Goal: Task Accomplishment & Management: Complete application form

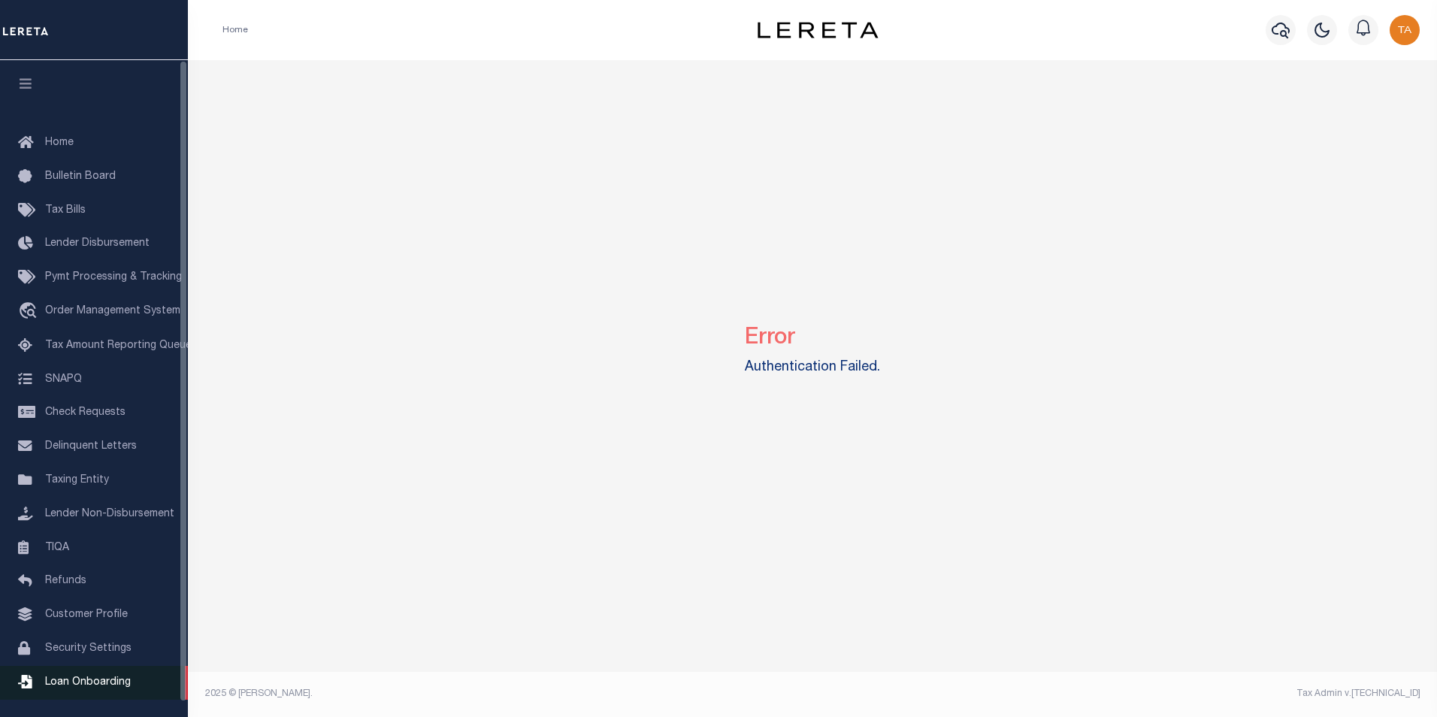
click at [93, 688] on span "Loan Onboarding" at bounding box center [88, 682] width 86 height 11
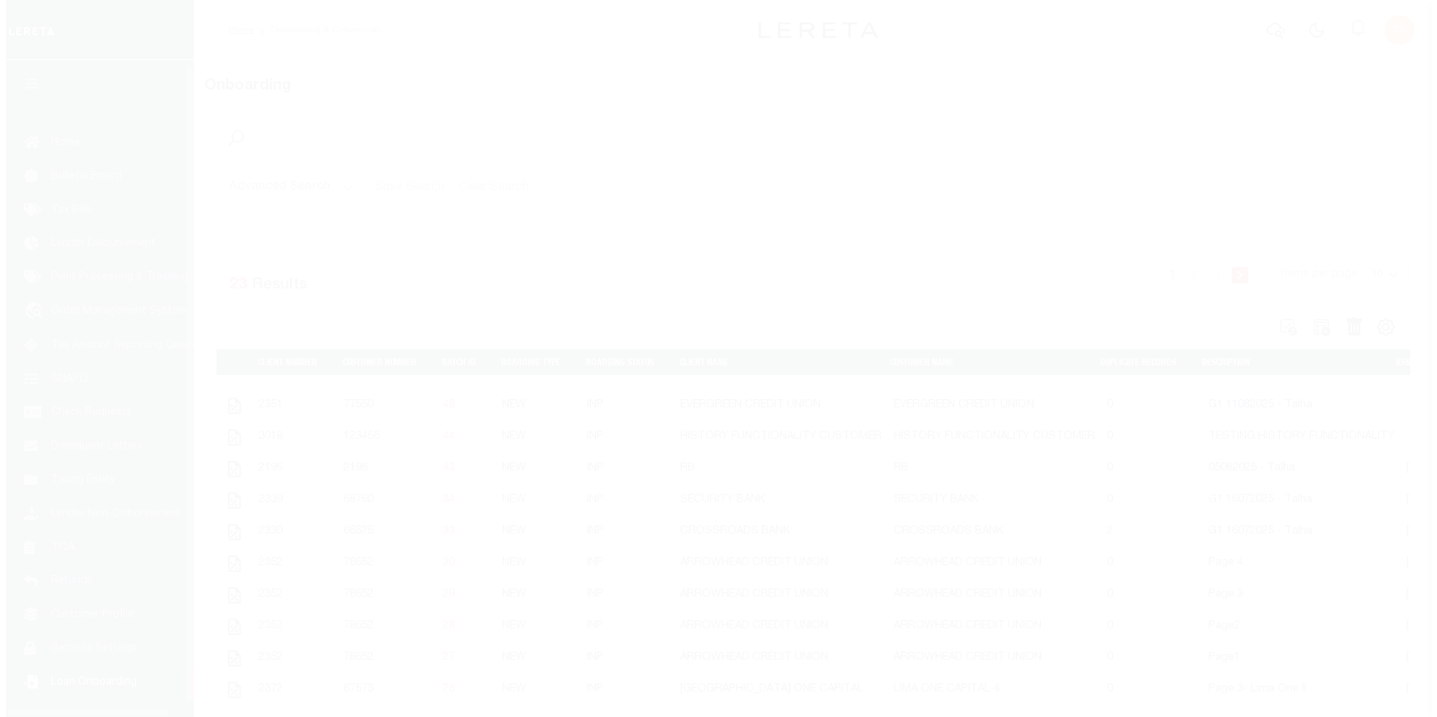
scroll to position [15, 0]
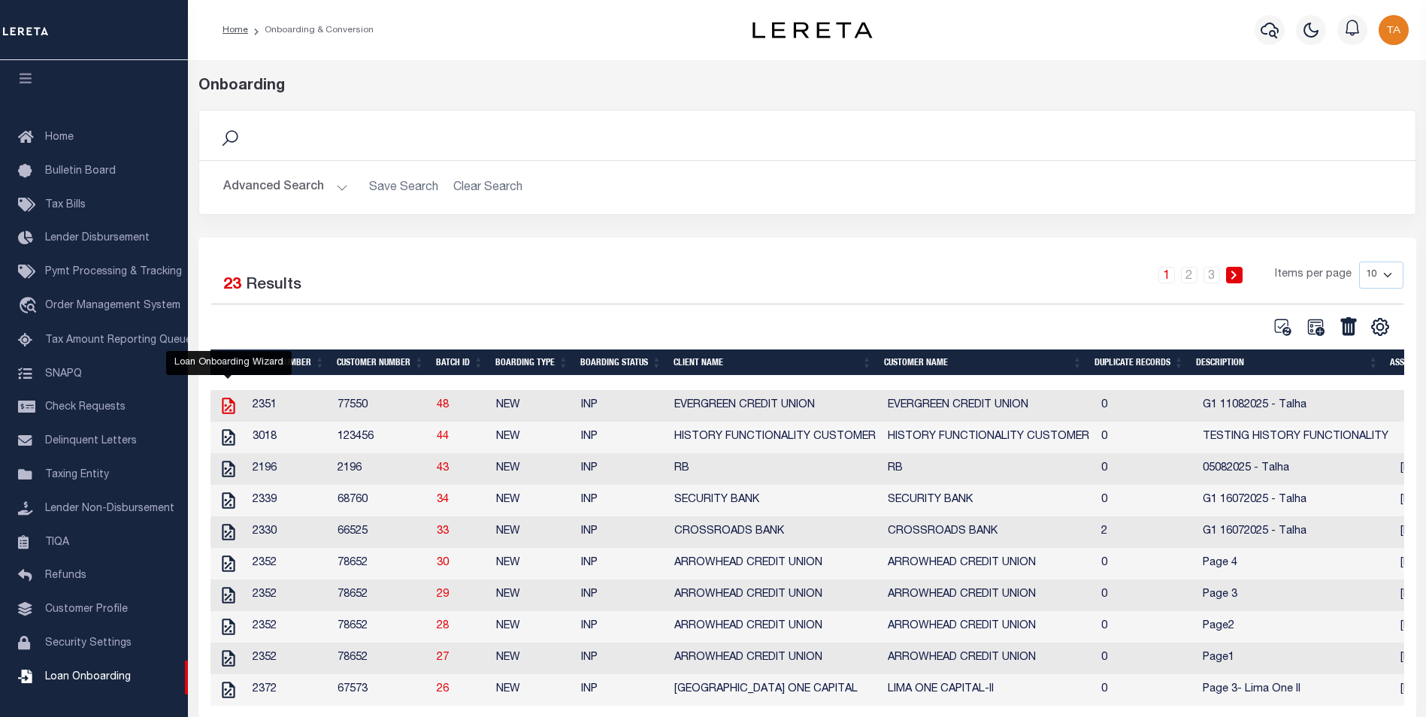
click at [227, 415] on icon "" at bounding box center [229, 406] width 20 height 20
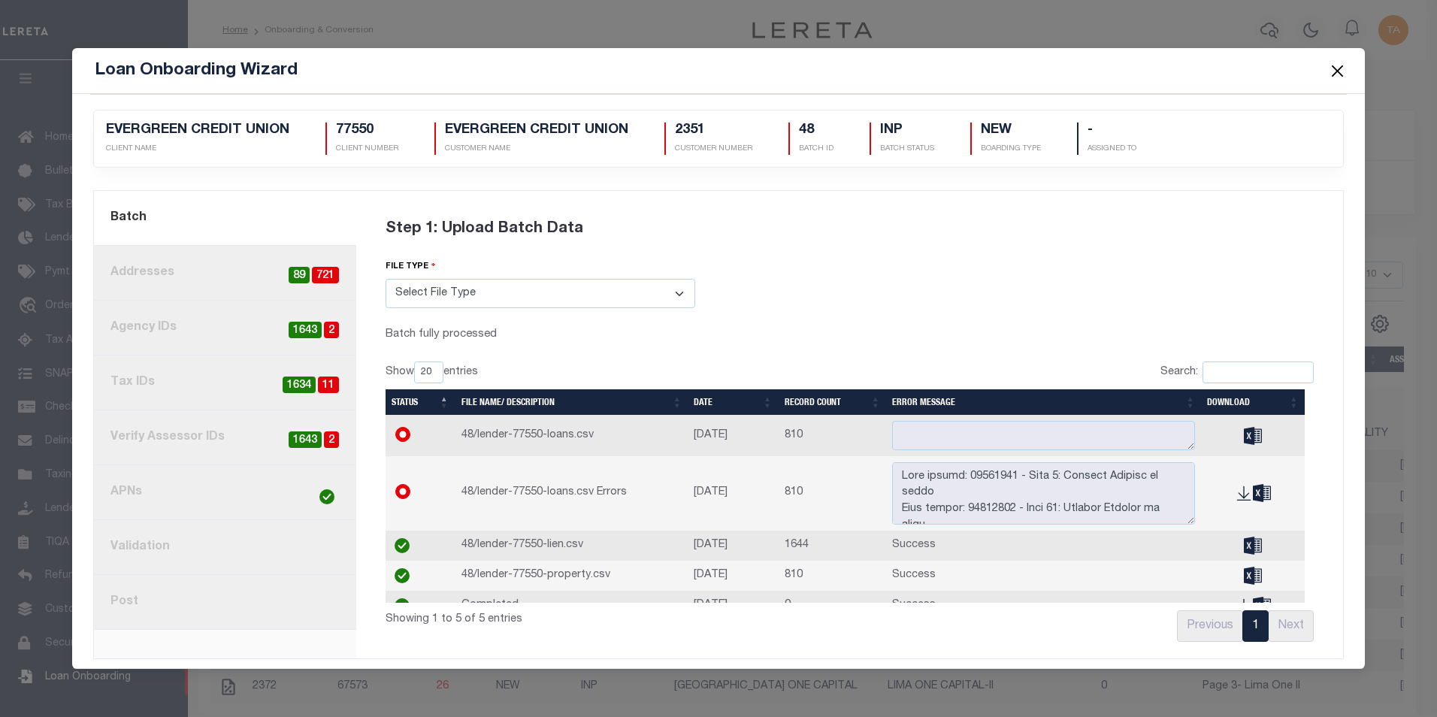
click at [220, 390] on link "4. Tax IDs 11 1634" at bounding box center [225, 383] width 262 height 55
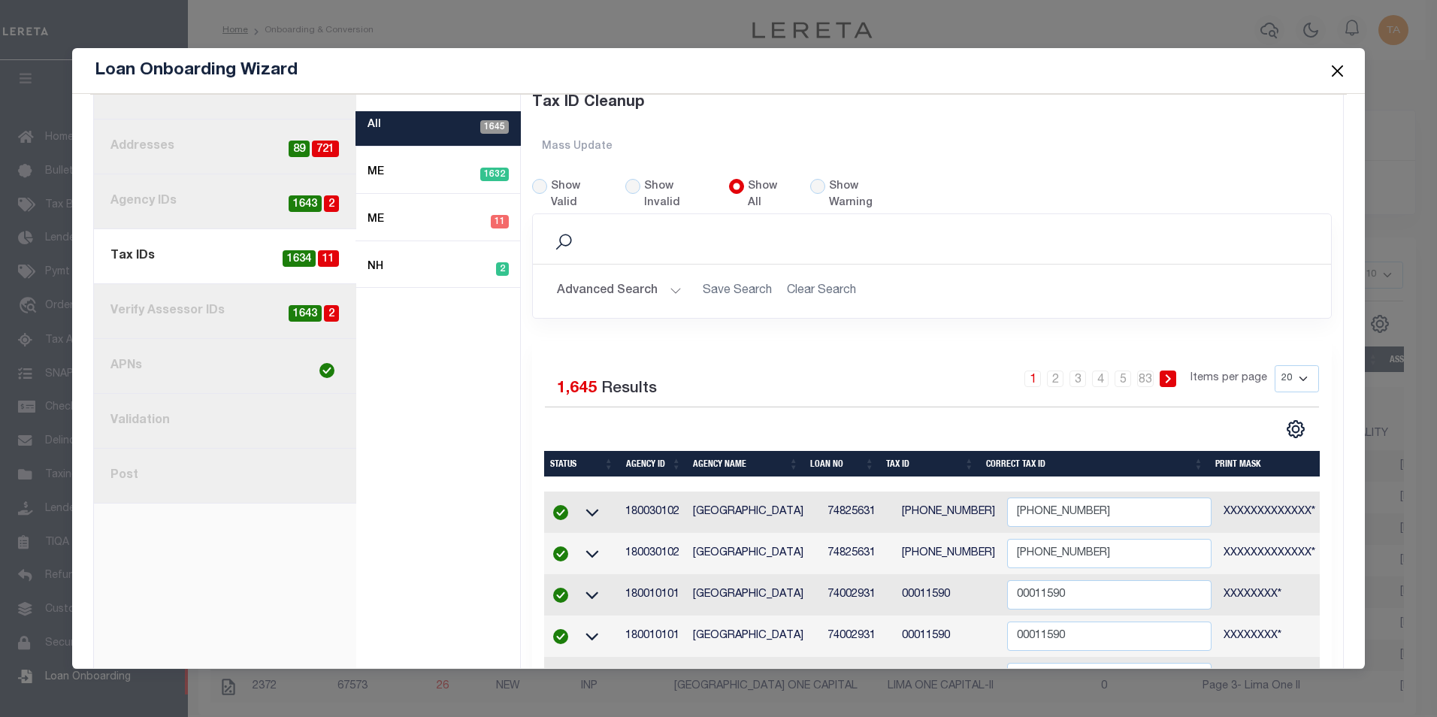
scroll to position [132, 0]
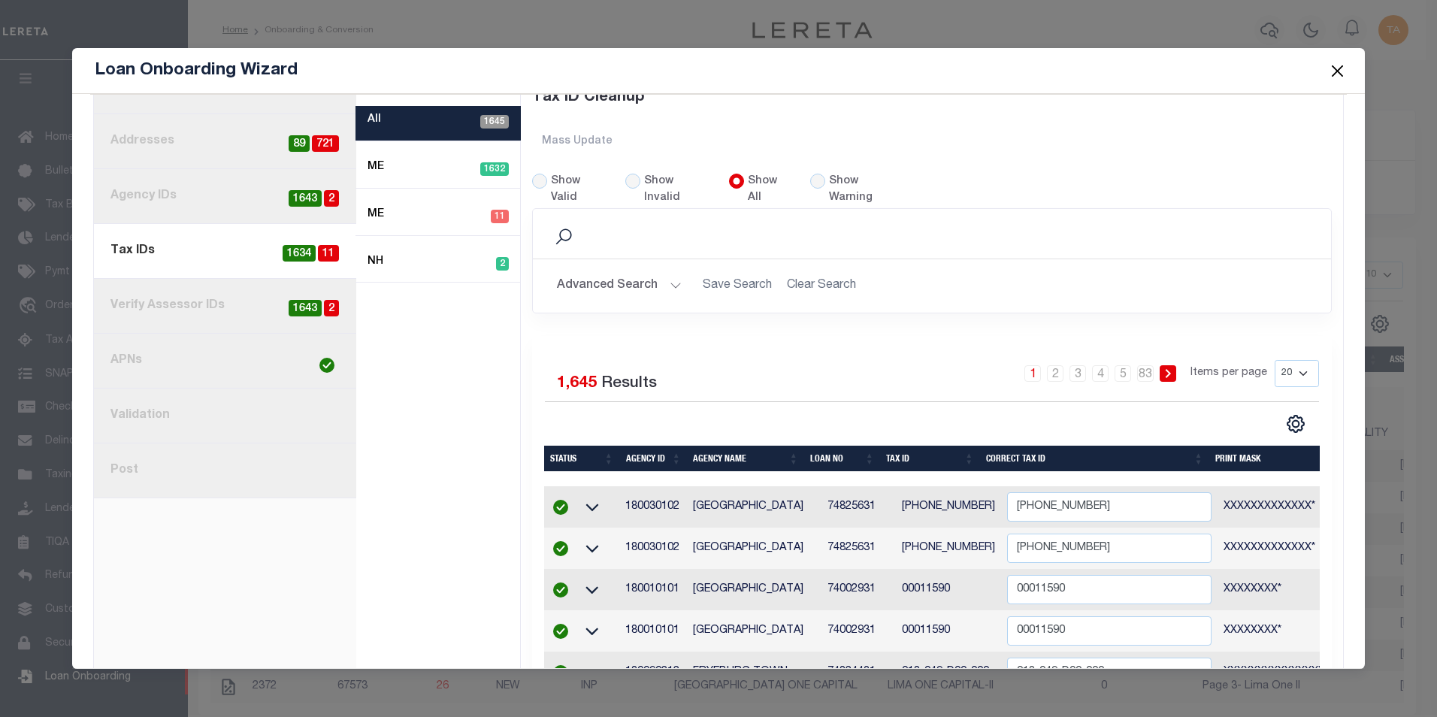
click at [165, 200] on link "3. Agency IDs 2 1643" at bounding box center [225, 196] width 262 height 55
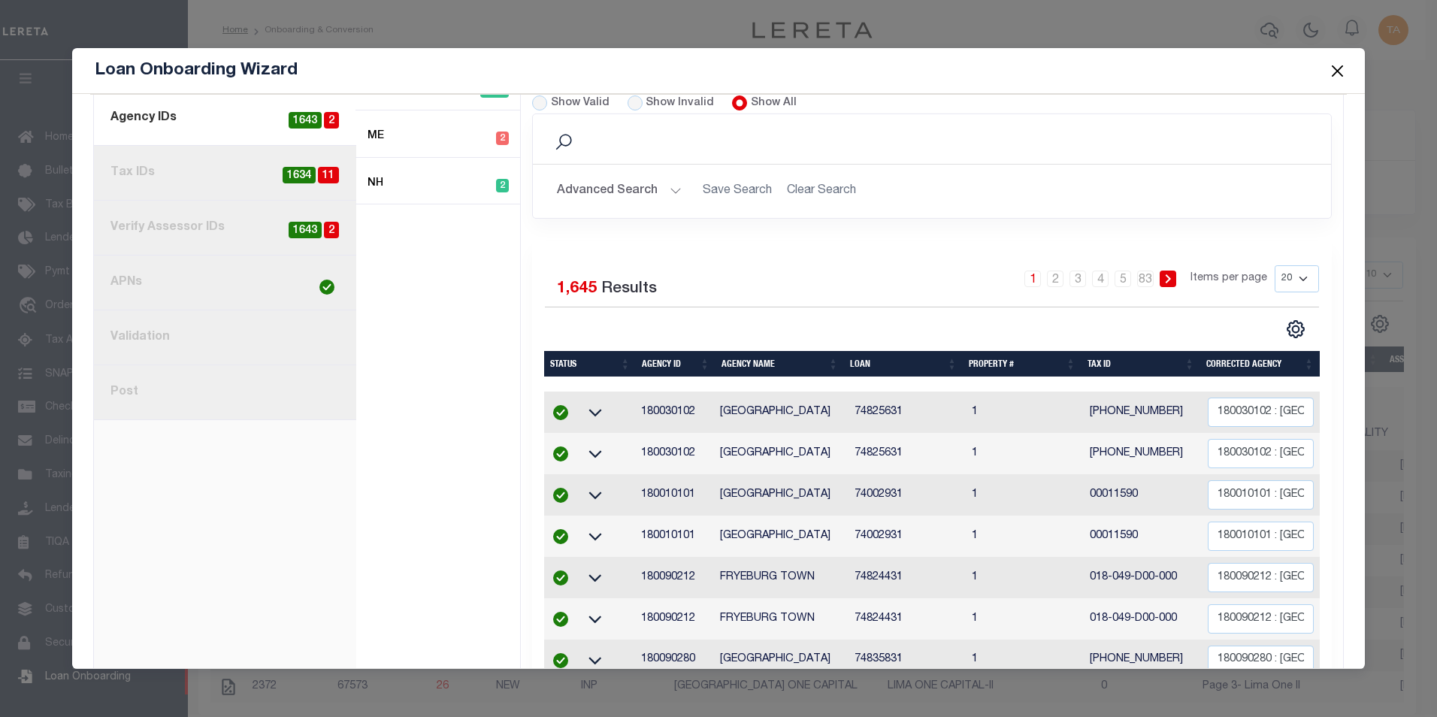
scroll to position [184, 0]
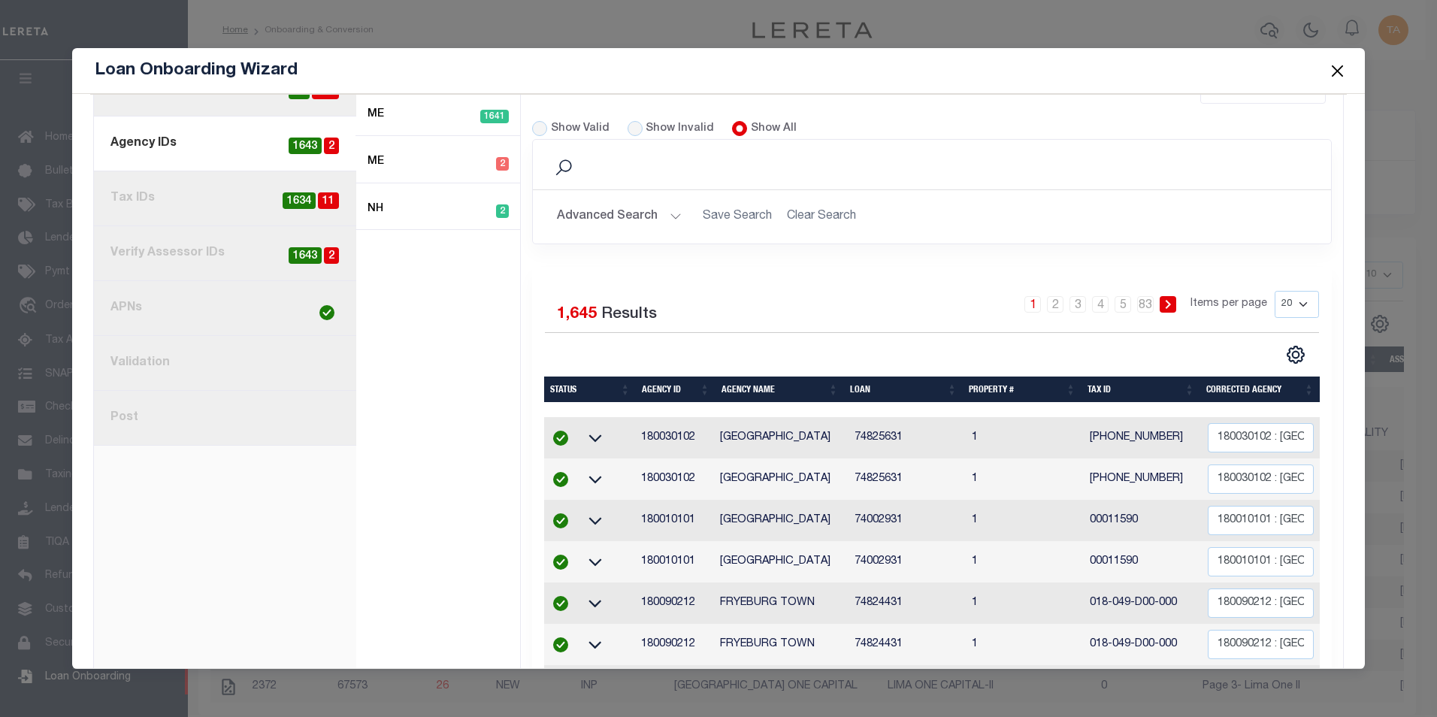
click at [226, 201] on link "4. Tax IDs 11 1634" at bounding box center [225, 198] width 262 height 55
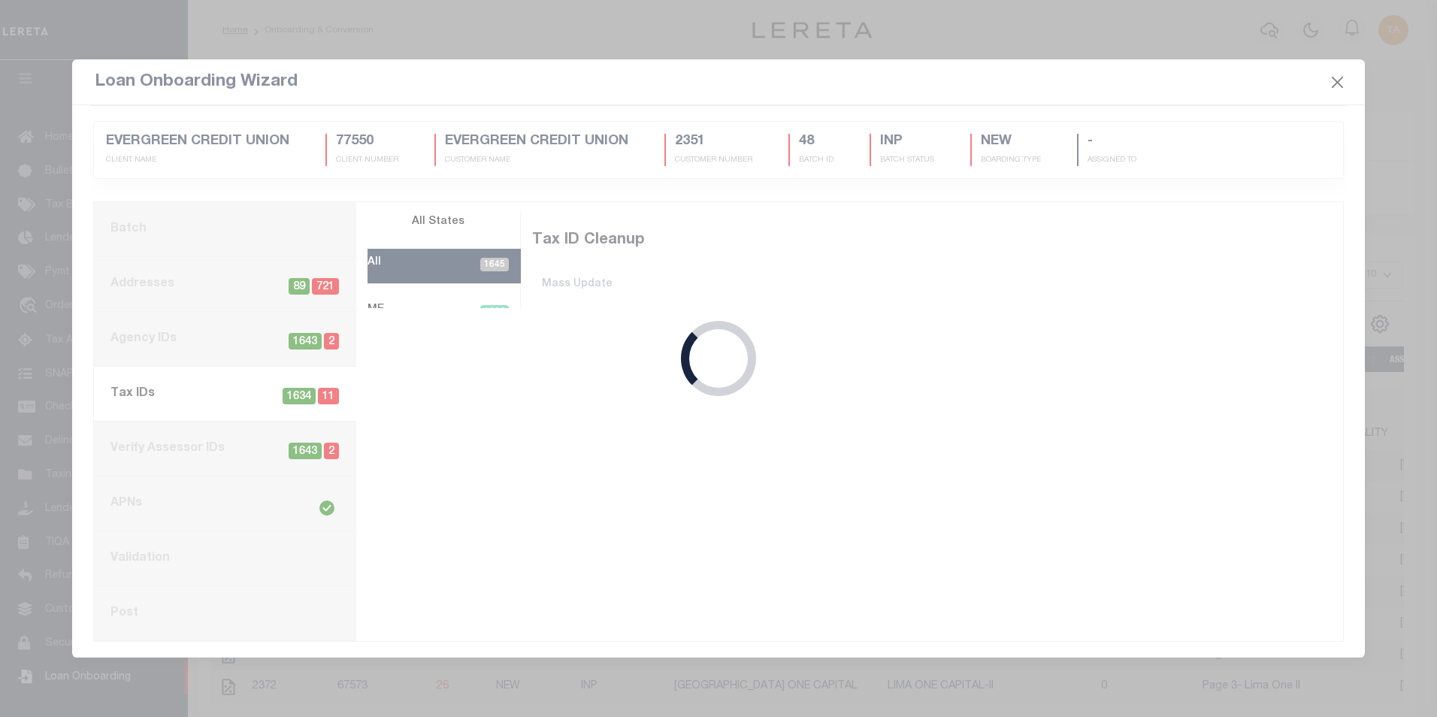
scroll to position [0, 0]
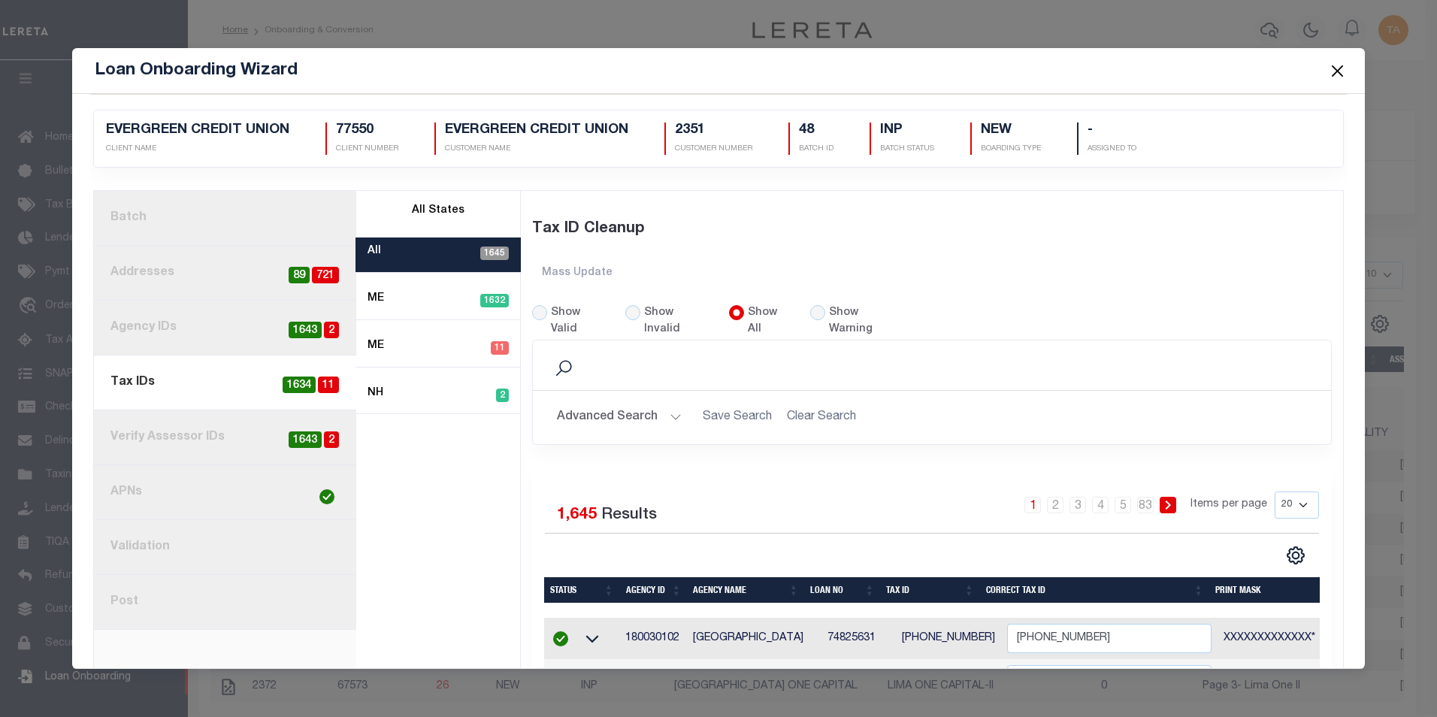
click at [844, 622] on td "74825631" at bounding box center [859, 638] width 74 height 41
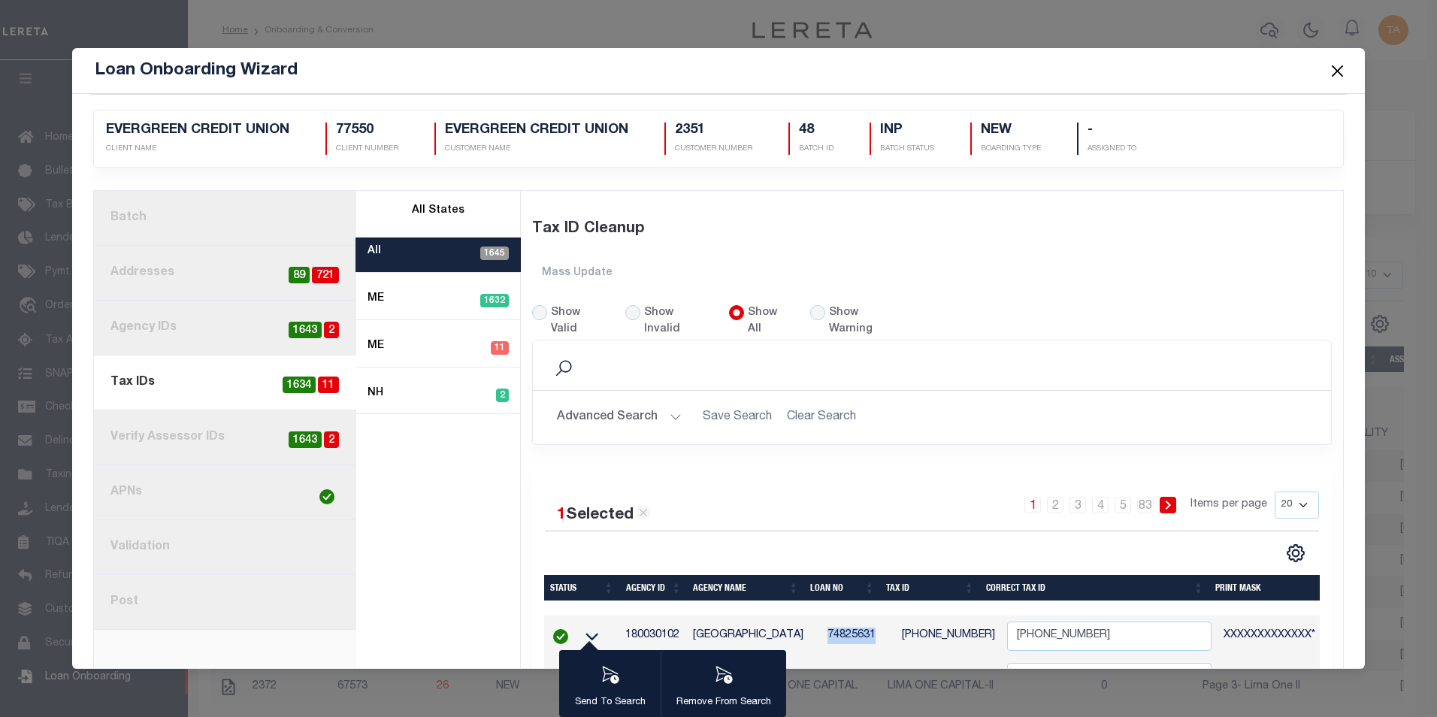
click at [844, 622] on td "74825631" at bounding box center [859, 636] width 74 height 41
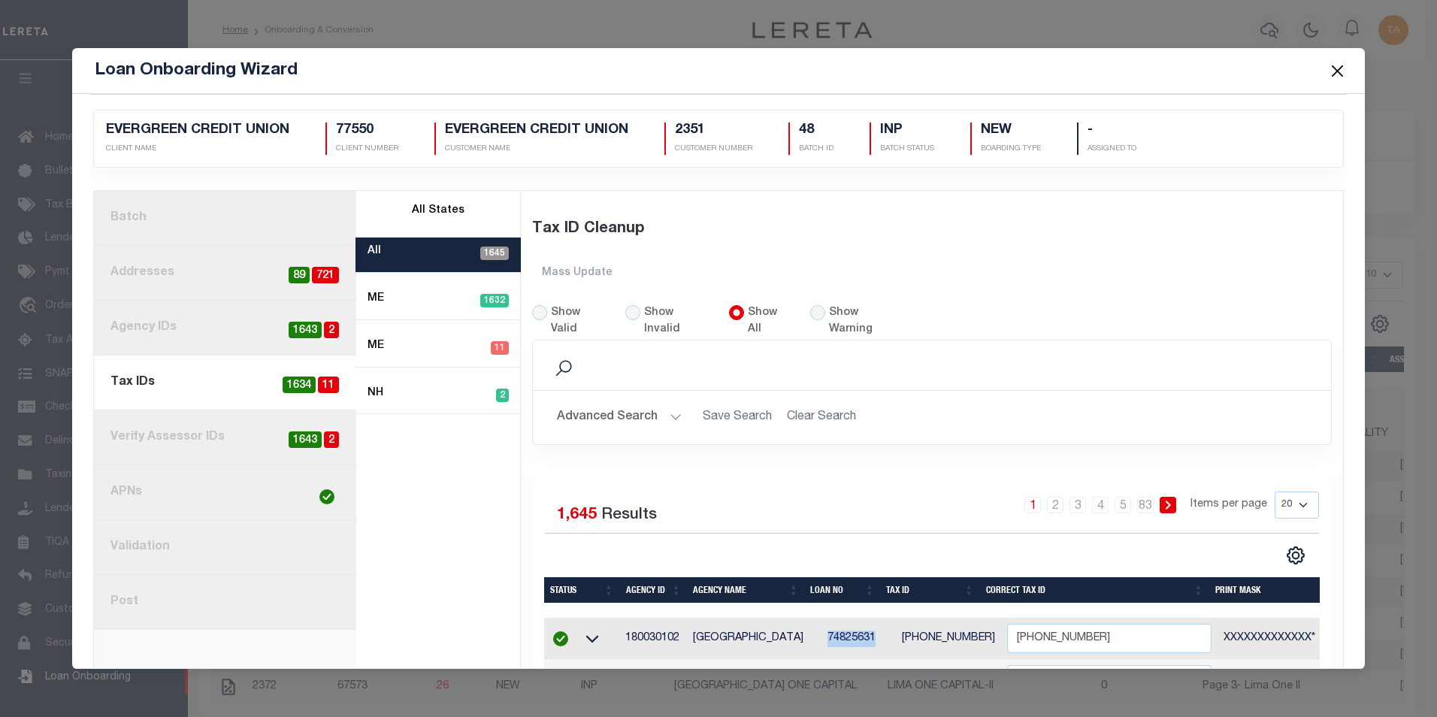
copy td "74825631"
click at [657, 403] on button "Advanced Search" at bounding box center [619, 417] width 125 height 29
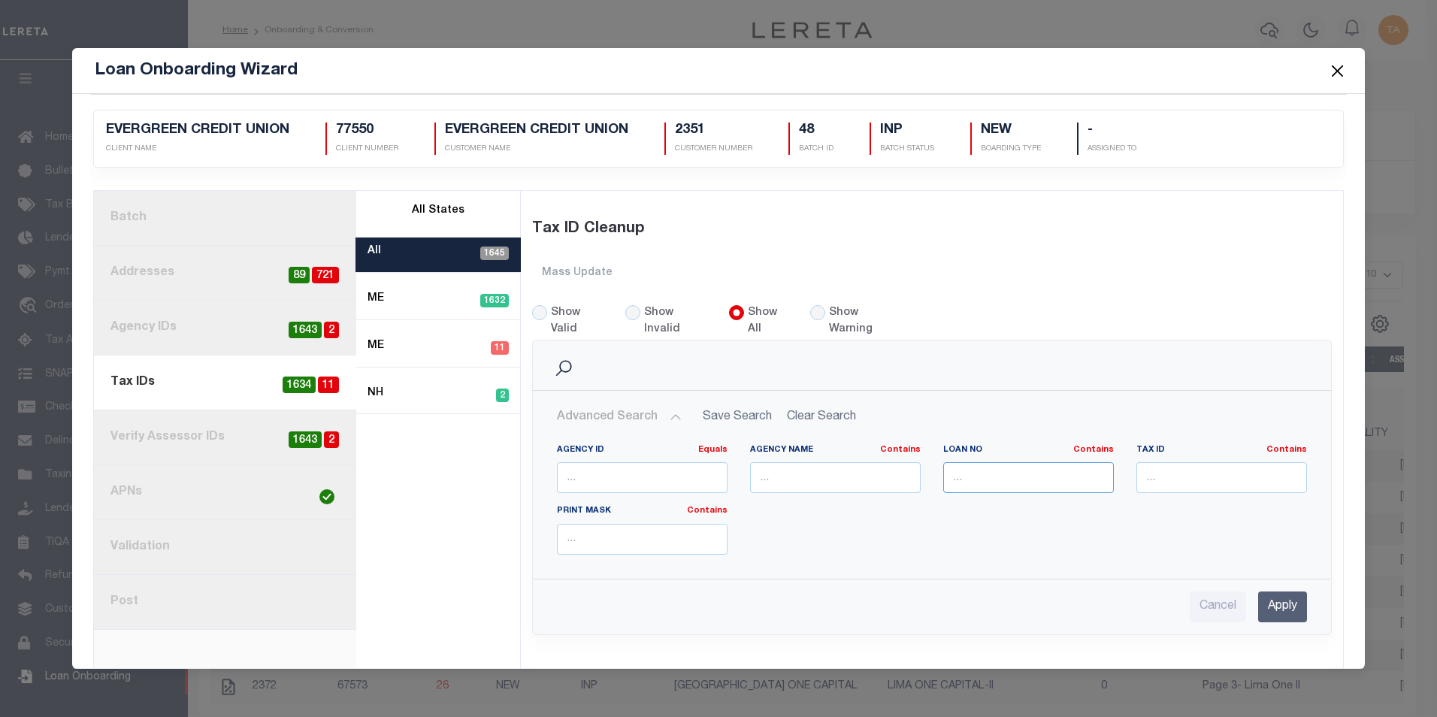
click at [963, 462] on input "text" at bounding box center [1028, 477] width 171 height 31
paste input "74825631"
type input "74825631"
click at [1260, 593] on input "Apply" at bounding box center [1282, 607] width 49 height 31
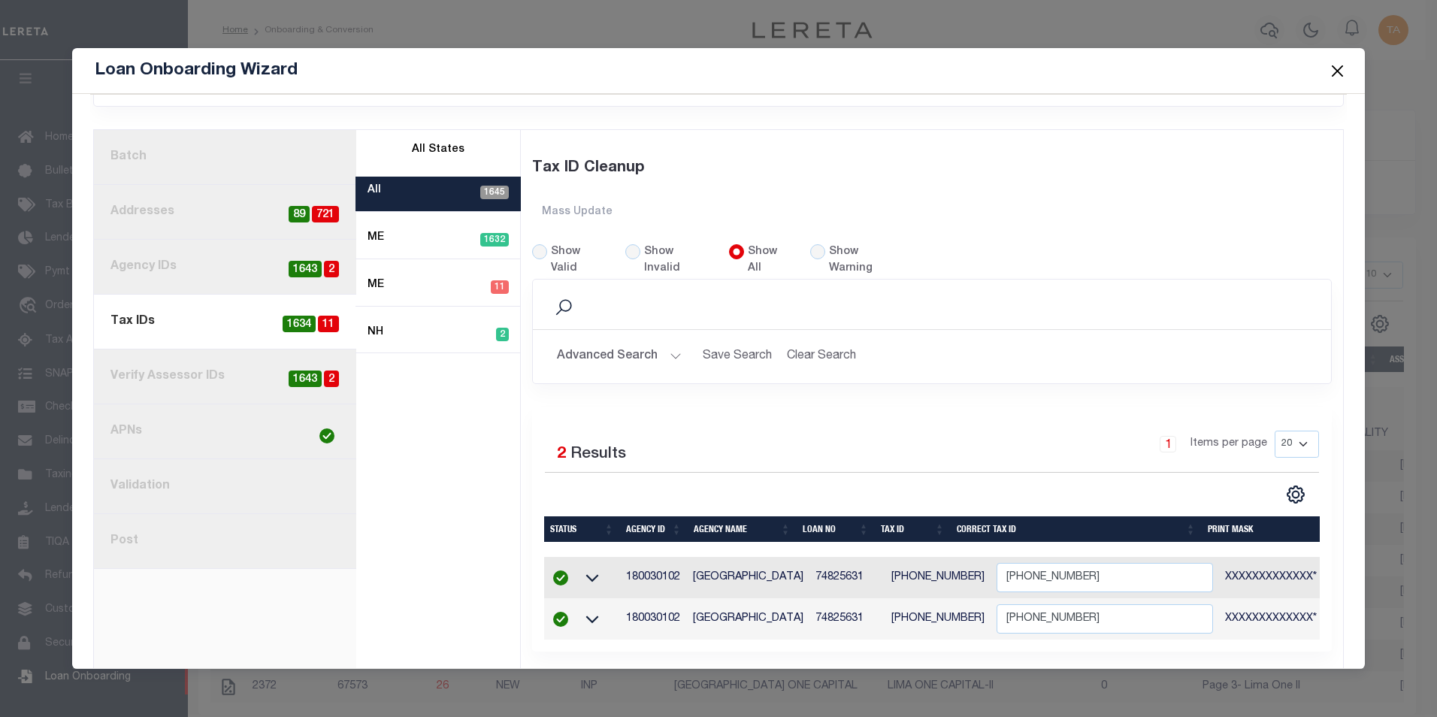
scroll to position [80, 0]
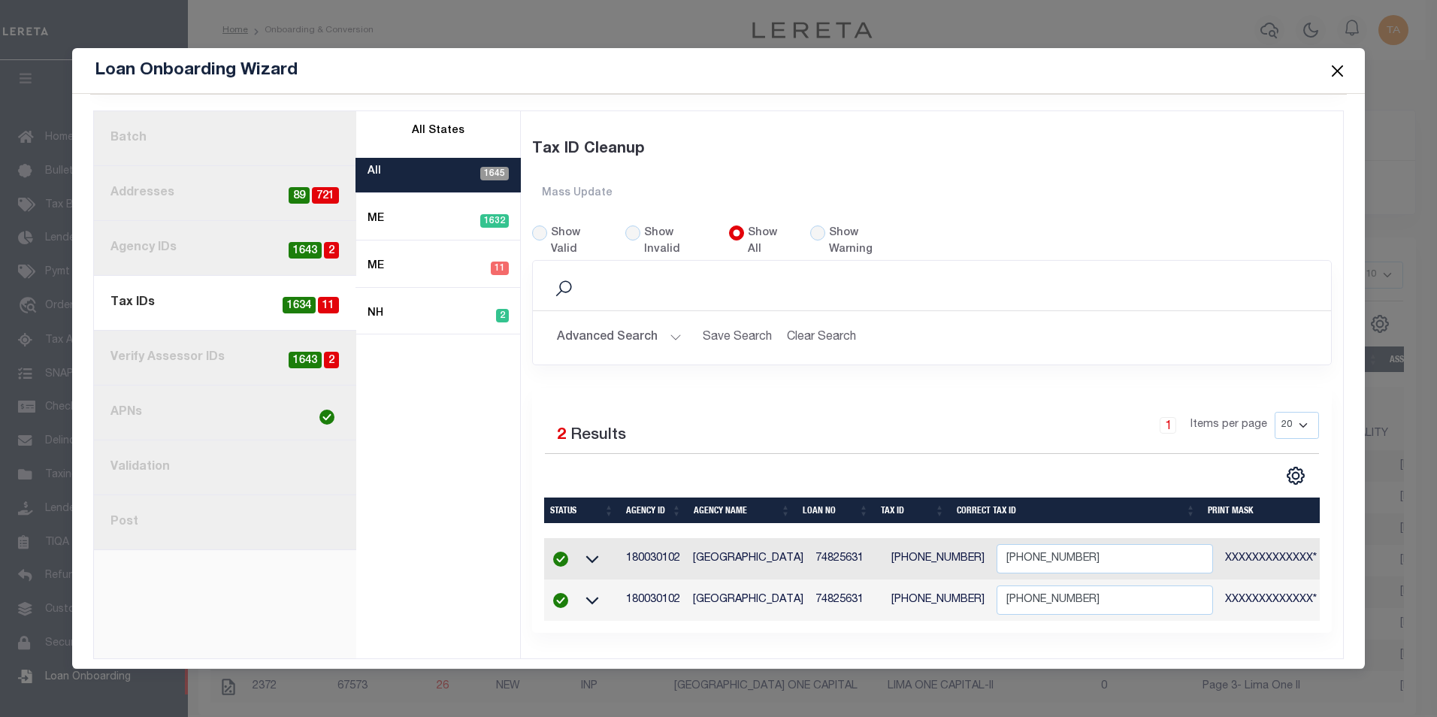
click at [145, 353] on link "5. Verify Assessor IDs 2 1643" at bounding box center [225, 358] width 262 height 55
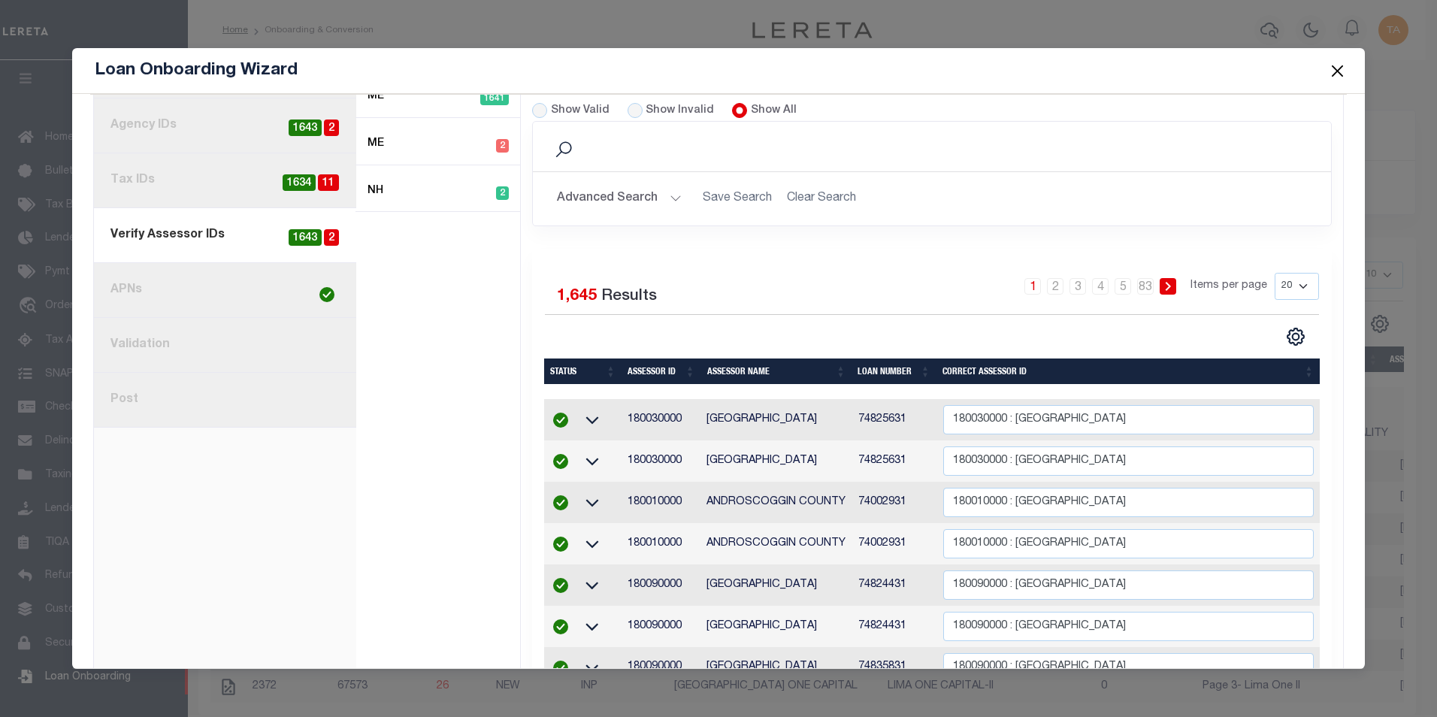
scroll to position [204, 0]
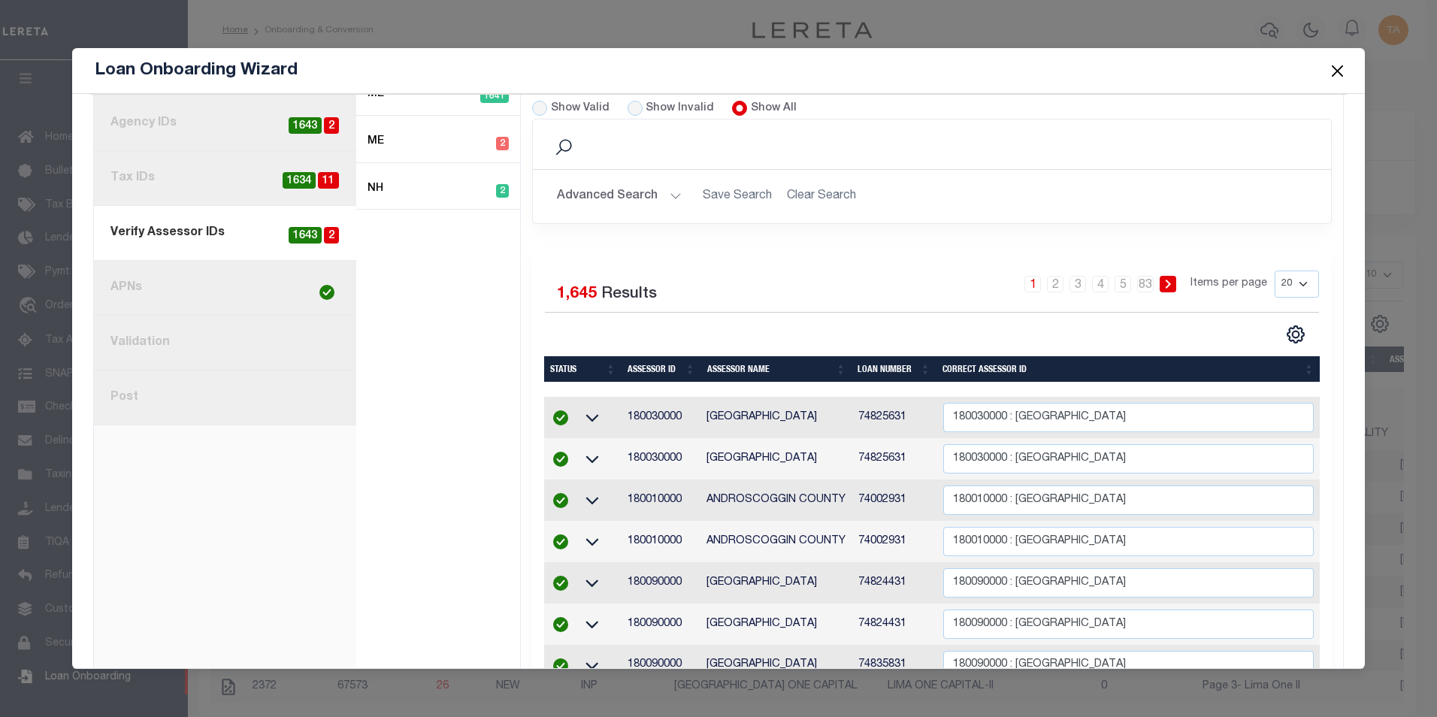
click at [881, 413] on td "74825631" at bounding box center [894, 417] width 84 height 41
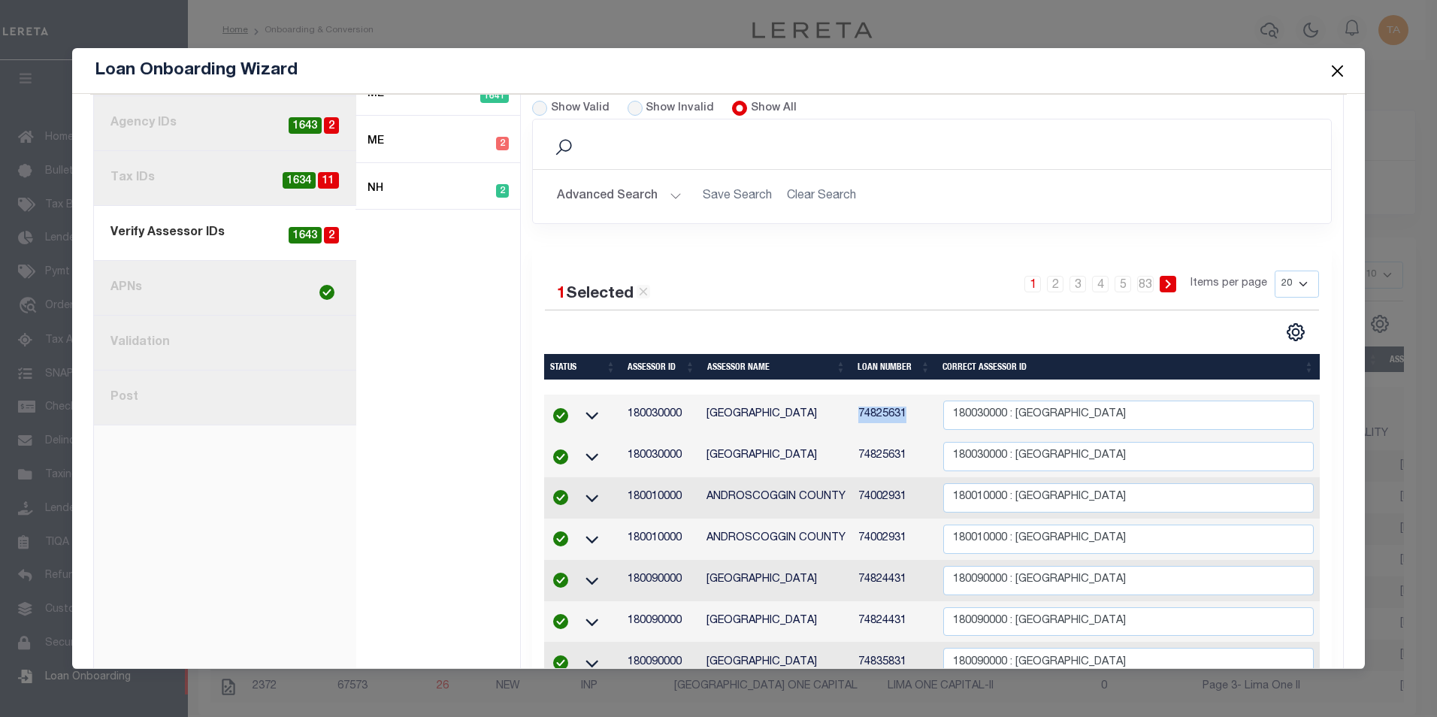
click at [881, 413] on td "74825631" at bounding box center [894, 415] width 84 height 41
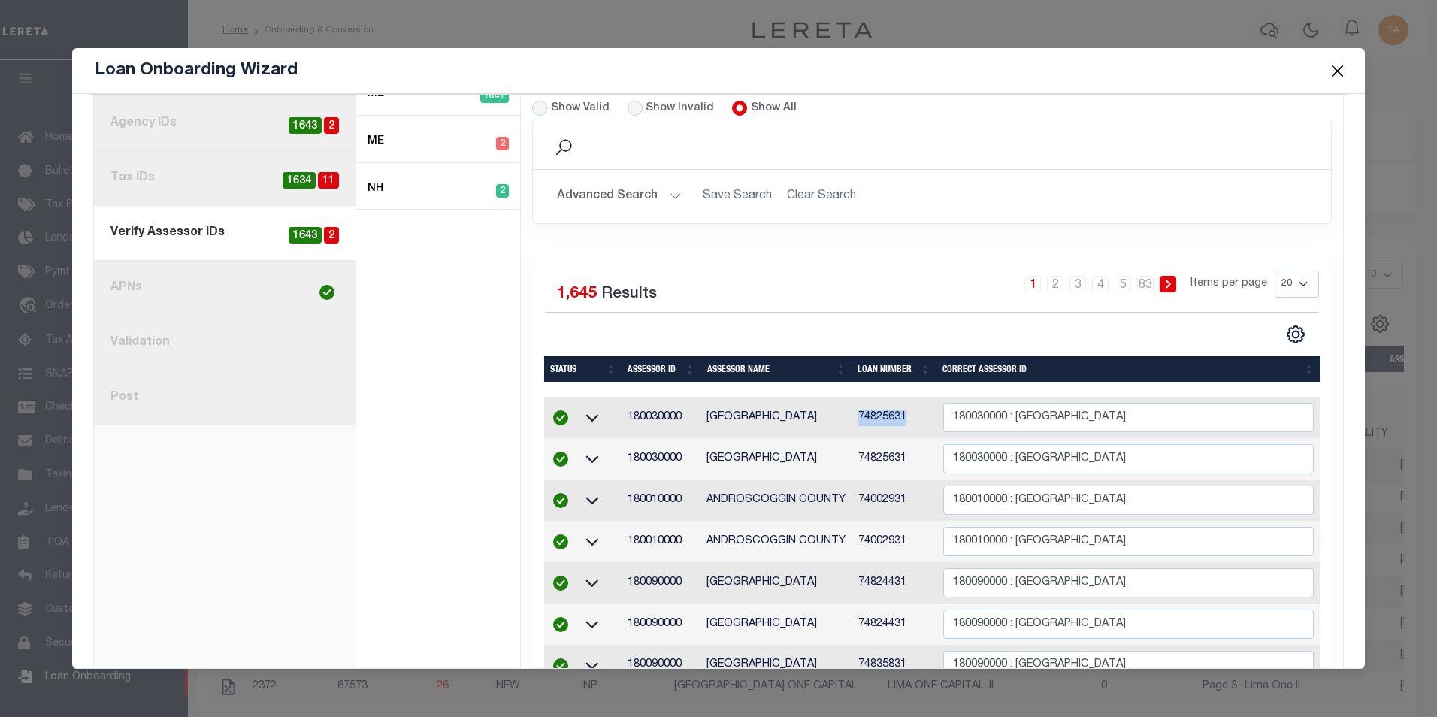
copy td "74825631"
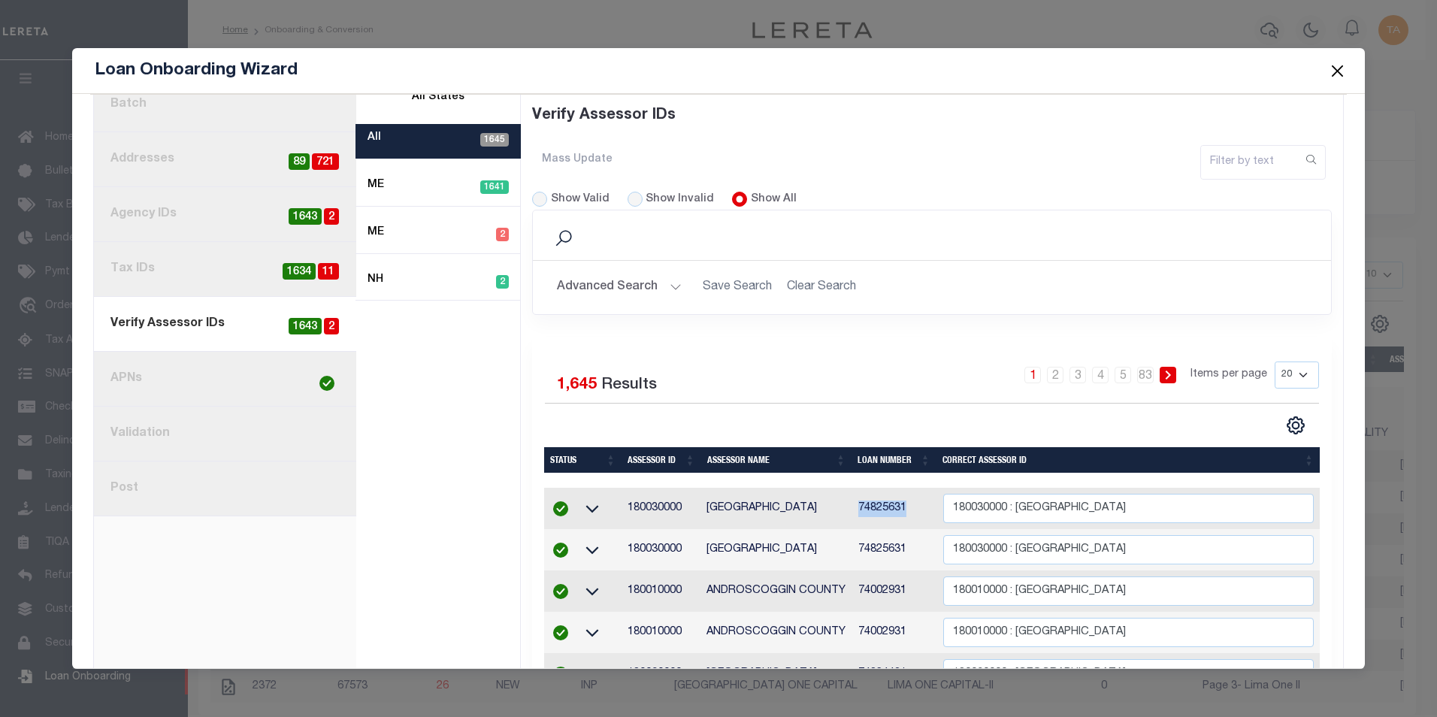
scroll to position [105, 0]
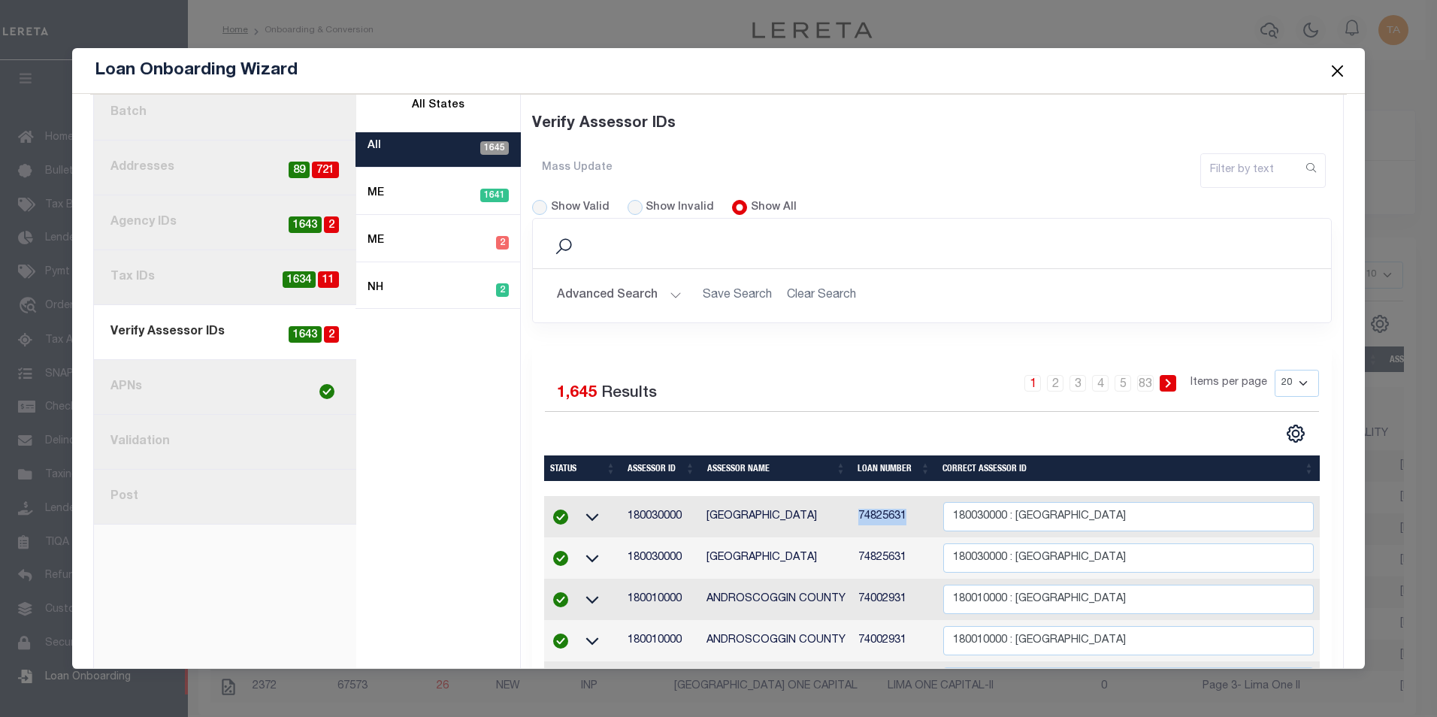
click at [647, 295] on button "Advanced Search" at bounding box center [619, 295] width 125 height 29
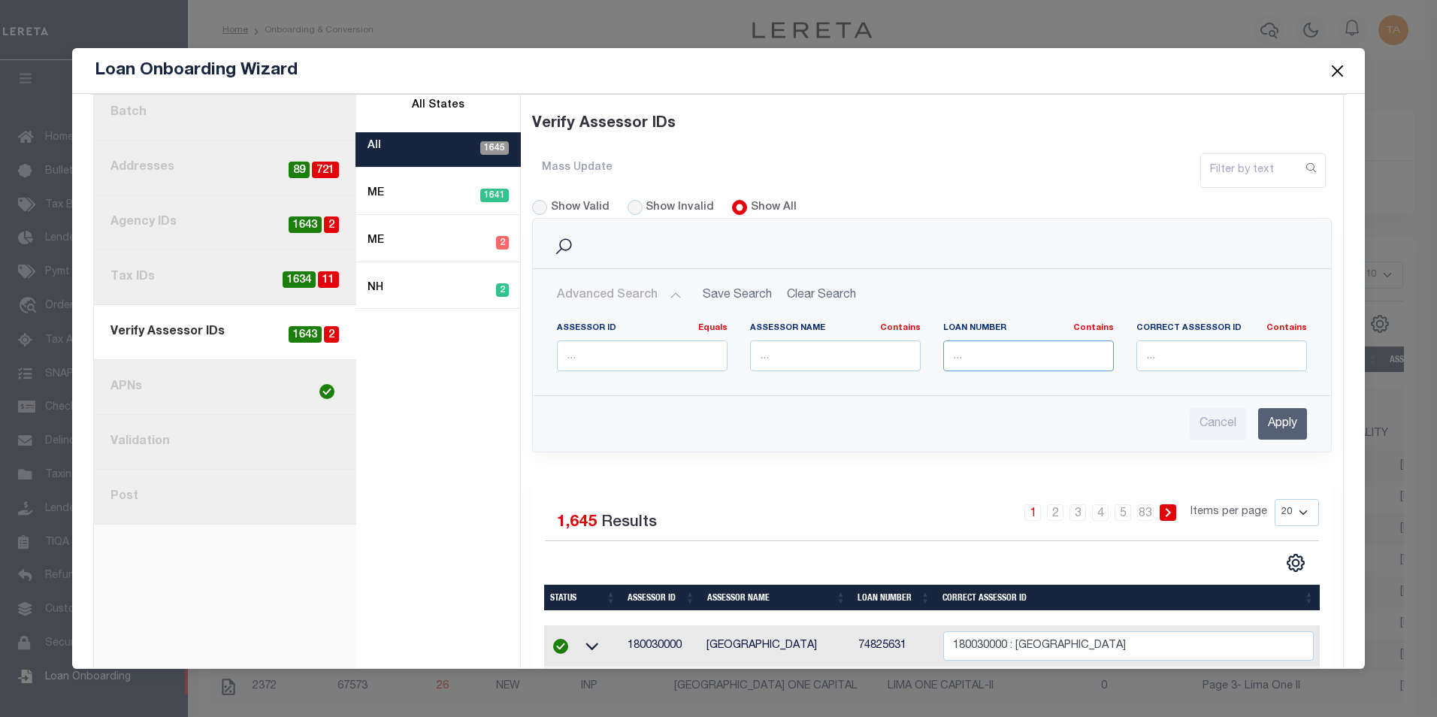
click at [1034, 357] on input "text" at bounding box center [1028, 356] width 171 height 31
paste input "74825631"
type input "74825631"
click at [1270, 430] on input "Apply" at bounding box center [1282, 423] width 49 height 31
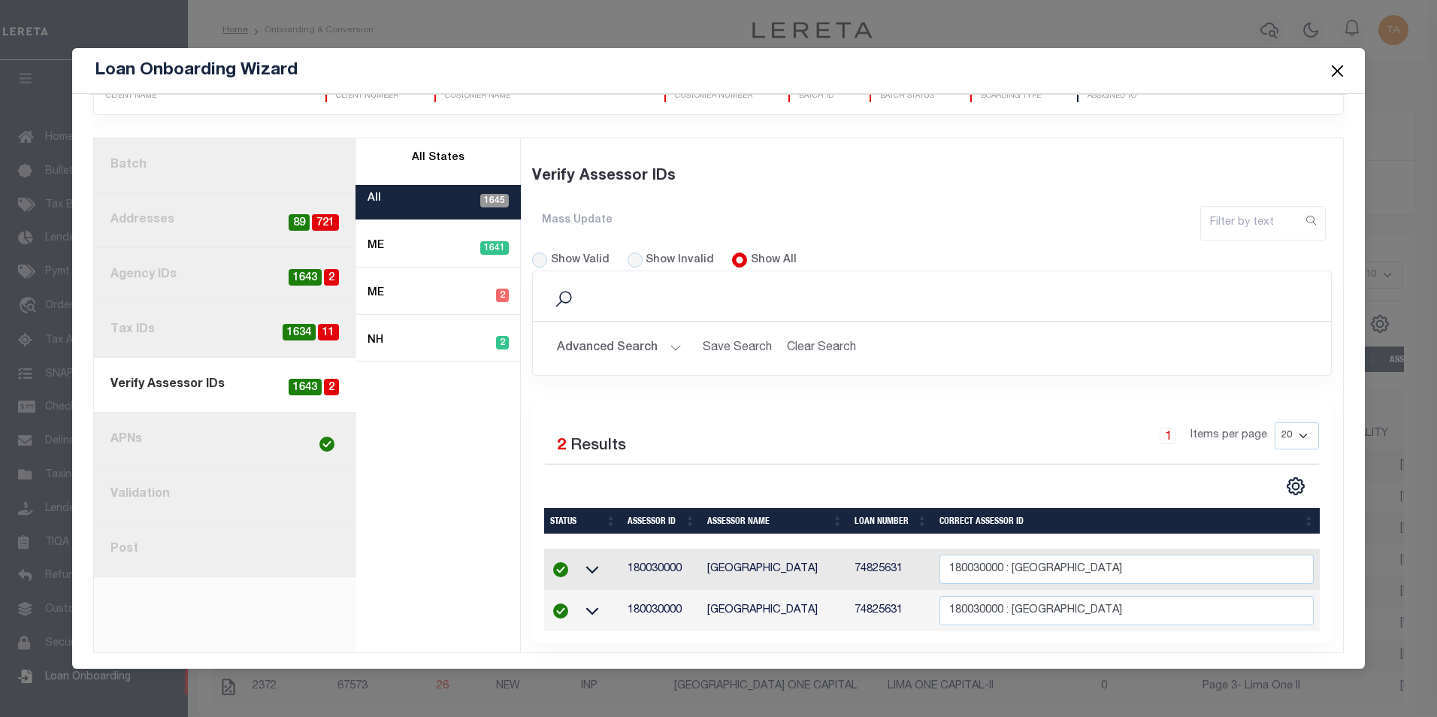
scroll to position [63, 0]
click at [169, 157] on link "1. Batch" at bounding box center [225, 165] width 262 height 55
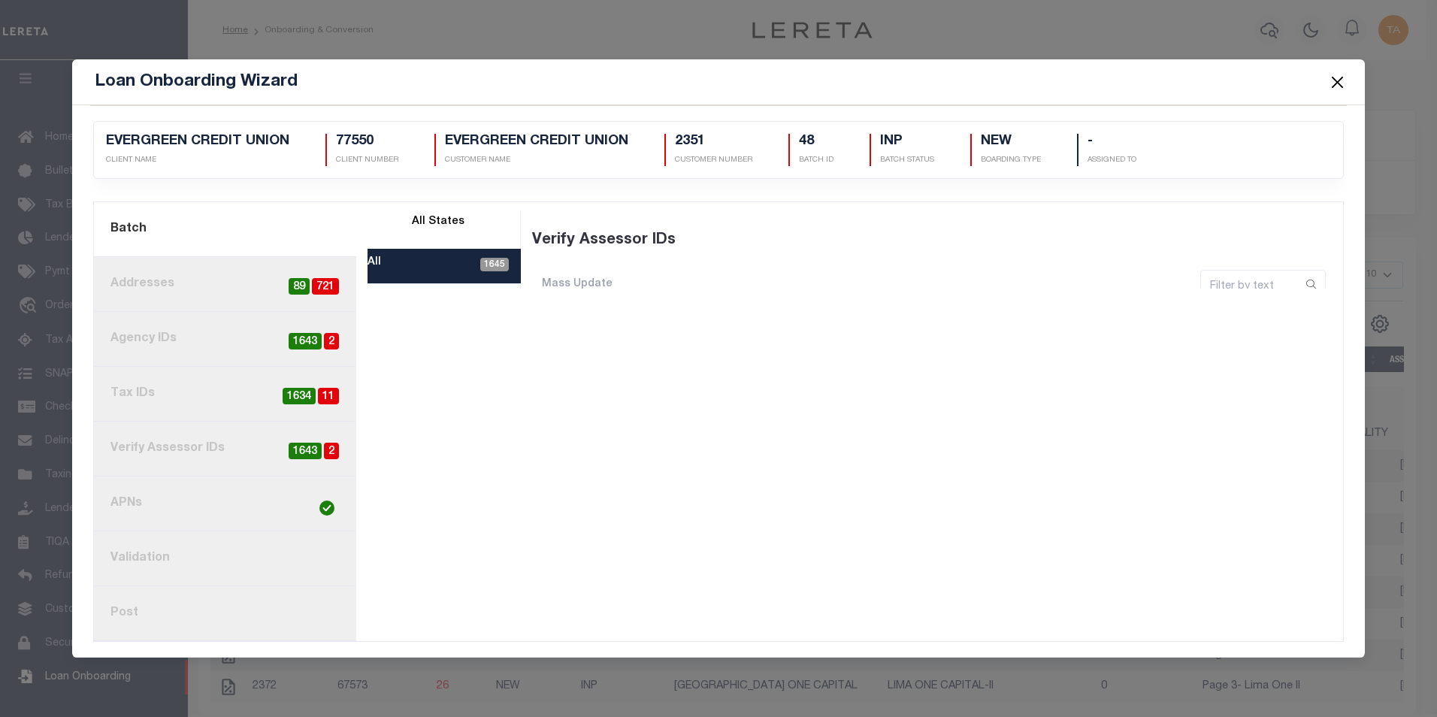
scroll to position [0, 0]
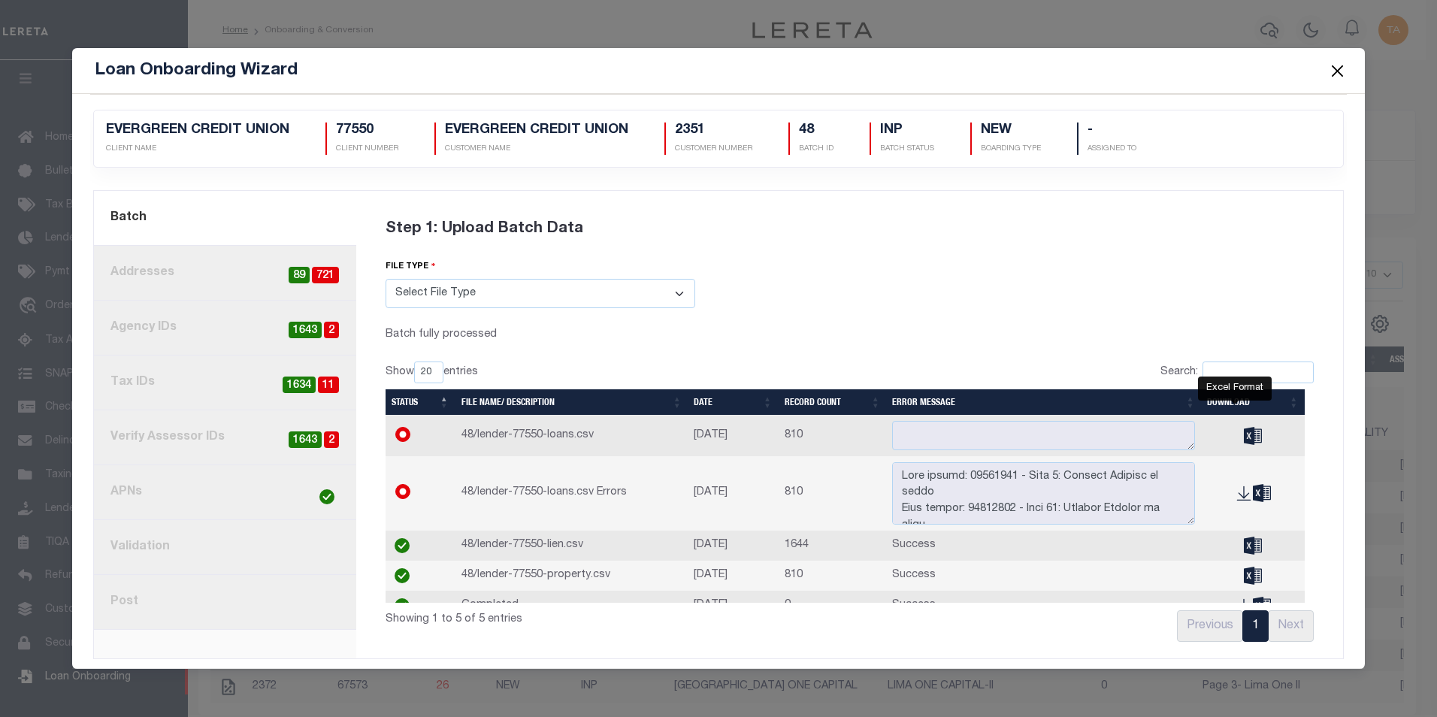
click at [1244, 440] on icon "" at bounding box center [1253, 435] width 18 height 17
click at [138, 328] on link "3. Agency IDs 2 1643" at bounding box center [225, 328] width 262 height 55
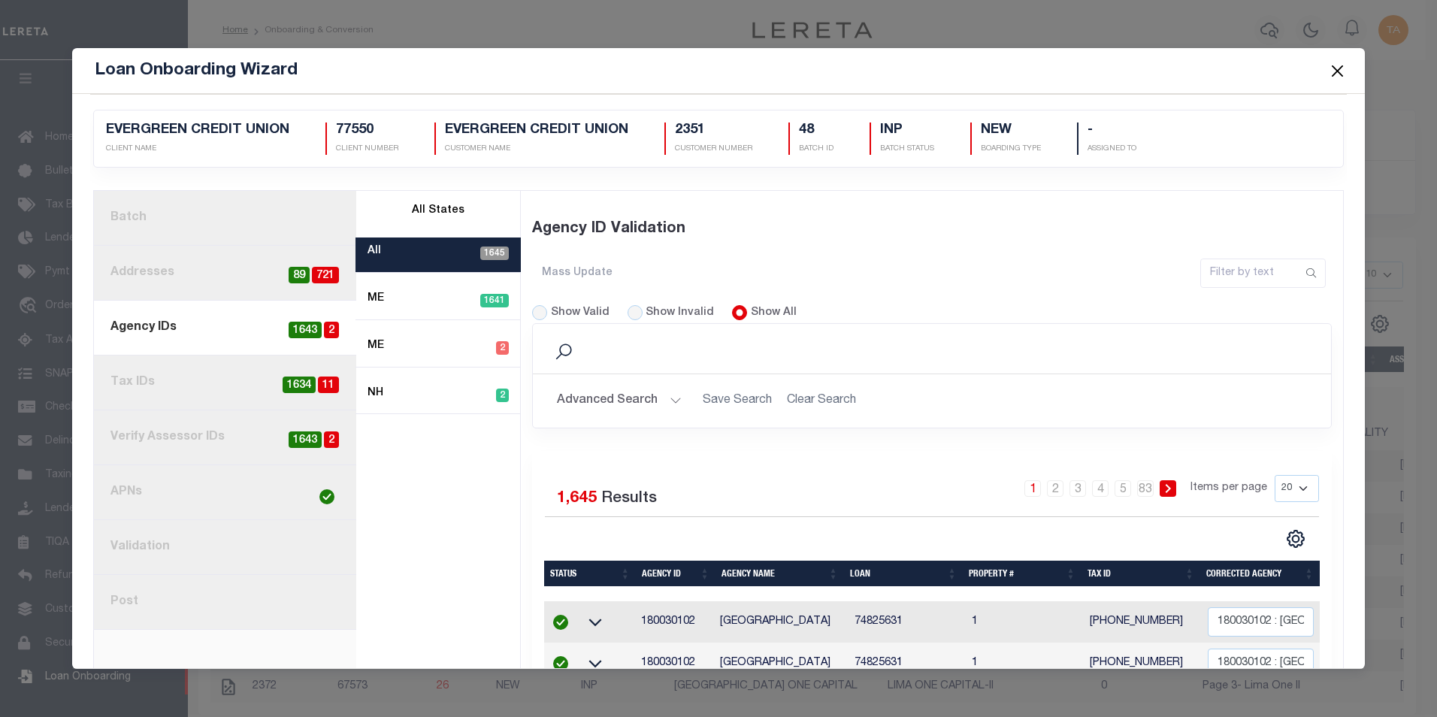
click at [664, 405] on button "Advanced Search" at bounding box center [619, 400] width 125 height 29
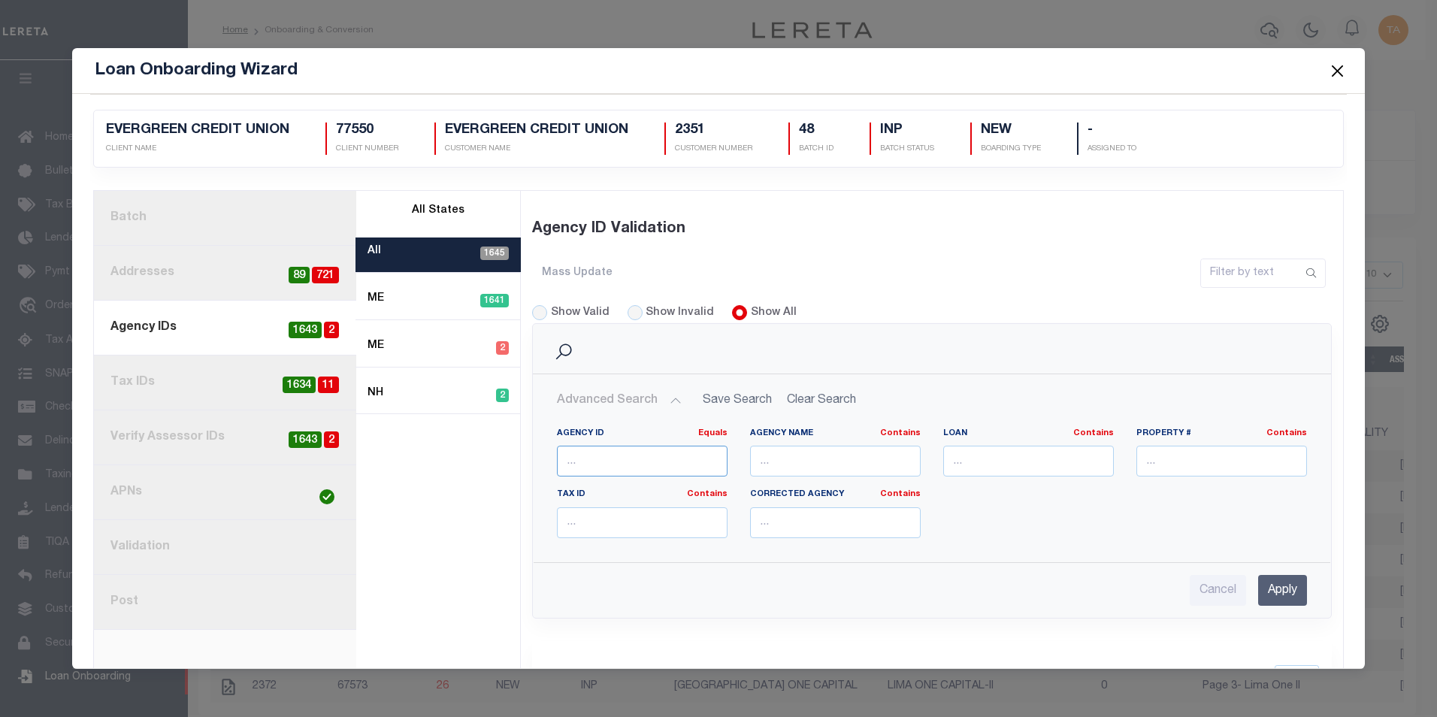
click at [588, 459] on input "number" at bounding box center [642, 461] width 171 height 31
click at [954, 459] on input "text" at bounding box center [1028, 461] width 171 height 31
paste input "1000311032"
click at [988, 462] on input "1000311032" at bounding box center [1028, 461] width 171 height 31
type input "1000311032"
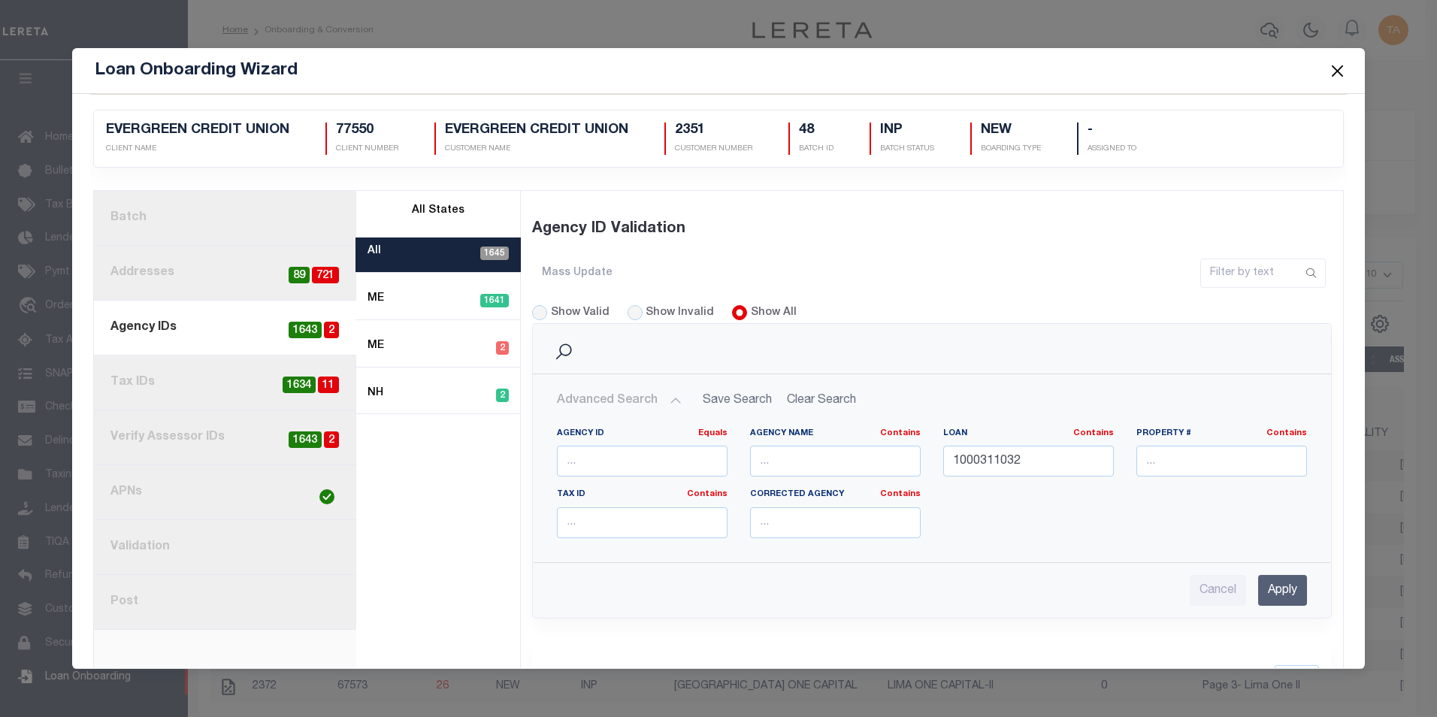
click at [1261, 595] on input "Apply" at bounding box center [1282, 590] width 49 height 31
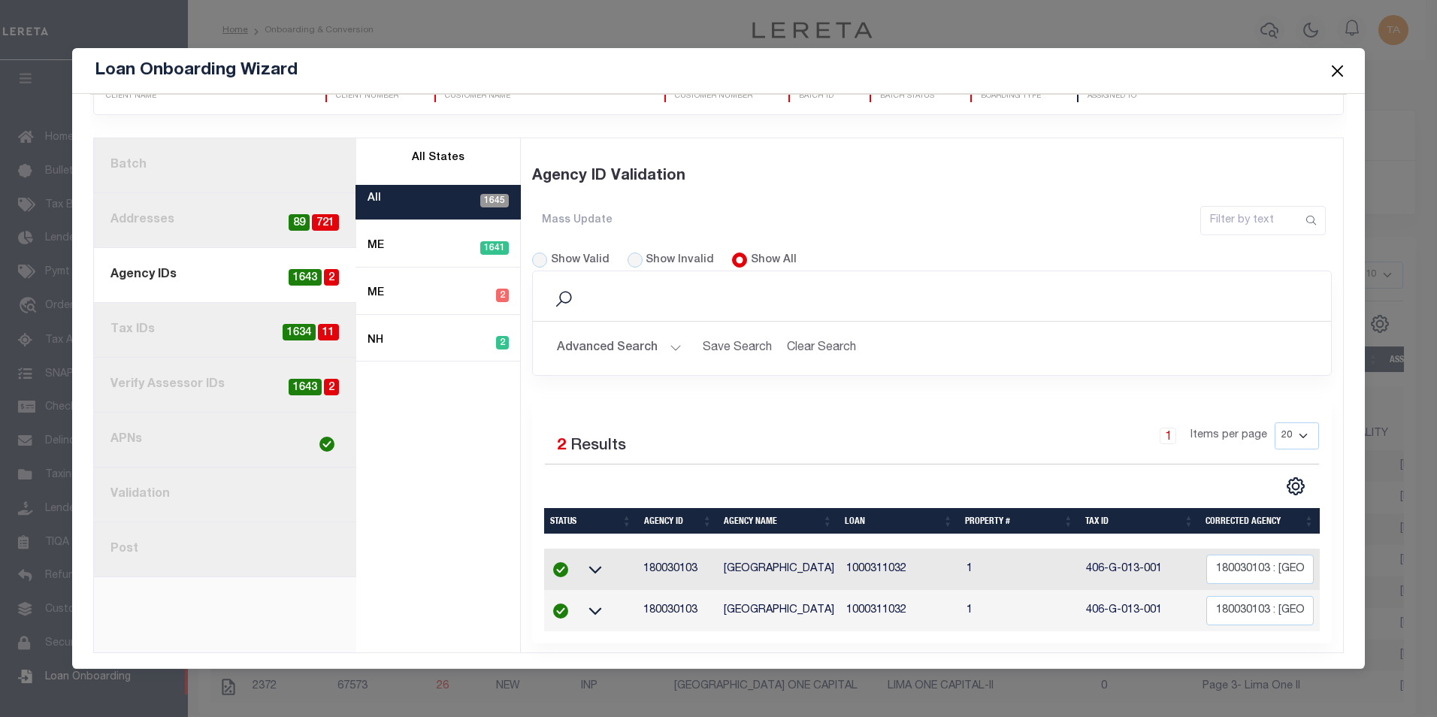
scroll to position [63, 0]
click at [637, 335] on button "Advanced Search" at bounding box center [619, 348] width 125 height 29
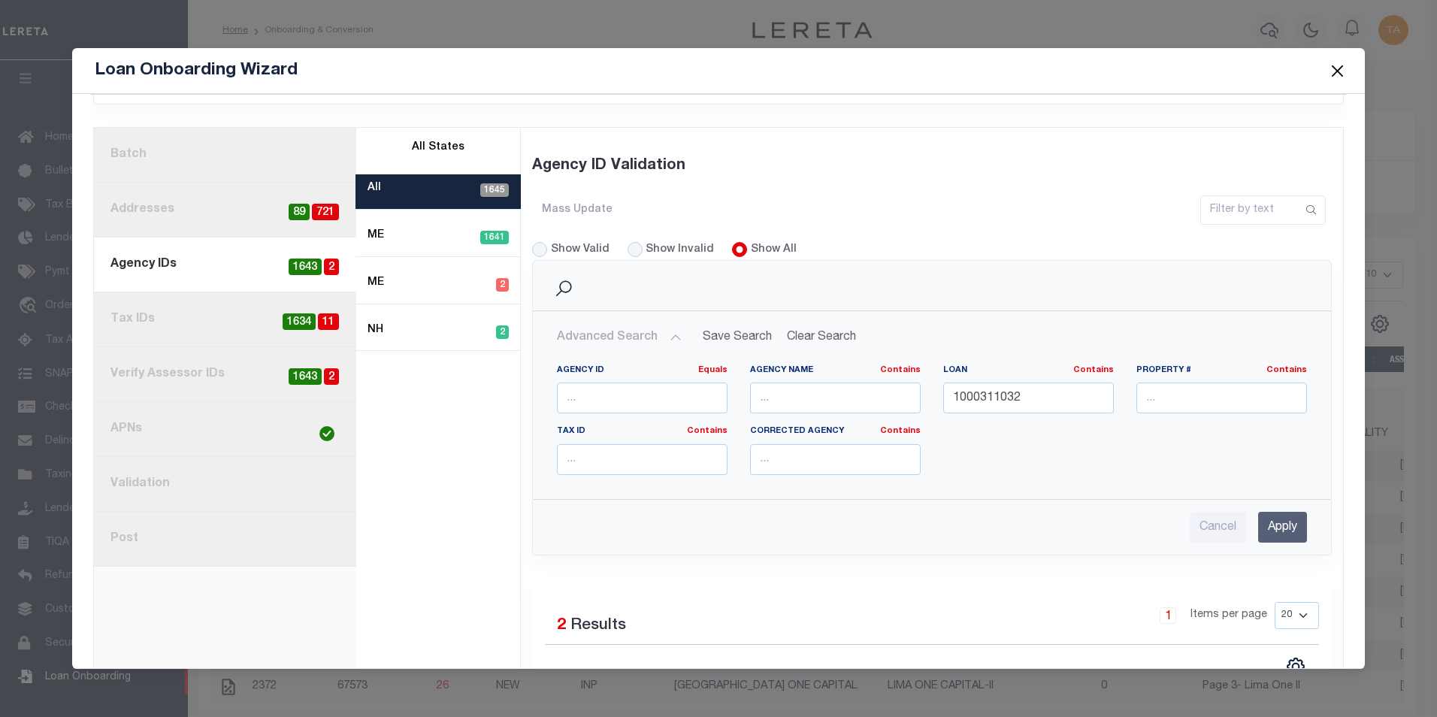
click at [1336, 69] on button "Close" at bounding box center [1337, 71] width 20 height 20
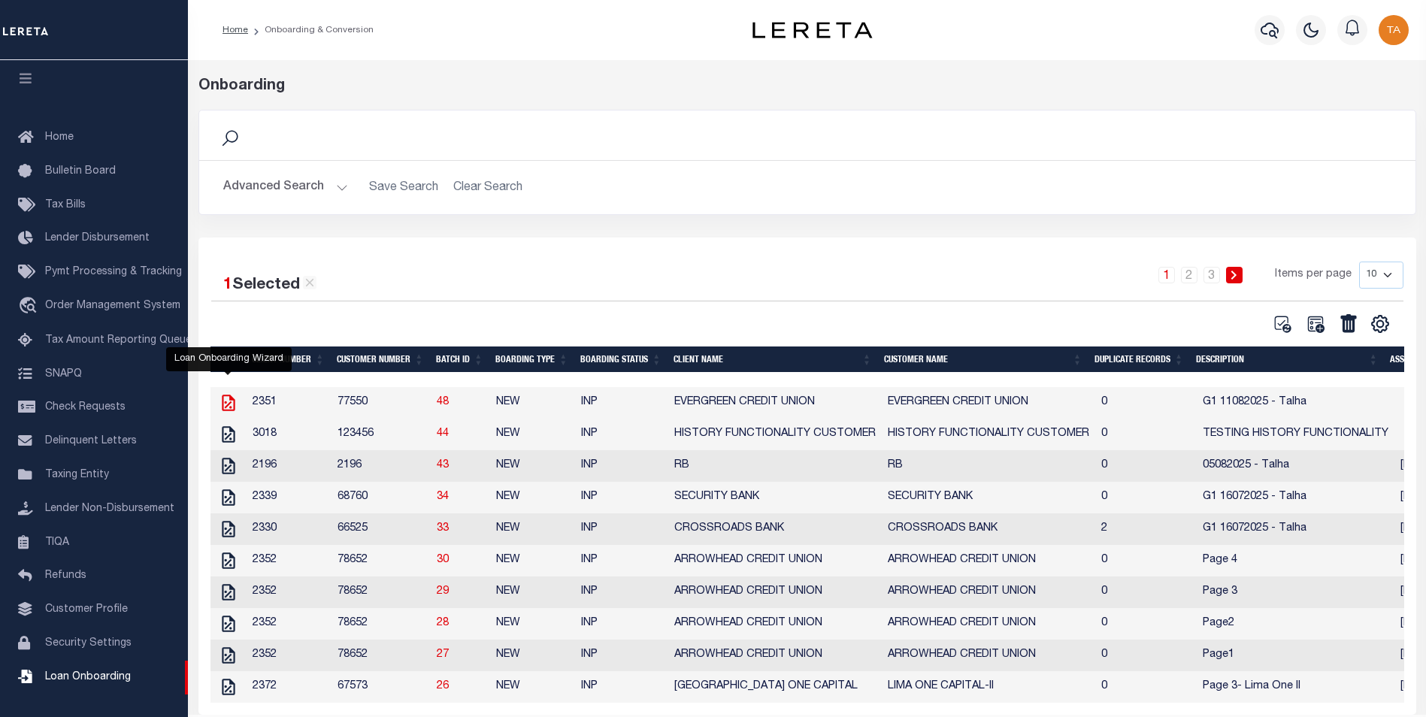
click at [226, 405] on icon "" at bounding box center [228, 403] width 13 height 17
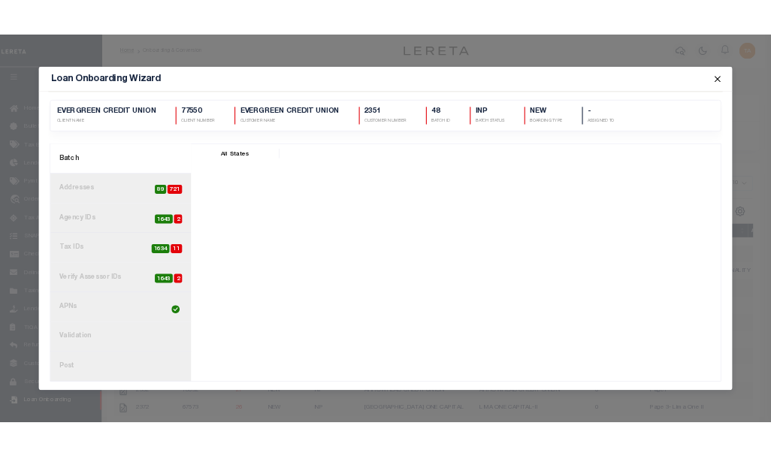
scroll to position [0, 0]
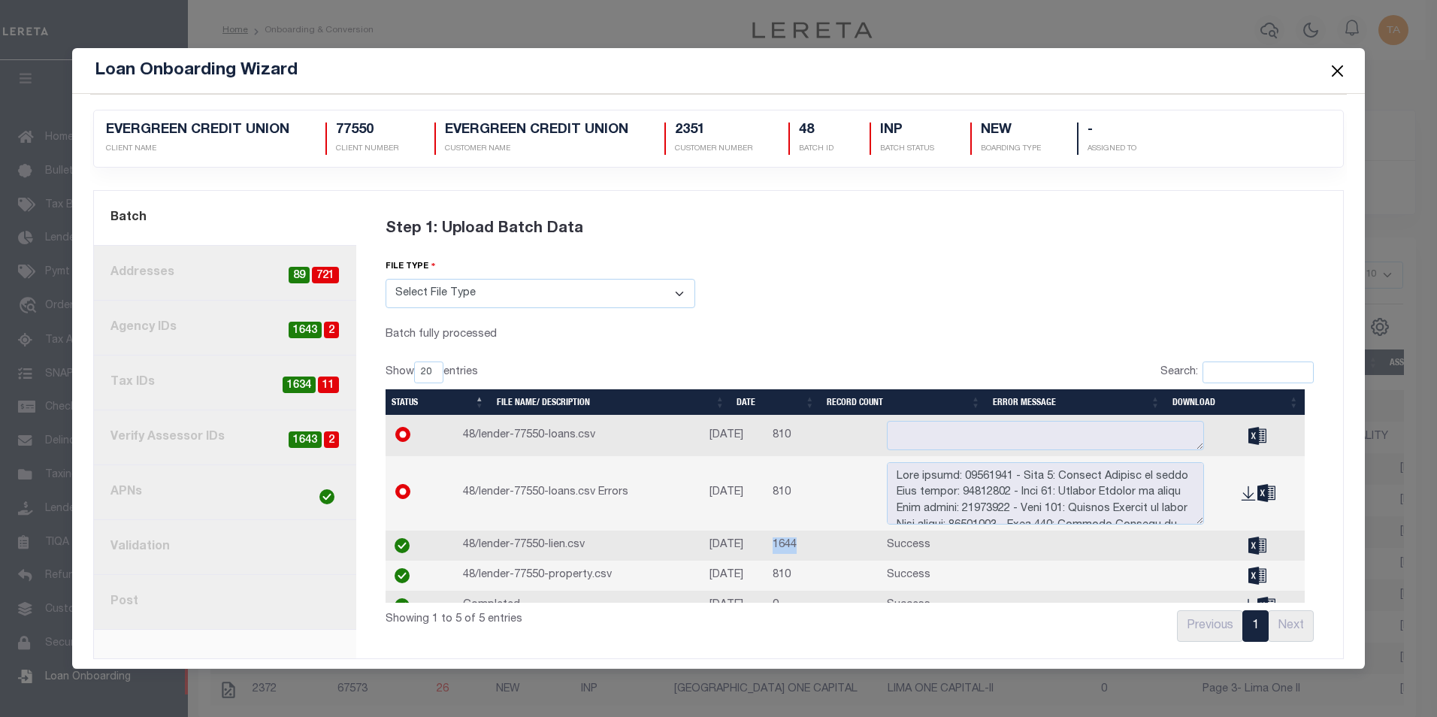
drag, startPoint x: 782, startPoint y: 552, endPoint x: 811, endPoint y: 552, distance: 28.6
click at [811, 552] on td "1644" at bounding box center [824, 546] width 114 height 30
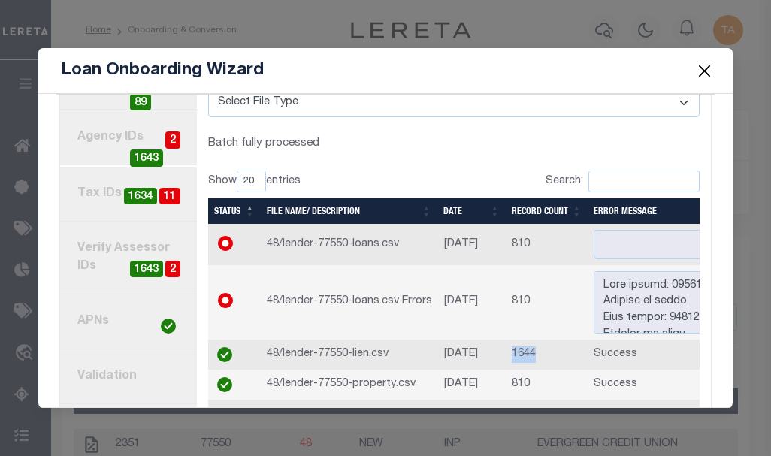
scroll to position [216, 0]
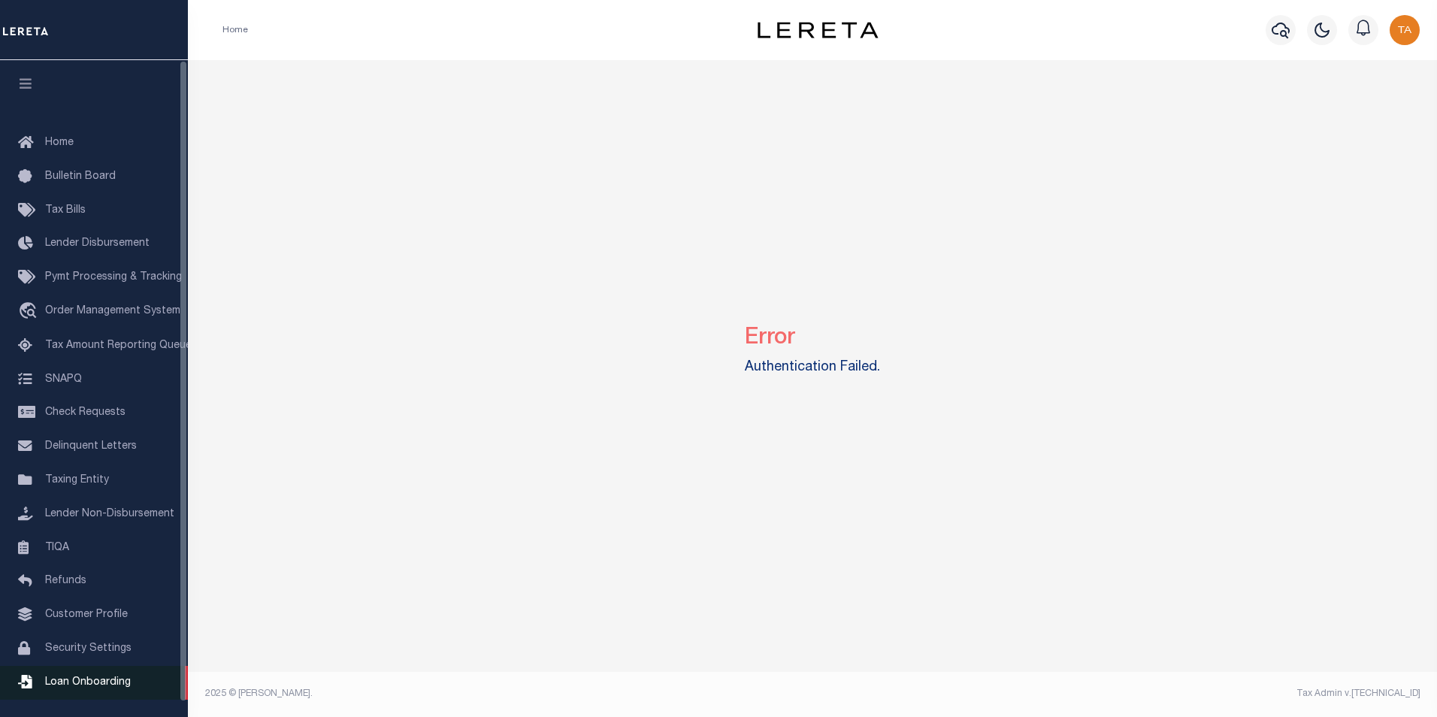
click at [95, 688] on span "Loan Onboarding" at bounding box center [88, 682] width 86 height 11
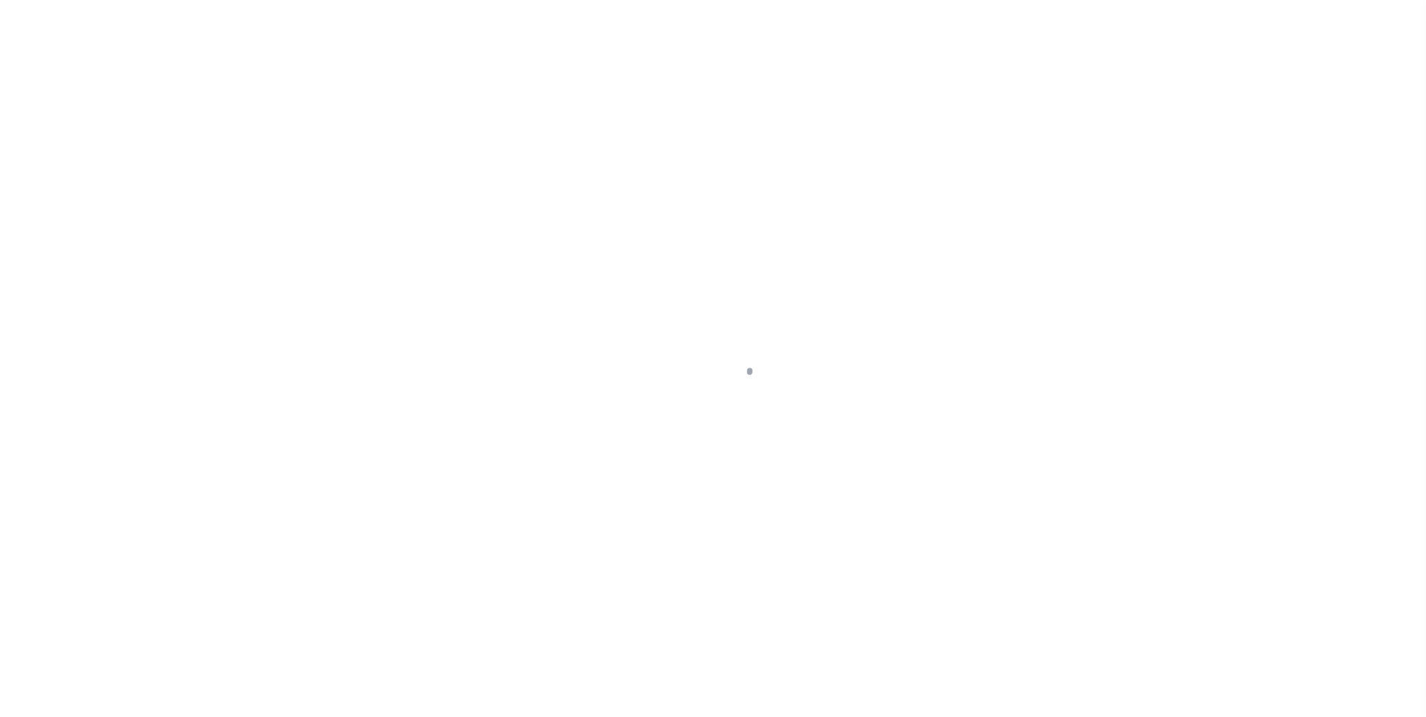
scroll to position [15, 0]
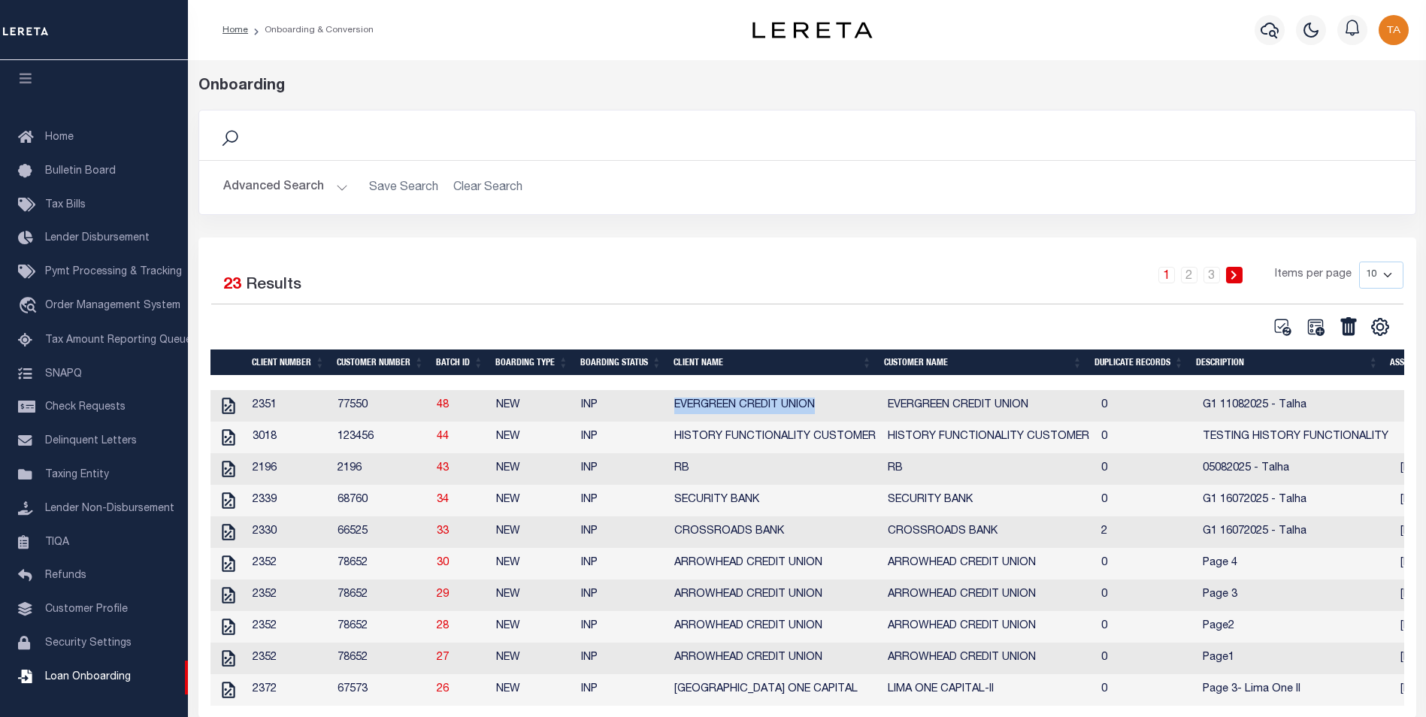
drag, startPoint x: 670, startPoint y: 408, endPoint x: 819, endPoint y: 407, distance: 149.6
click at [819, 407] on td "EVERGREEN CREDIT UNION" at bounding box center [774, 406] width 213 height 32
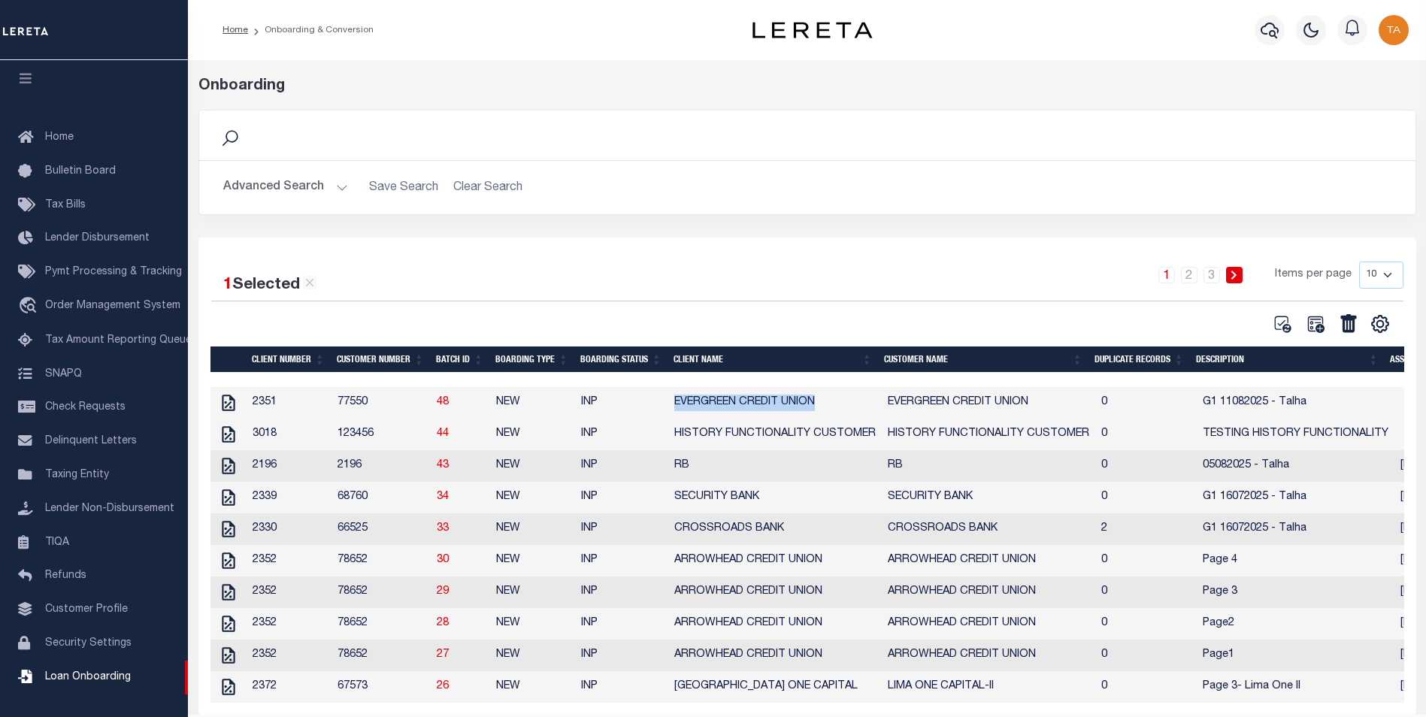
copy td "EVERGREEN CREDIT UNION"
click at [1344, 326] on icon at bounding box center [1348, 323] width 16 height 18
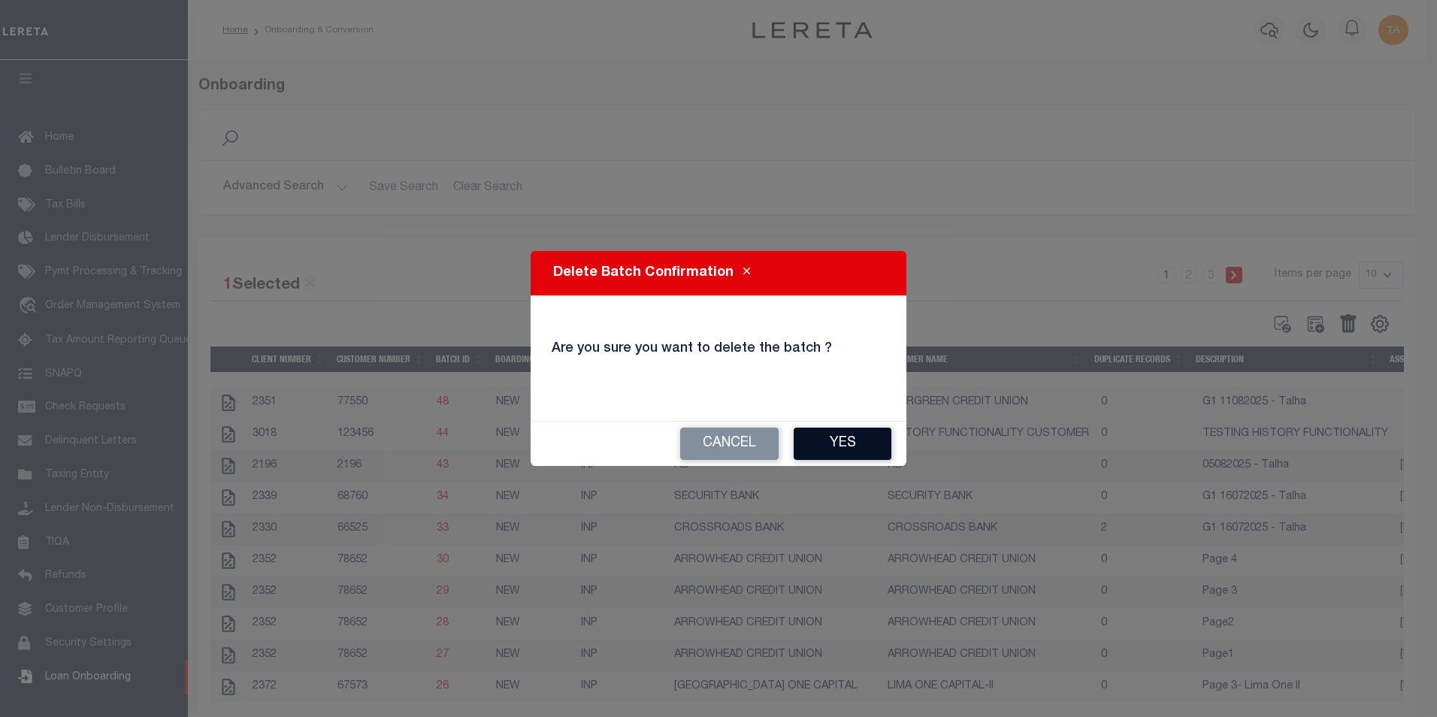
click at [850, 438] on button "Yes" at bounding box center [843, 444] width 98 height 32
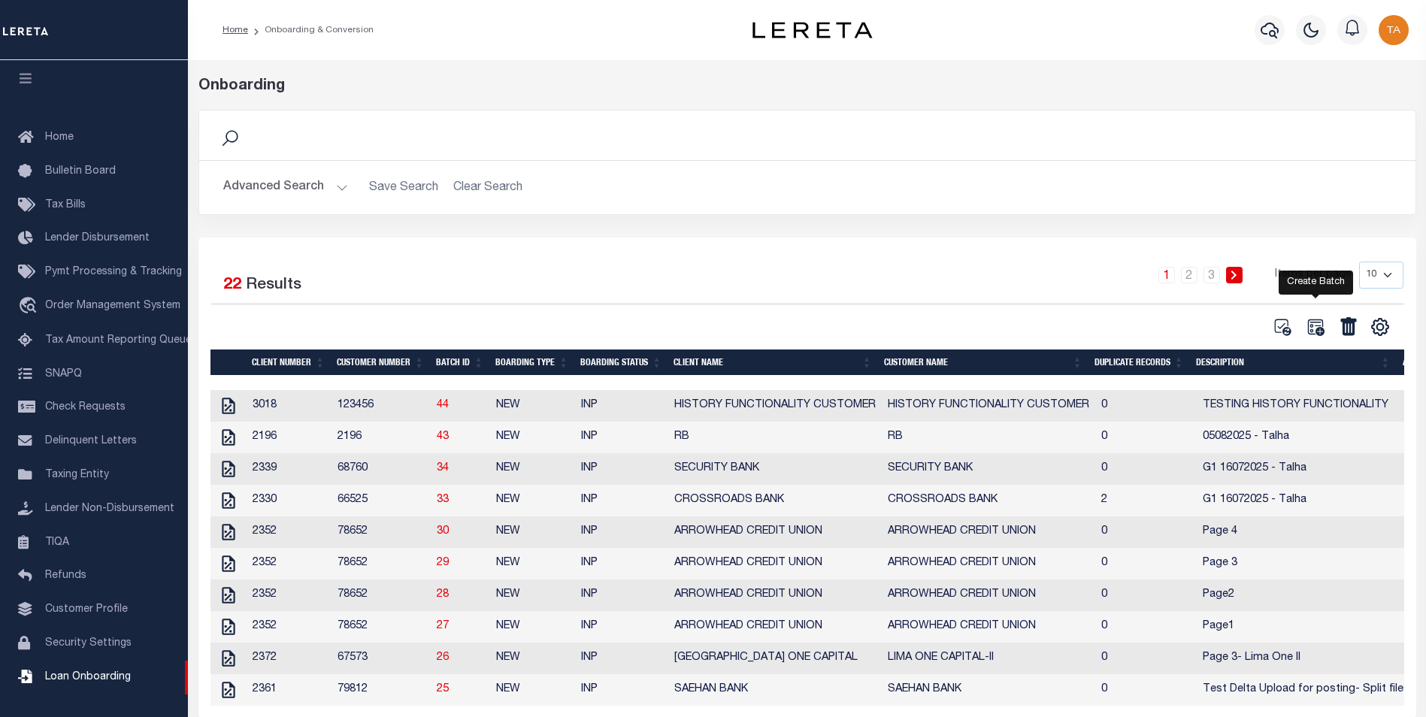
click at [1316, 334] on icon at bounding box center [1315, 327] width 17 height 17
select select
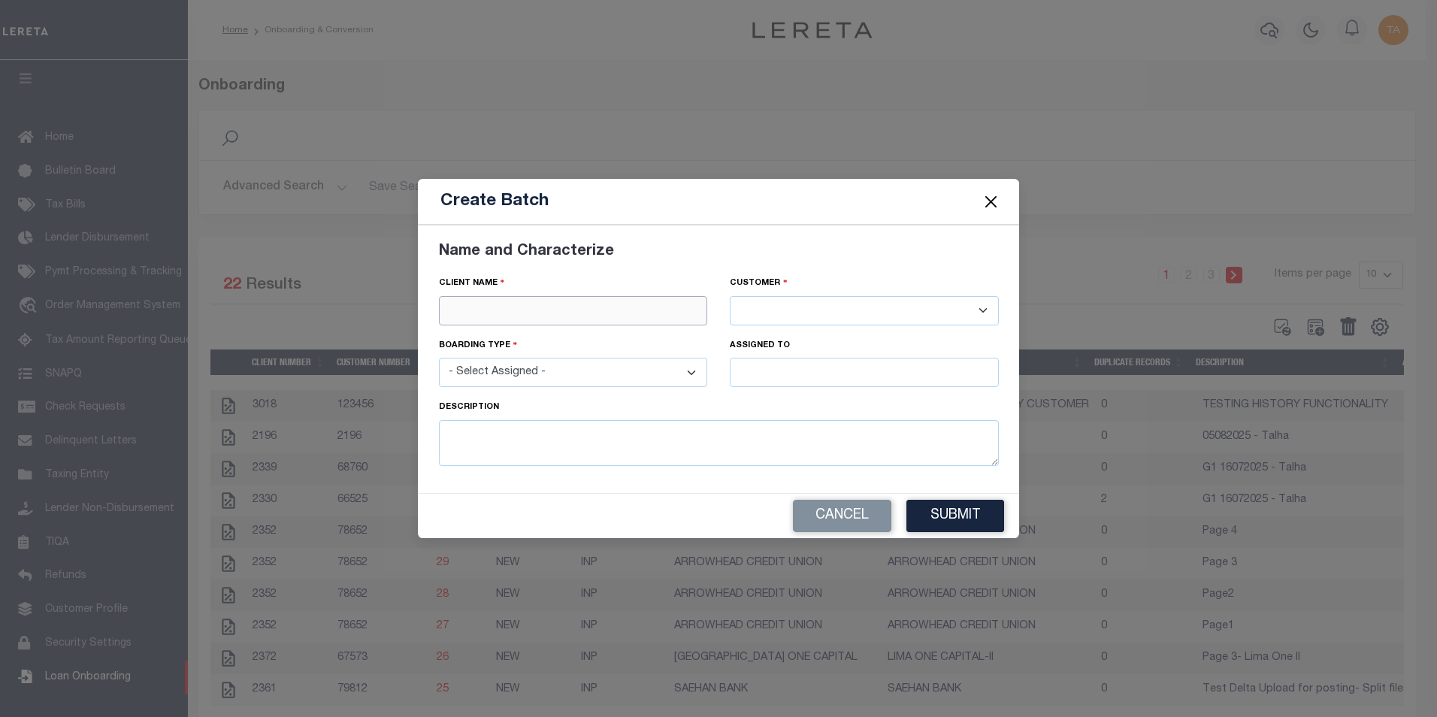
click at [535, 304] on input "text" at bounding box center [573, 310] width 269 height 29
paste input "EVERGREEN CREDIT UNION"
click at [527, 332] on div "EVERGREEN CREDIT UNION" at bounding box center [574, 337] width 268 height 24
type input "EVERGREEN CREDIT UNION"
click at [578, 383] on select "- Select Assigned - NEW - New Loan REF - Refinance Loan CWF - Conversion with F…" at bounding box center [573, 372] width 269 height 29
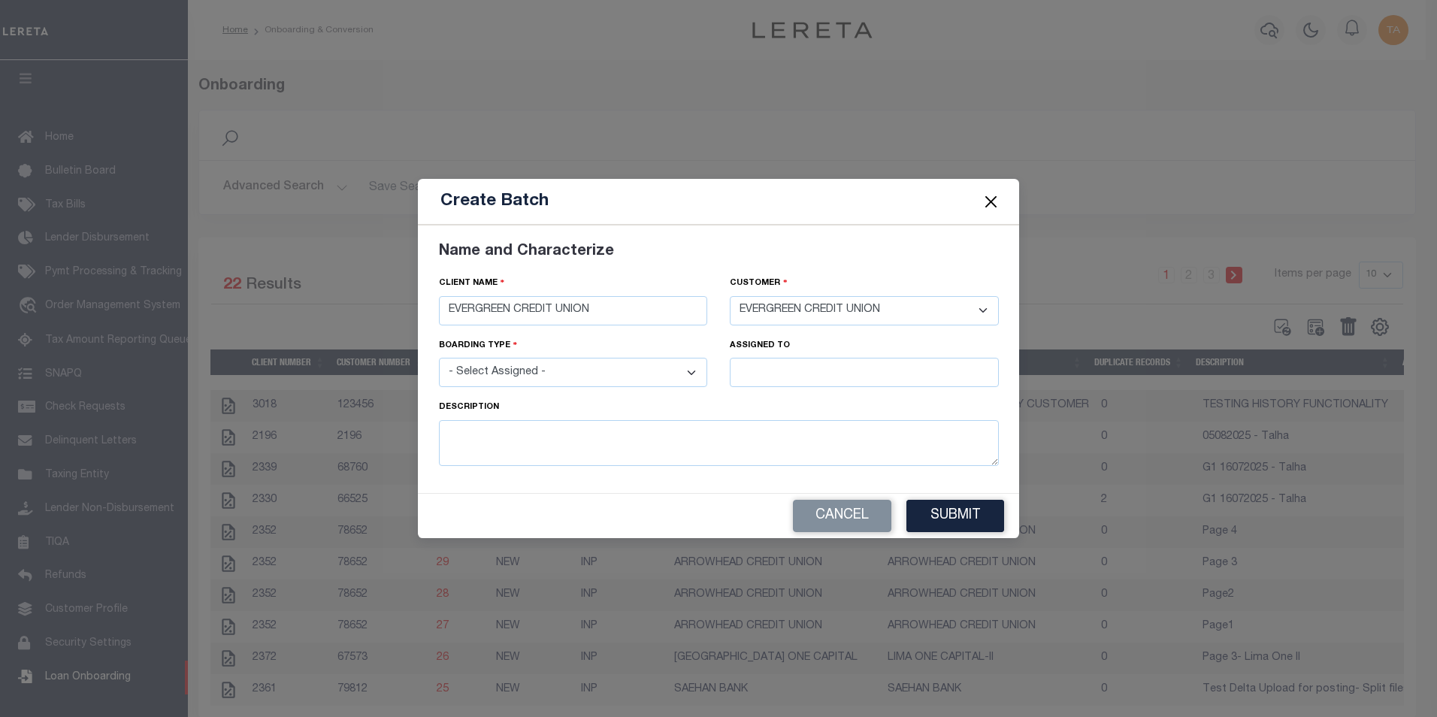
select select "NEW"
click at [439, 358] on select "- Select Assigned - NEW - New Loan REF - Refinance Loan CWF - Conversion with F…" at bounding box center [573, 372] width 269 height 29
click at [761, 372] on input "text" at bounding box center [864, 372] width 269 height 29
type input "[PERSON_NAME]"
click at [765, 406] on div "[PERSON_NAME]" at bounding box center [865, 401] width 268 height 24
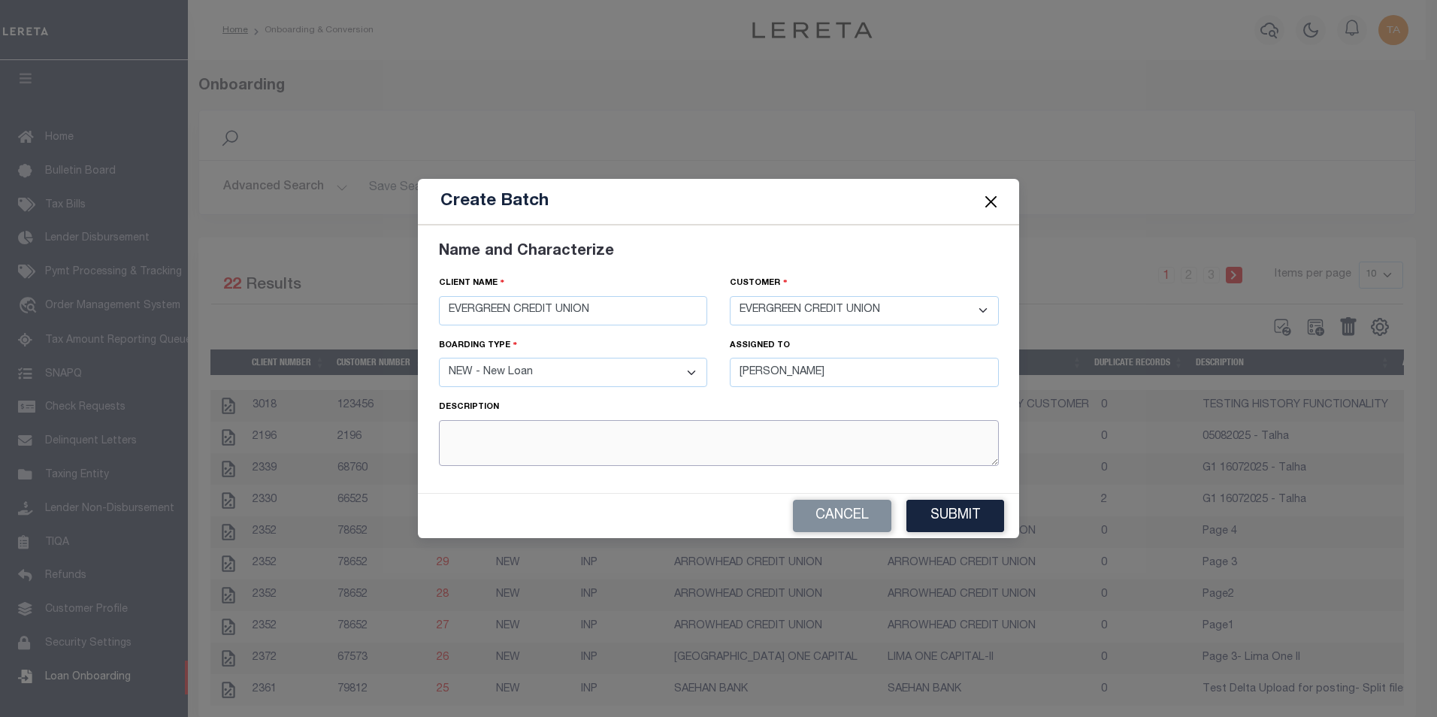
click at [564, 443] on textarea at bounding box center [719, 443] width 560 height 46
type textarea "G1 12082025 - Talha"
click at [931, 519] on button "Submit" at bounding box center [956, 516] width 98 height 32
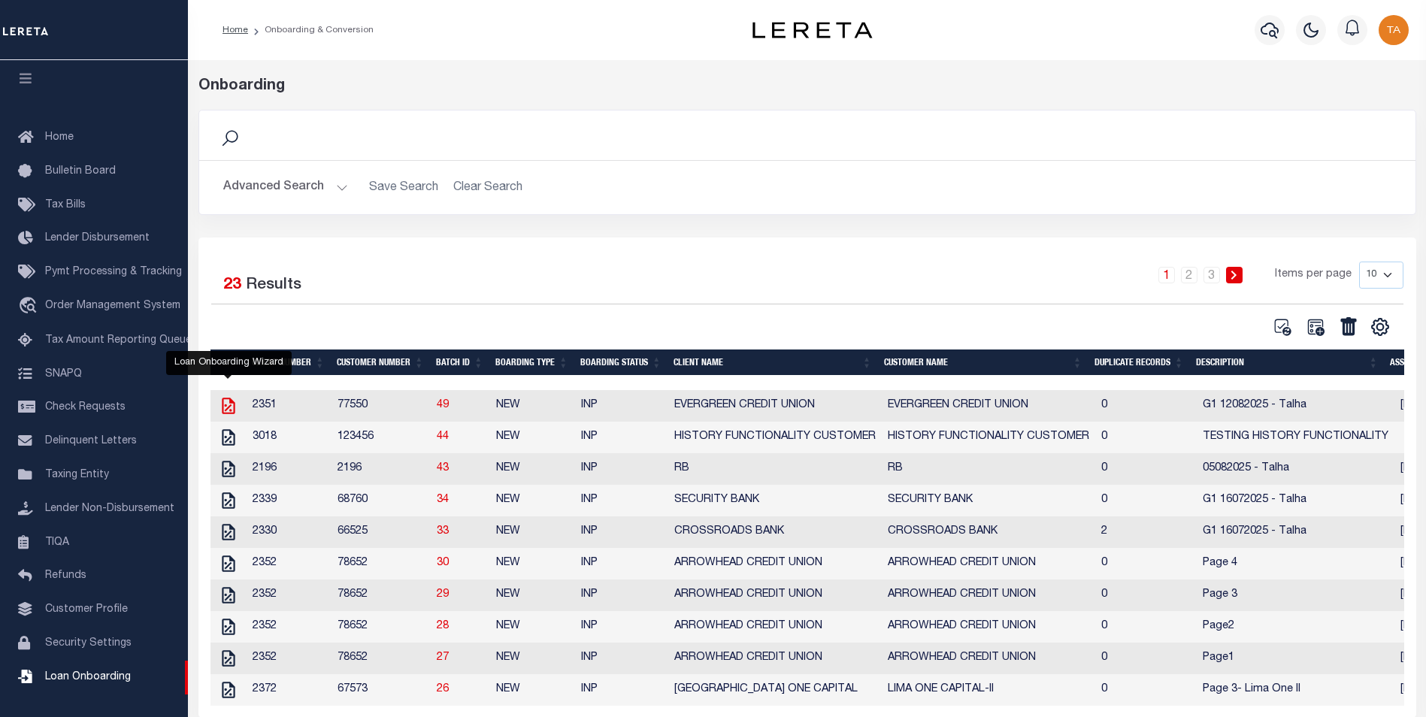
click at [221, 404] on icon at bounding box center [229, 406] width 20 height 20
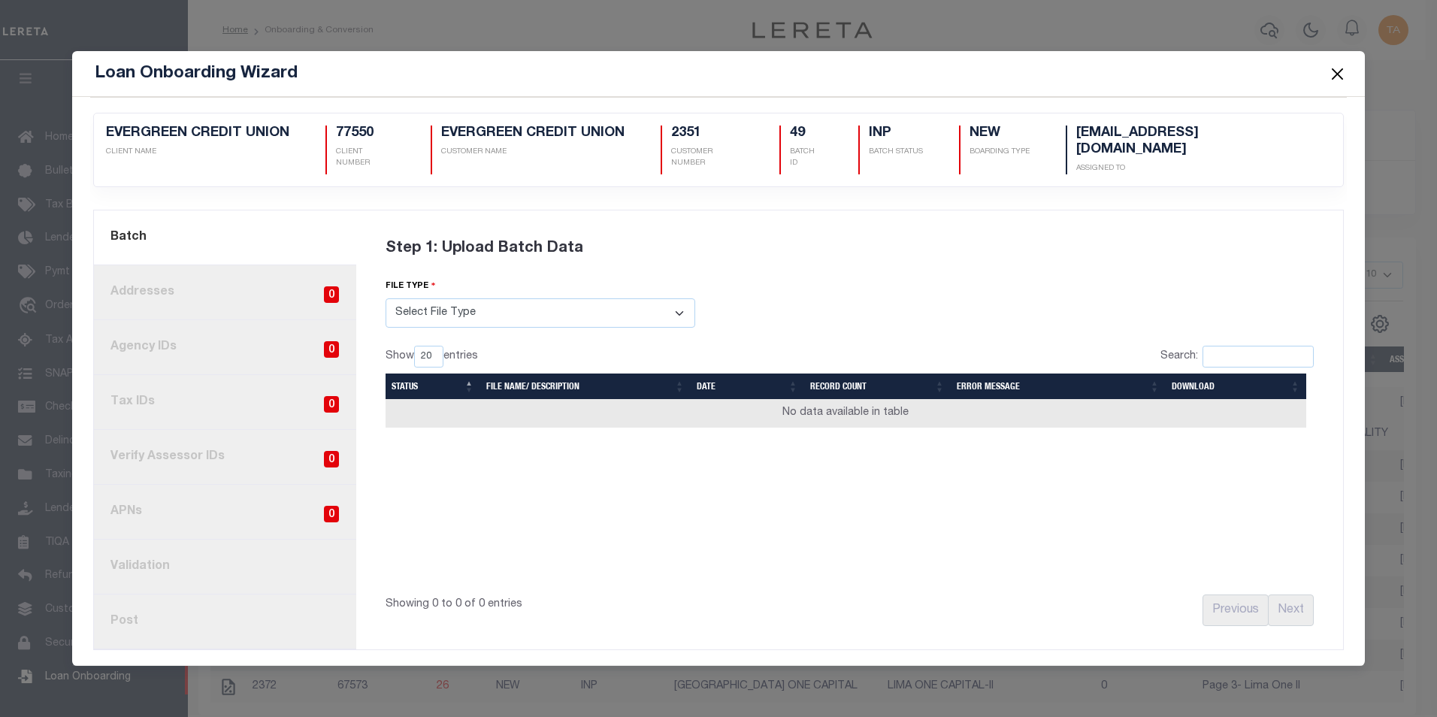
click at [489, 303] on select "Select File Type Lereta Lereta Conversion Zip" at bounding box center [541, 312] width 310 height 29
select select "LERETA"
click at [386, 298] on select "Select File Type Lereta Lereta Conversion Zip" at bounding box center [541, 312] width 310 height 29
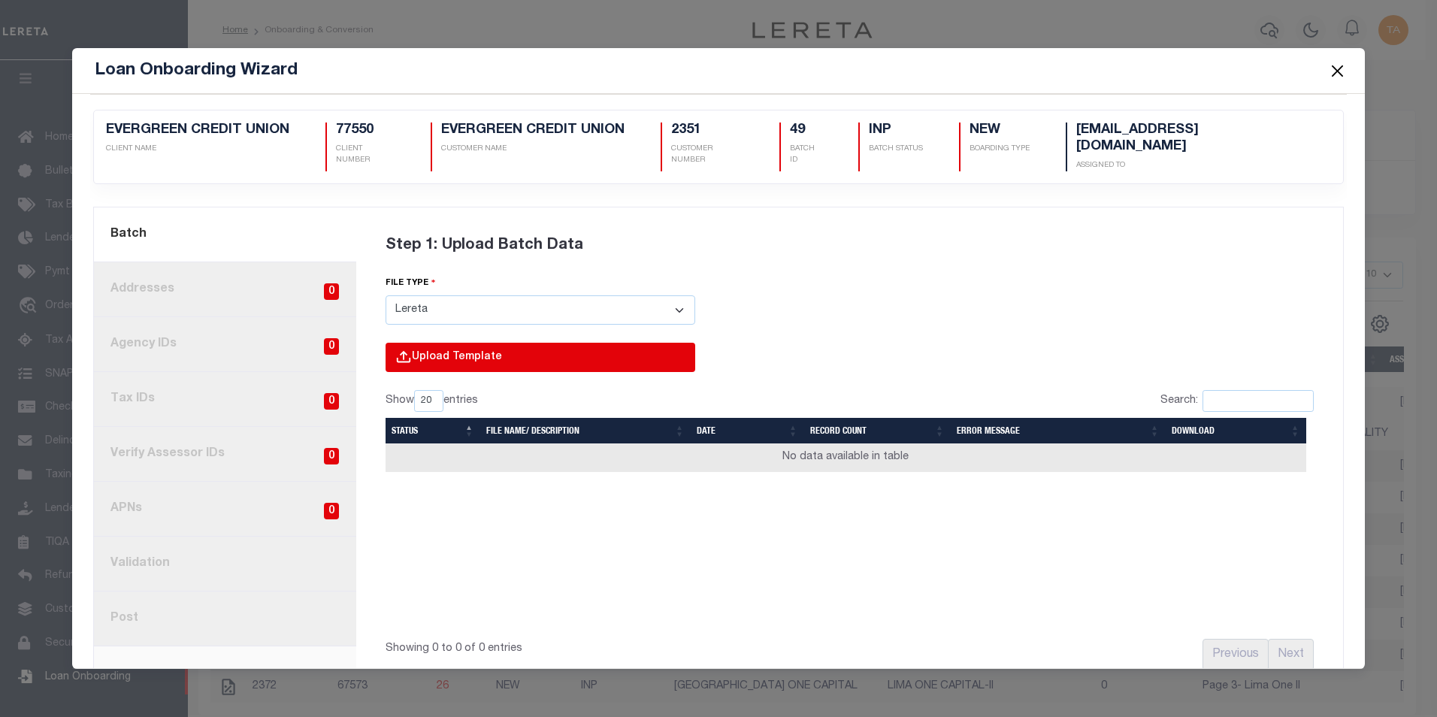
click at [418, 343] on input "file" at bounding box center [338, 373] width 716 height 61
type input "C:\fakepath\Lender-77550-Lien.csv"
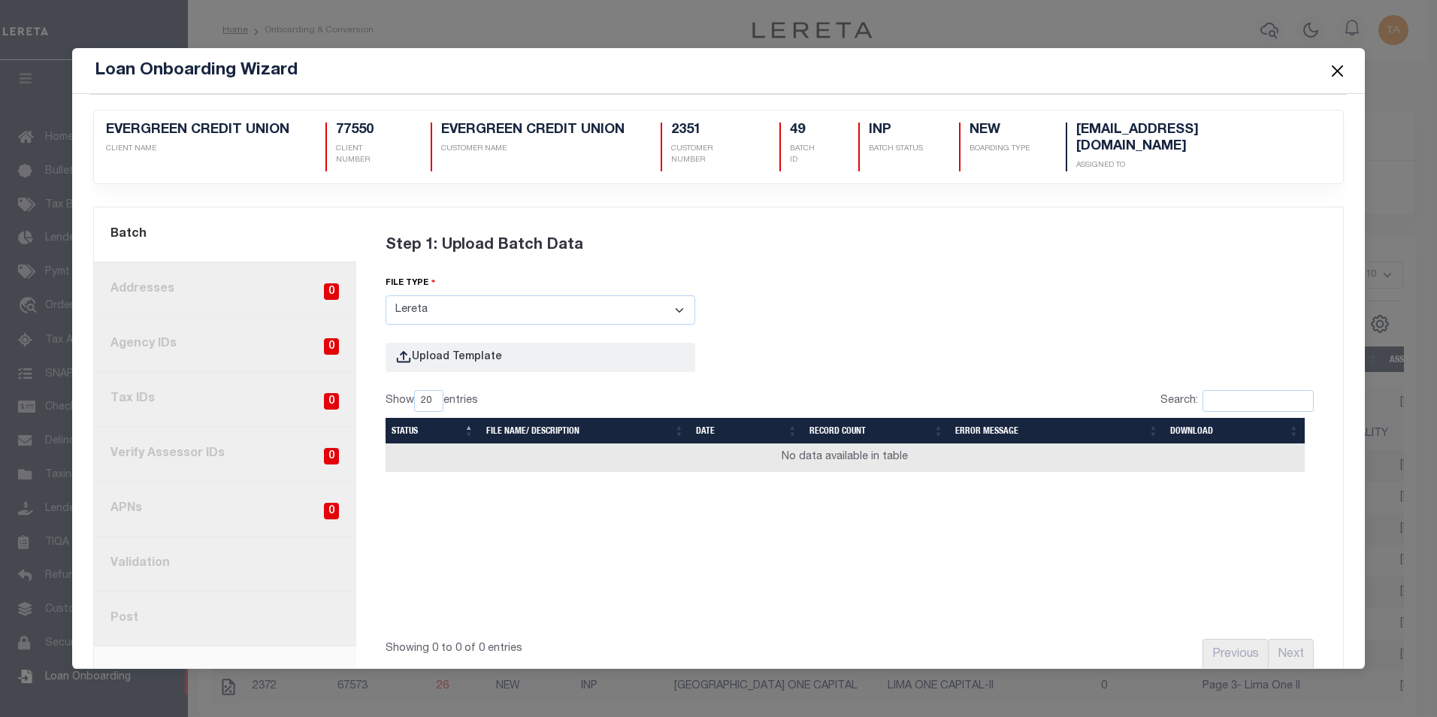
click at [1339, 67] on button "Close" at bounding box center [1337, 71] width 20 height 20
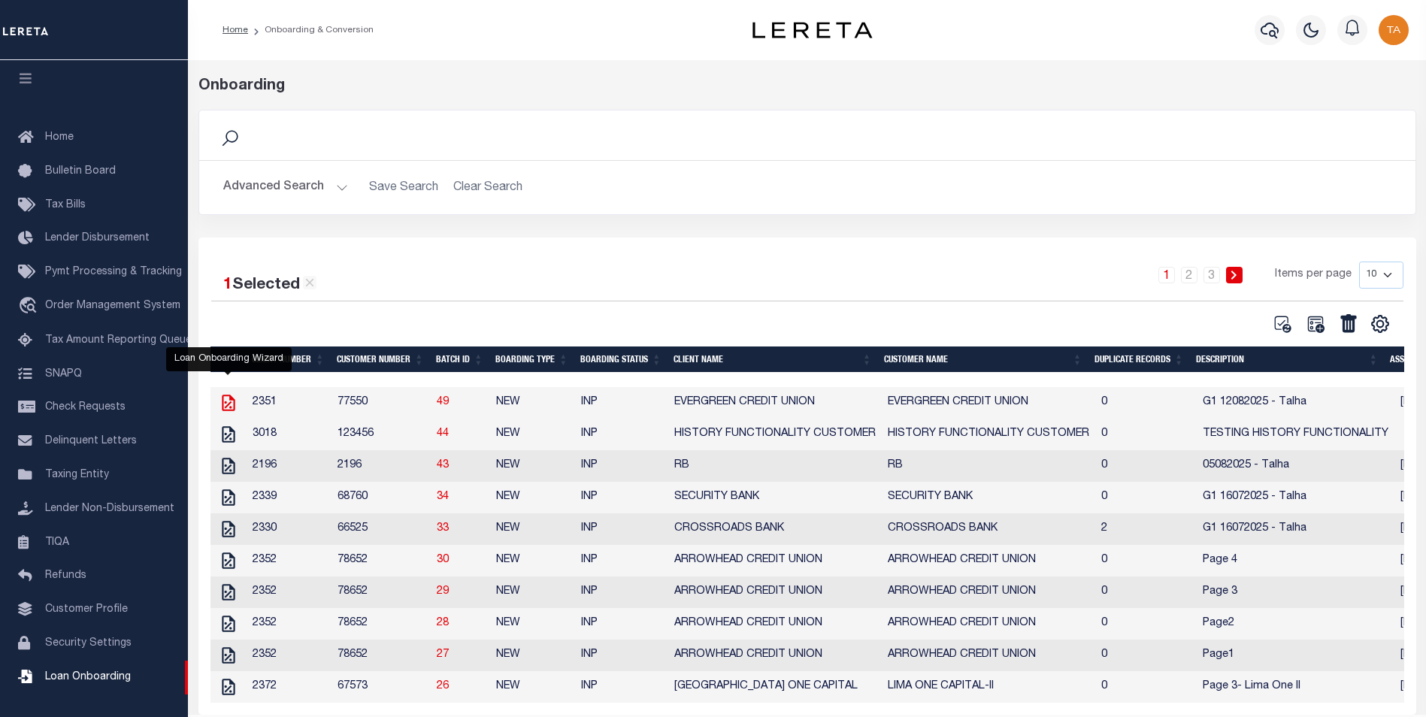
click at [229, 411] on icon at bounding box center [229, 403] width 20 height 20
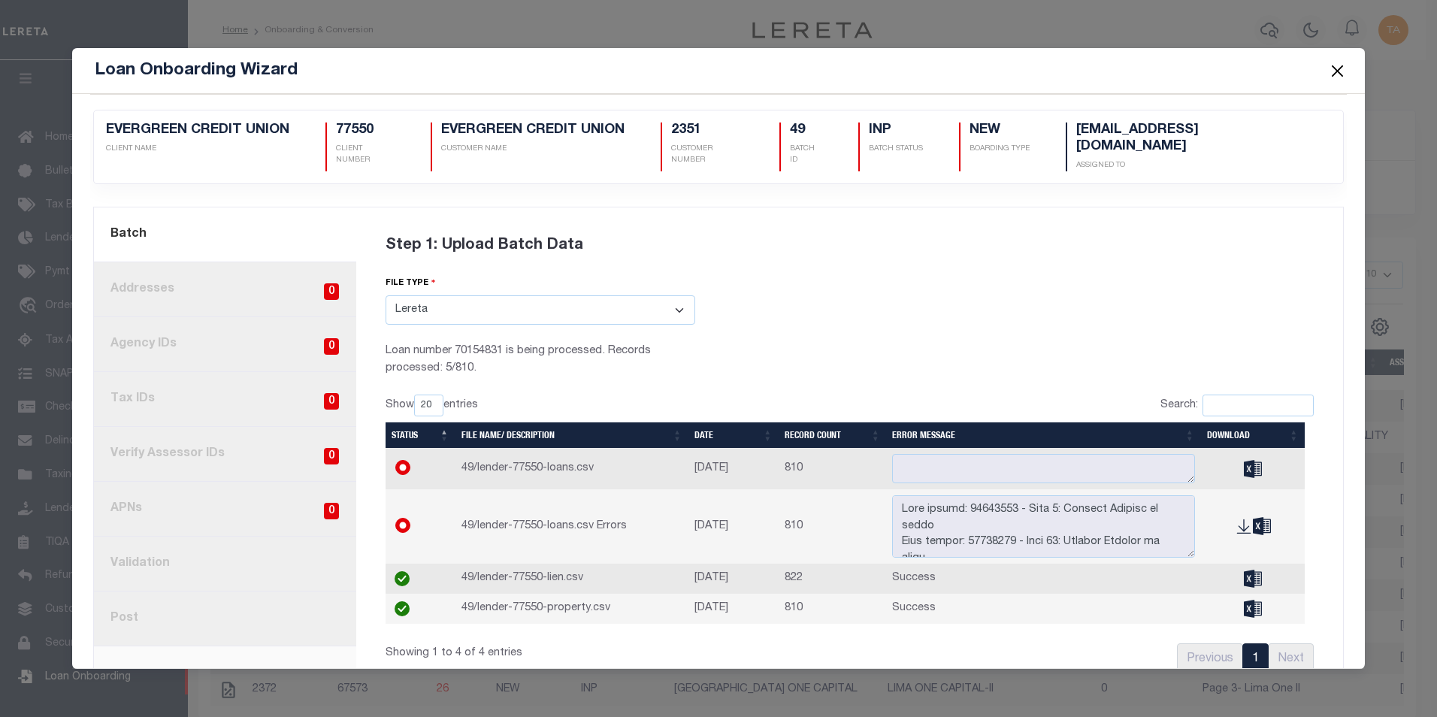
click at [1339, 72] on button "Close" at bounding box center [1337, 71] width 20 height 20
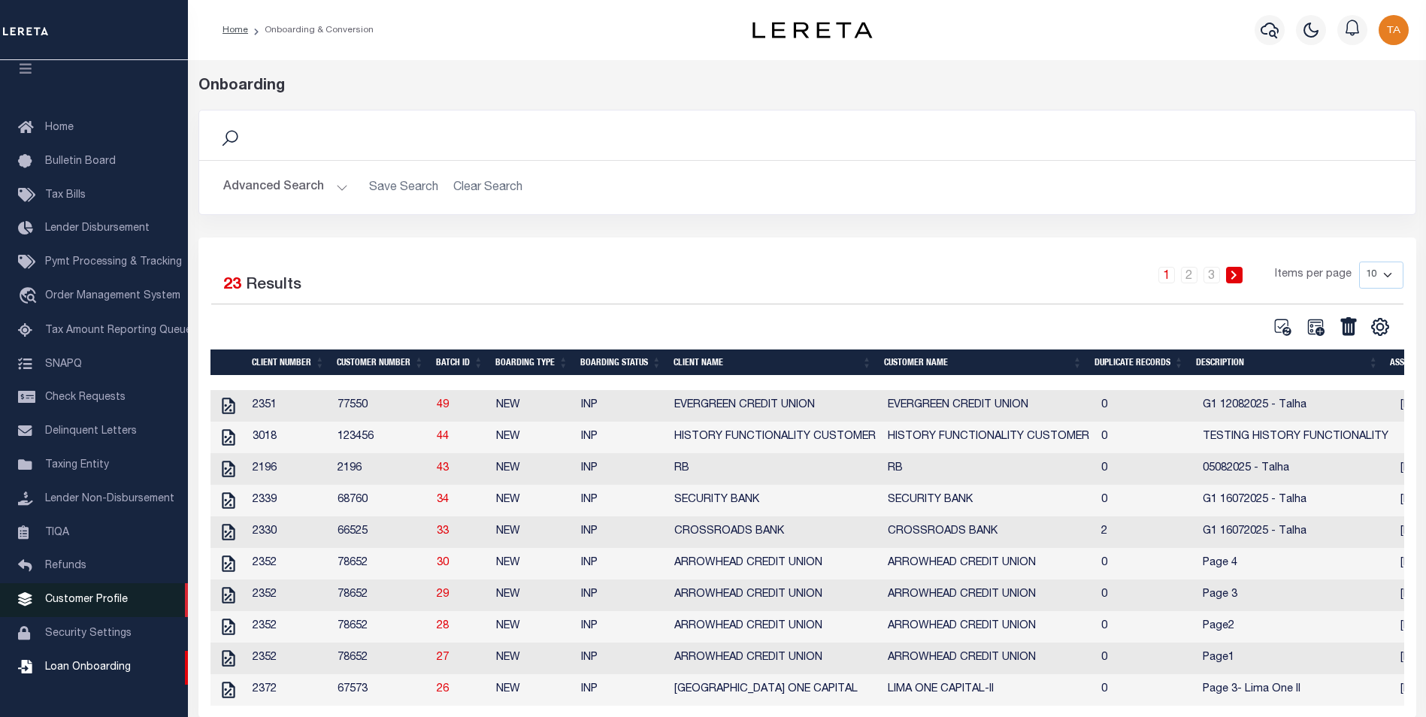
click at [87, 605] on span "Customer Profile" at bounding box center [86, 600] width 83 height 11
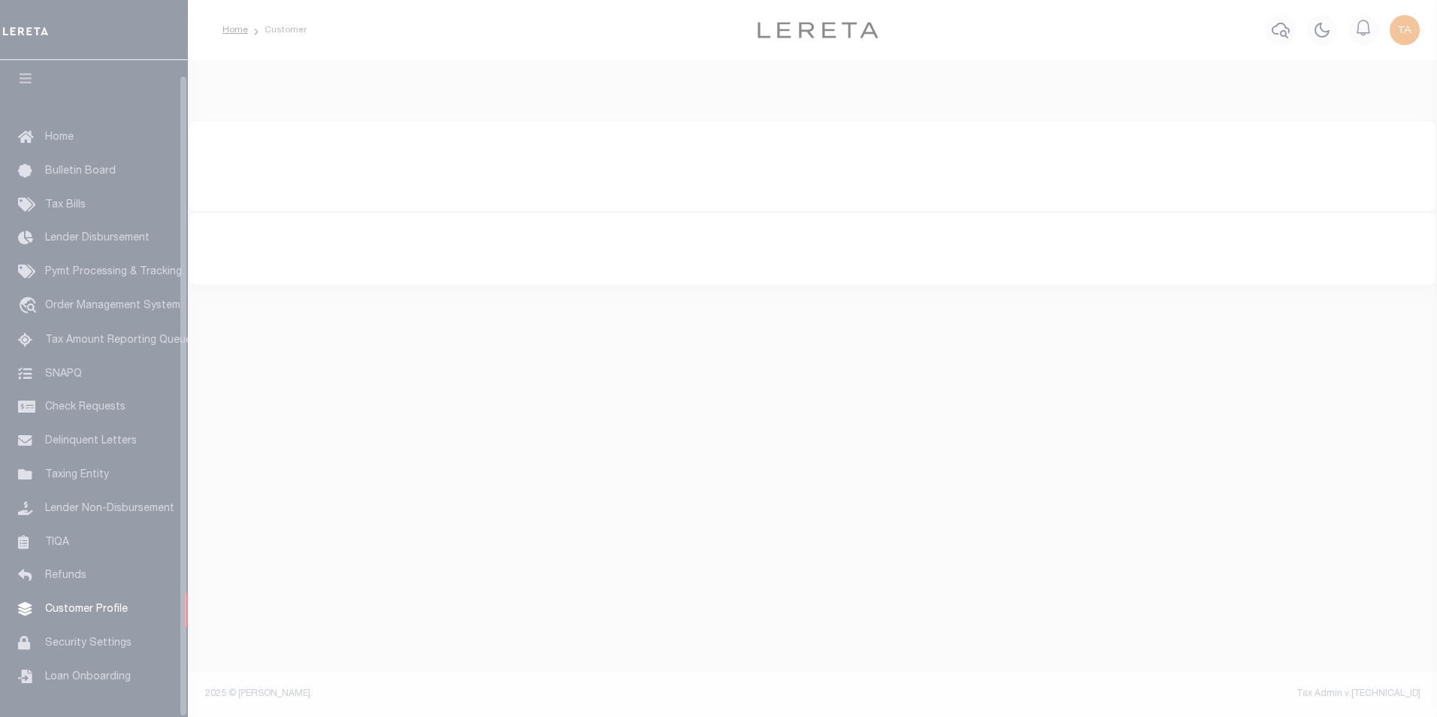
scroll to position [15, 0]
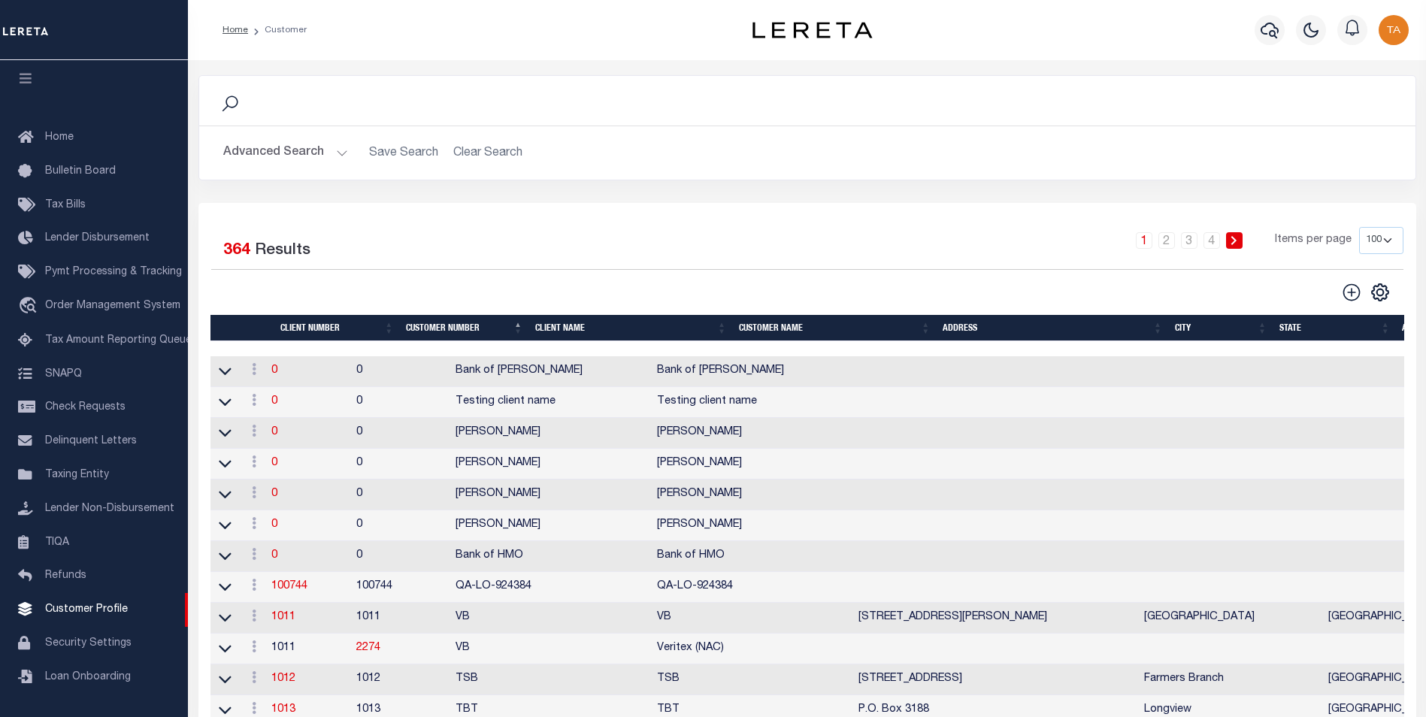
click at [322, 153] on button "Advanced Search" at bounding box center [285, 152] width 125 height 29
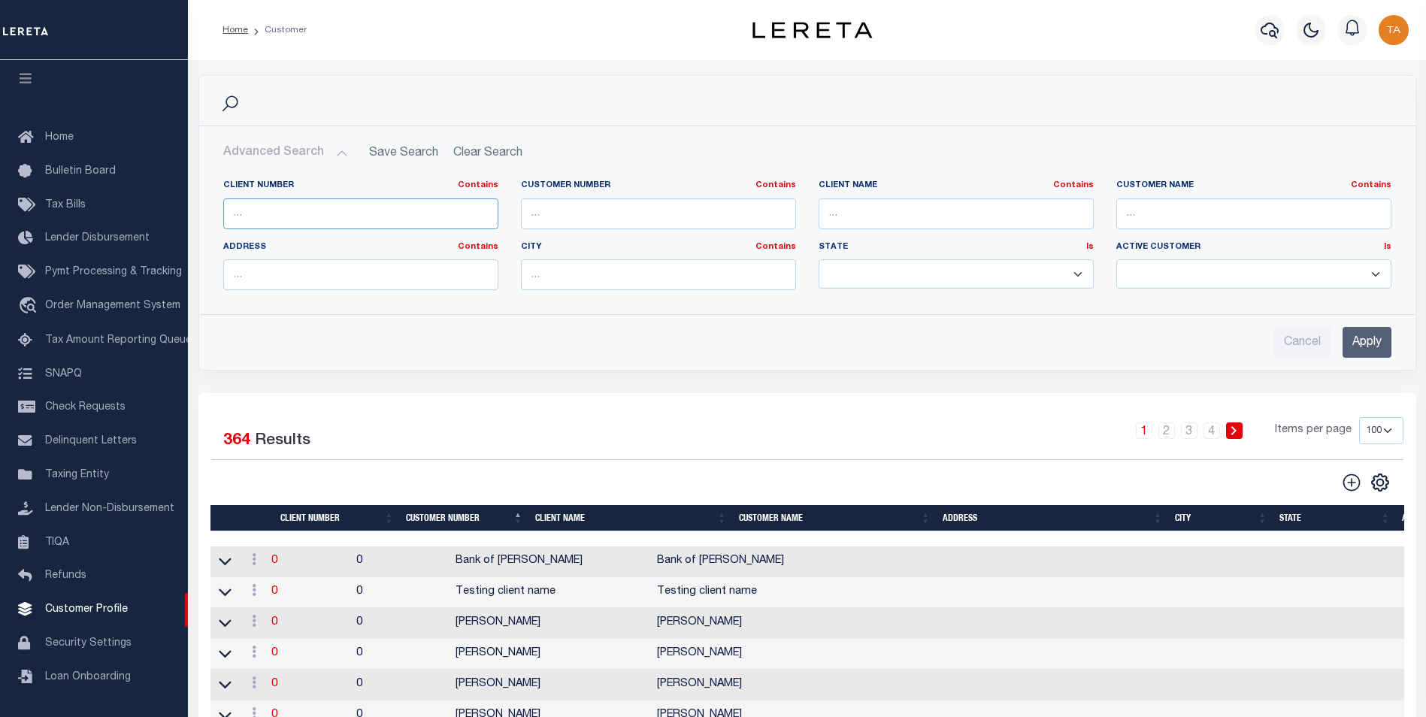
click at [283, 210] on input "text" at bounding box center [360, 213] width 275 height 31
type input "68855"
click at [1347, 343] on input "Apply" at bounding box center [1366, 342] width 49 height 31
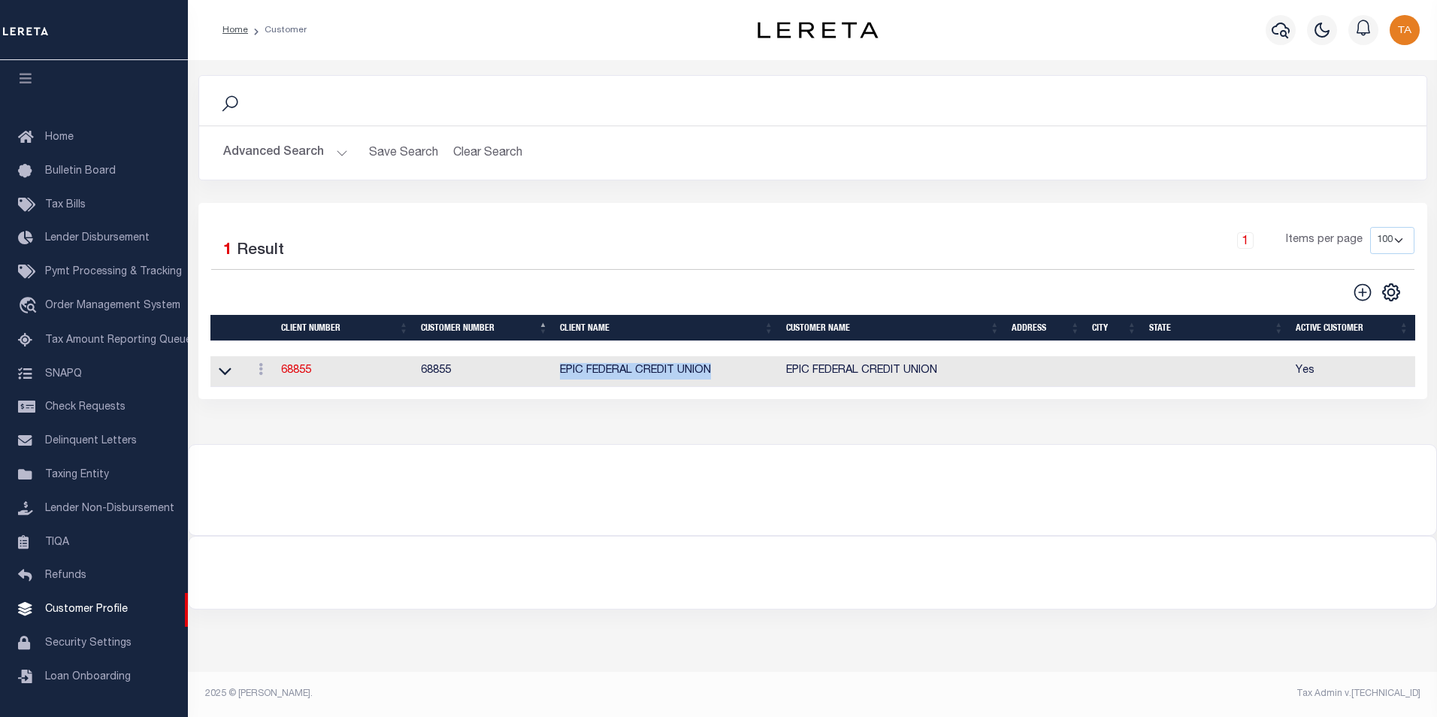
drag, startPoint x: 556, startPoint y: 375, endPoint x: 721, endPoint y: 368, distance: 164.8
click at [721, 368] on td "EPIC FEDERAL CREDIT UNION" at bounding box center [666, 371] width 225 height 31
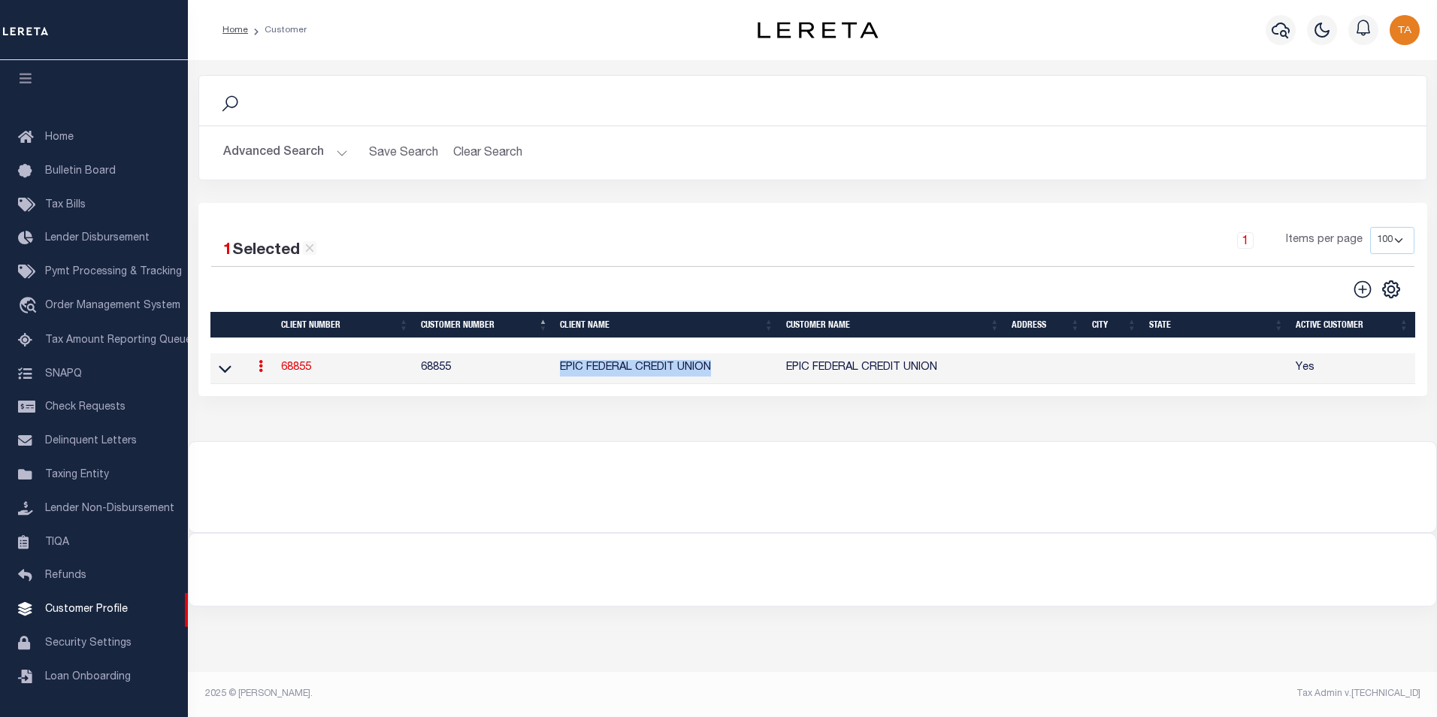
copy td "EPIC FEDERAL CREDIT UNION"
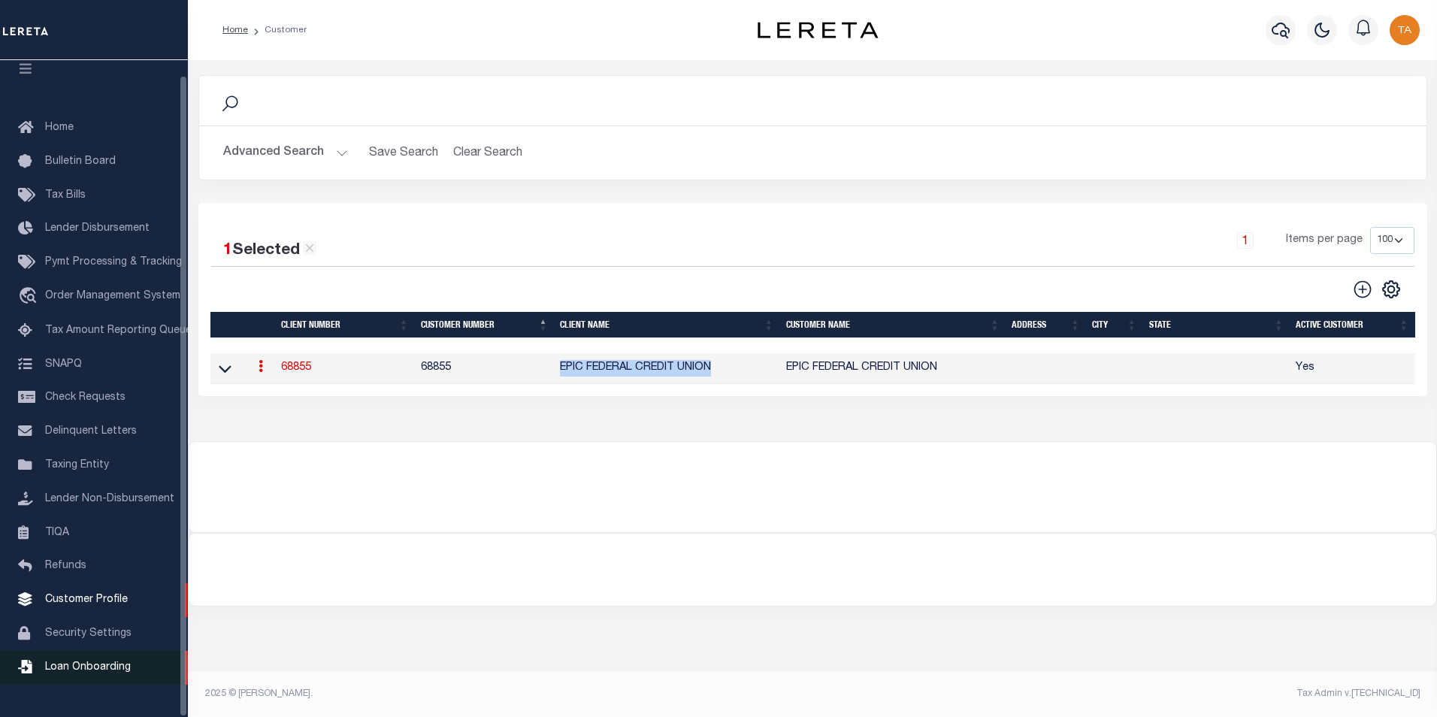
click at [84, 673] on span "Loan Onboarding" at bounding box center [88, 667] width 86 height 11
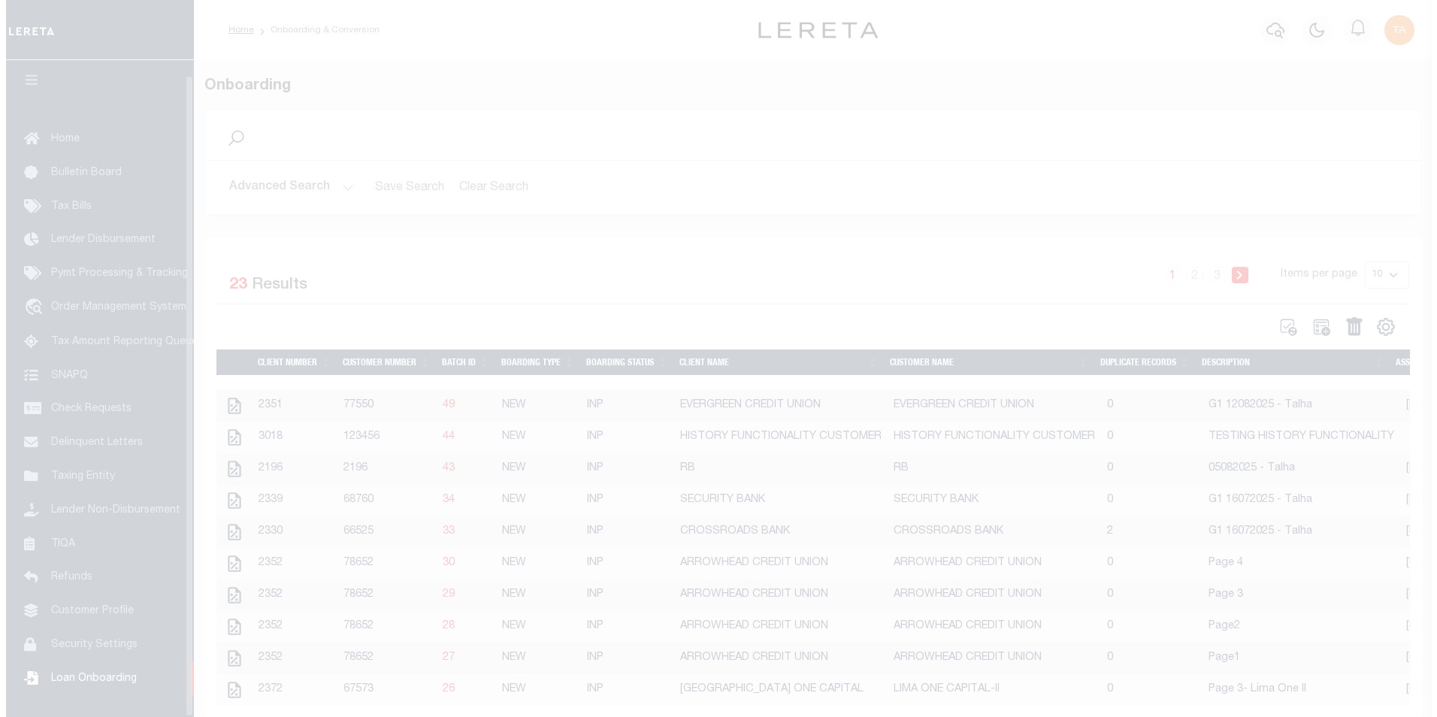
scroll to position [15, 0]
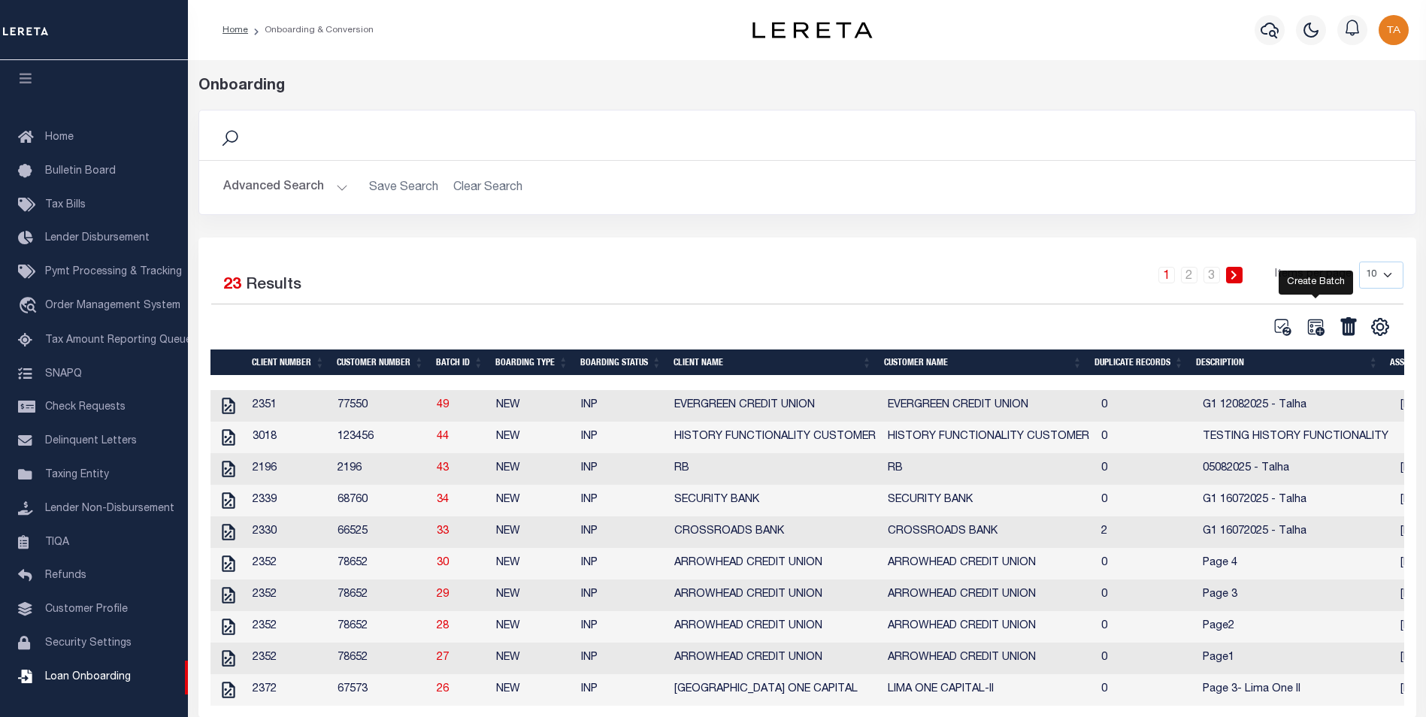
click at [1318, 329] on icon at bounding box center [1316, 327] width 20 height 20
select select
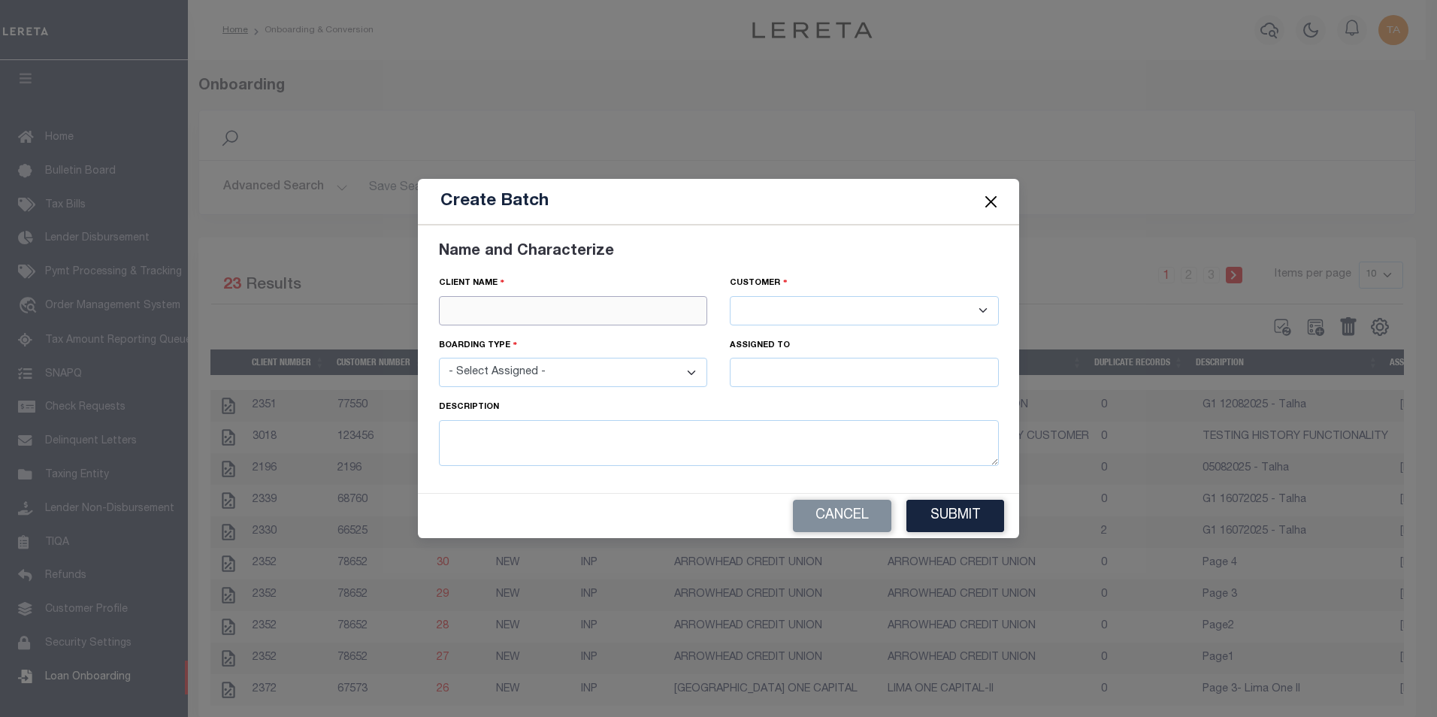
click at [482, 310] on input "text" at bounding box center [573, 310] width 269 height 29
paste input "EPIC FEDERAL CREDIT UNION"
click at [496, 336] on div "EPIC FEDERAL CREDIT UNION" at bounding box center [573, 337] width 269 height 24
type input "EPIC FEDERAL CREDIT UNION"
click at [515, 380] on select "- Select Assigned - NEW - New Loan REF - Refinance Loan CWF - Conversion with F…" at bounding box center [573, 372] width 269 height 29
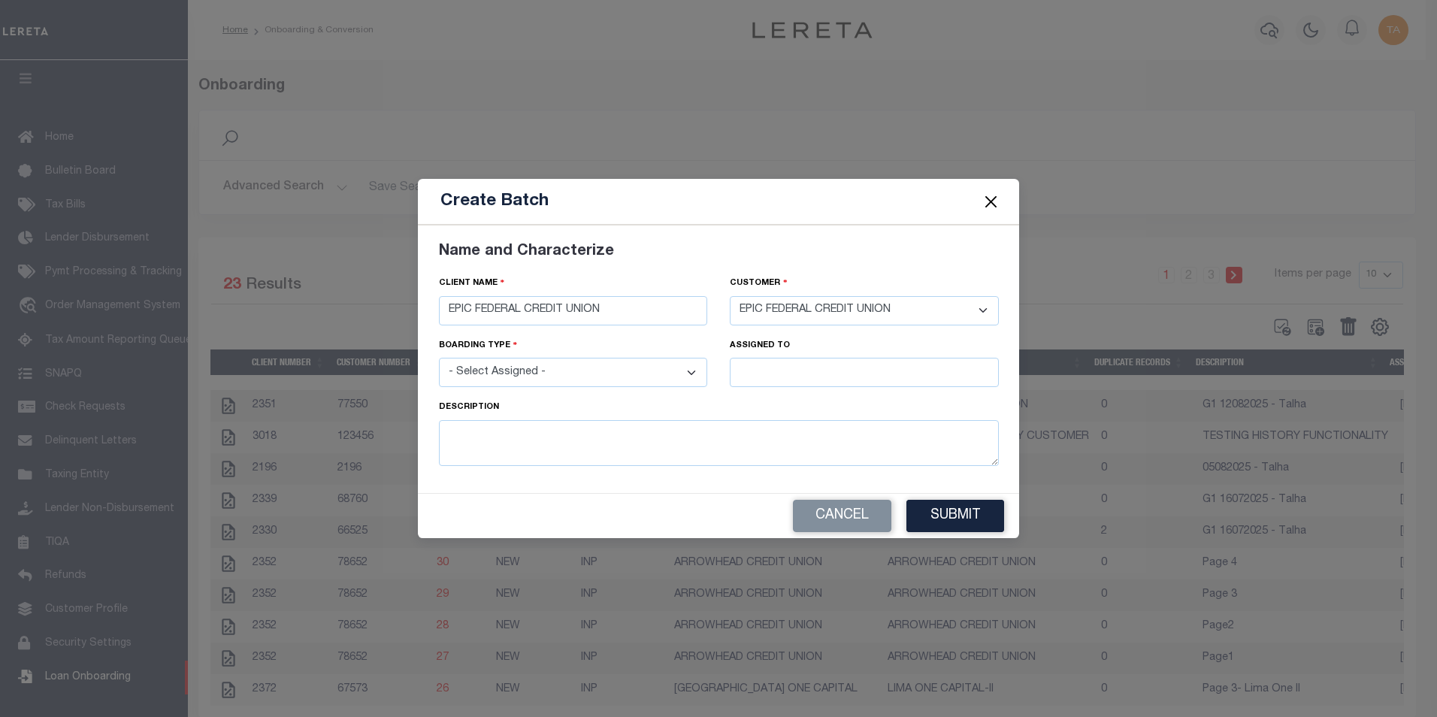
select select "NEW"
click at [439, 358] on select "- Select Assigned - NEW - New Loan REF - Refinance Loan CWF - Conversion with F…" at bounding box center [573, 372] width 269 height 29
click at [774, 377] on input "text" at bounding box center [864, 372] width 269 height 29
type input "[PERSON_NAME]"
click at [686, 451] on textarea at bounding box center [719, 443] width 560 height 46
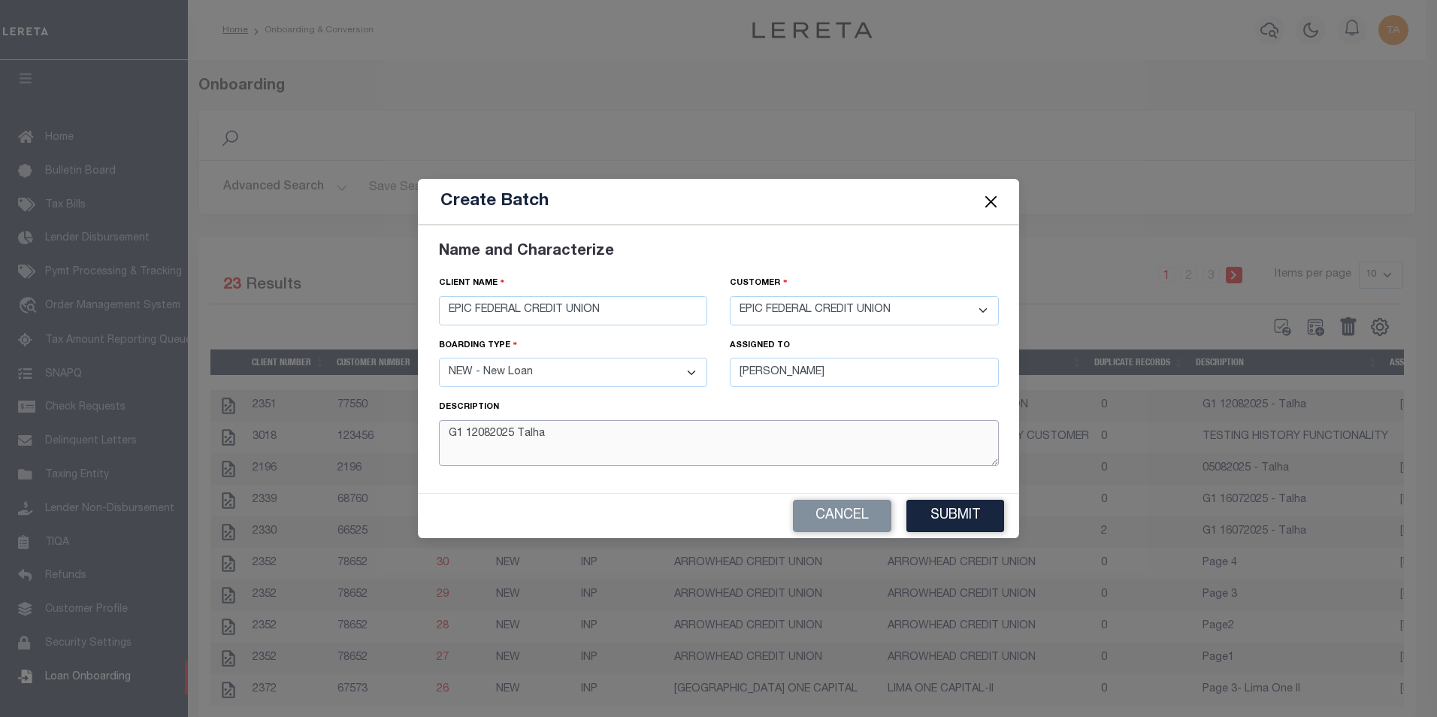
click at [518, 434] on textarea "G1 12082025 Talha" at bounding box center [719, 443] width 560 height 46
type textarea "G1 12082025 - Talha"
click at [960, 512] on button "Submit" at bounding box center [956, 516] width 98 height 32
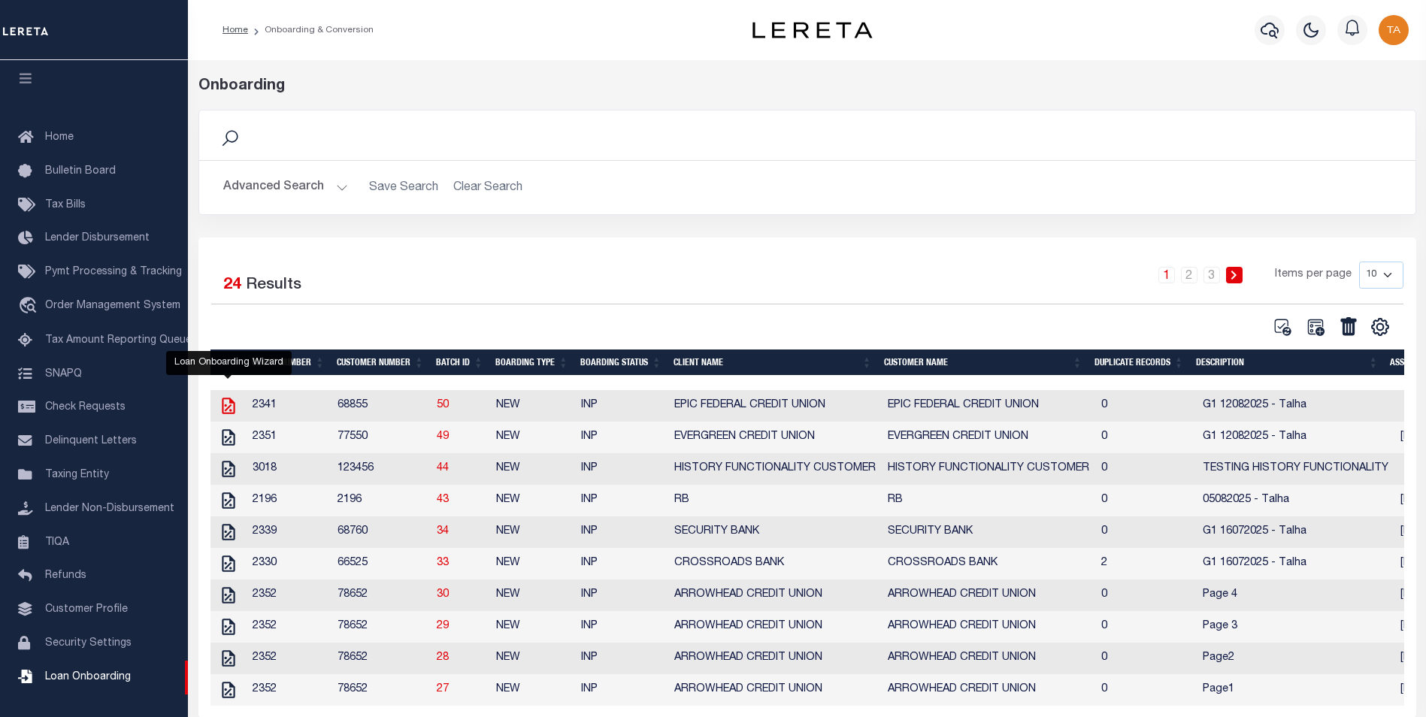
click at [228, 410] on icon at bounding box center [228, 406] width 13 height 17
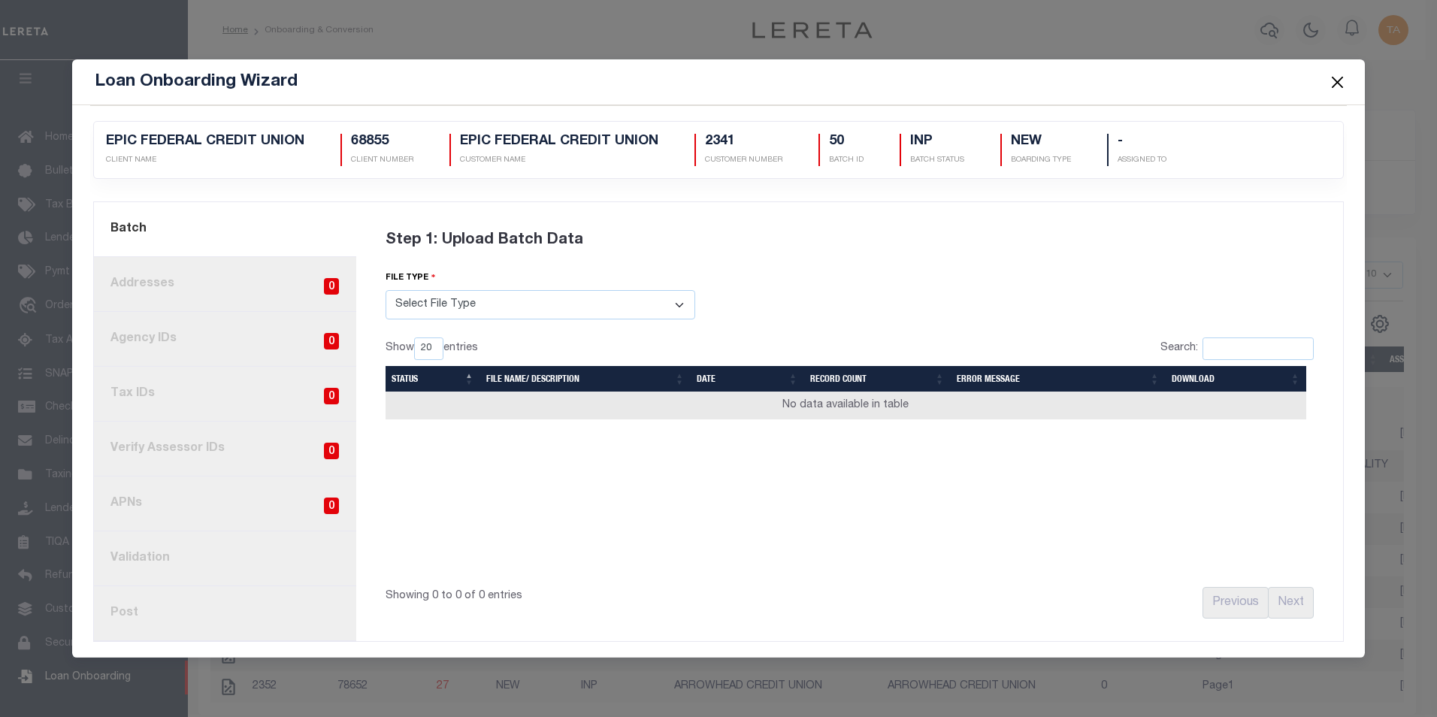
click at [409, 312] on select "Select File Type Lereta Lereta Conversion Zip" at bounding box center [541, 304] width 310 height 29
select select "LERETA"
click at [386, 290] on select "Select File Type Lereta Lereta Conversion Zip" at bounding box center [541, 304] width 310 height 29
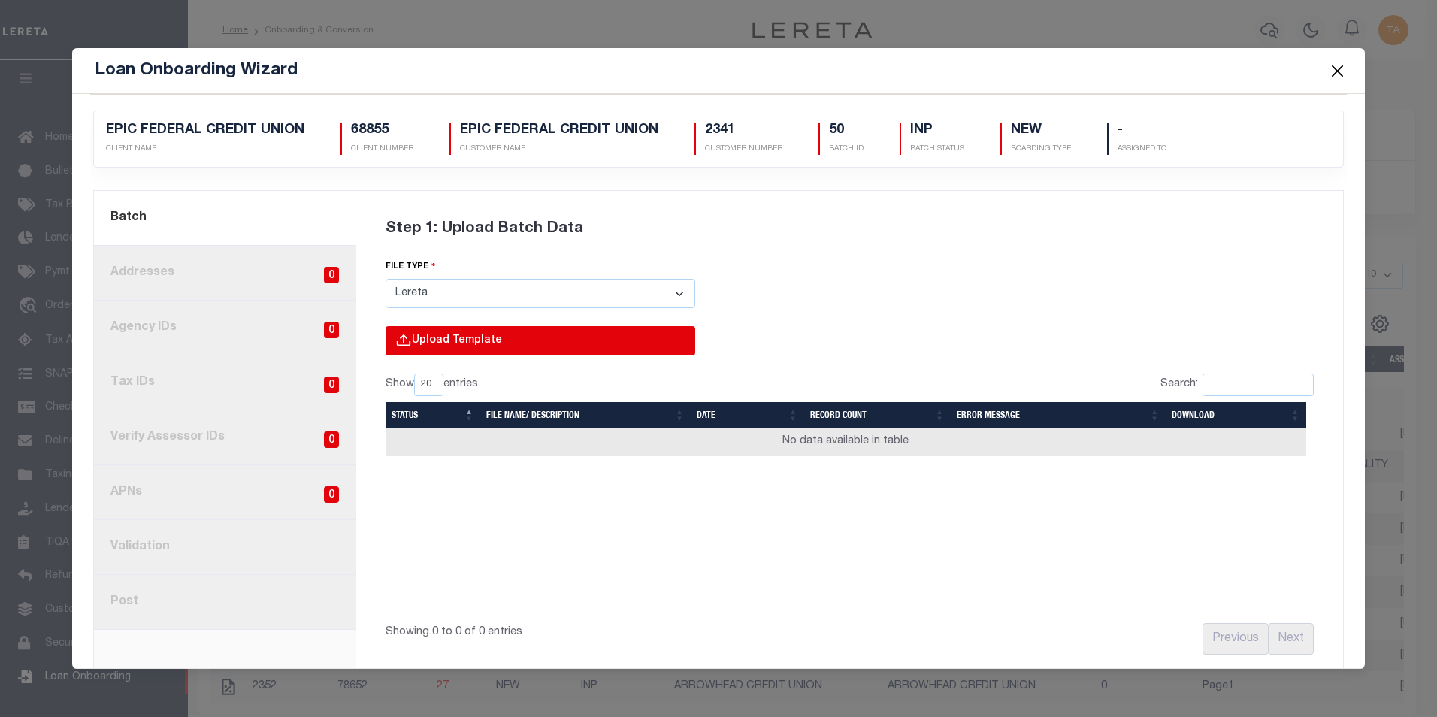
click at [414, 343] on input "file" at bounding box center [338, 356] width 716 height 61
type input "C:\fakepath\Lender-68855-Lien.csv"
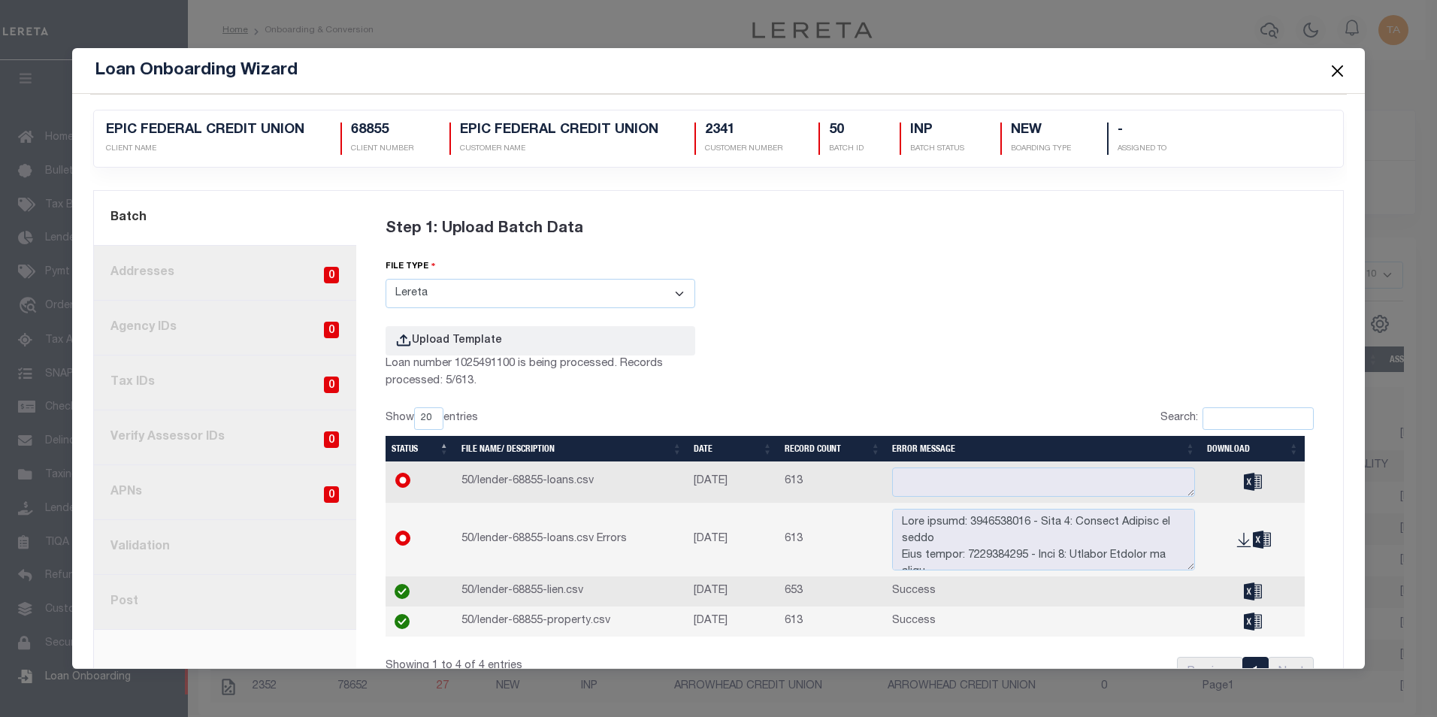
click at [1342, 73] on button "Close" at bounding box center [1337, 71] width 20 height 20
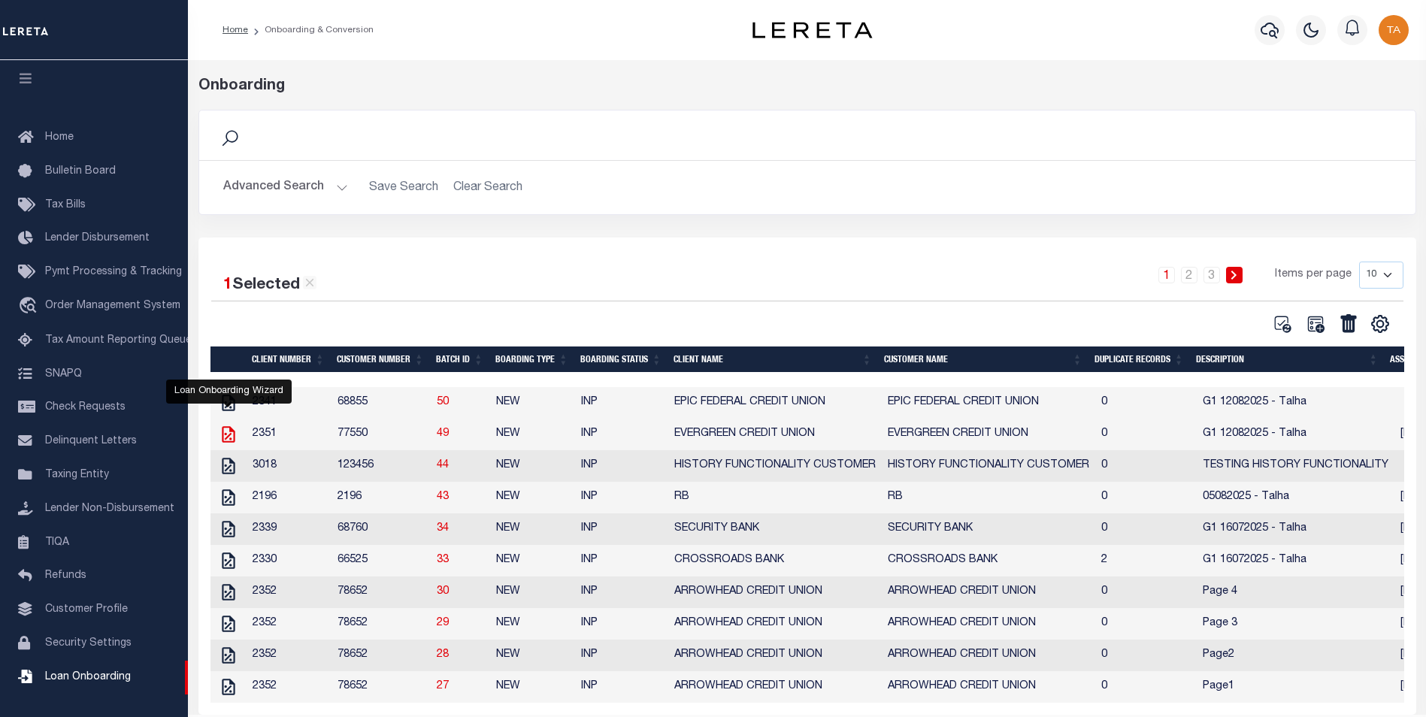
click at [222, 441] on icon at bounding box center [228, 434] width 13 height 17
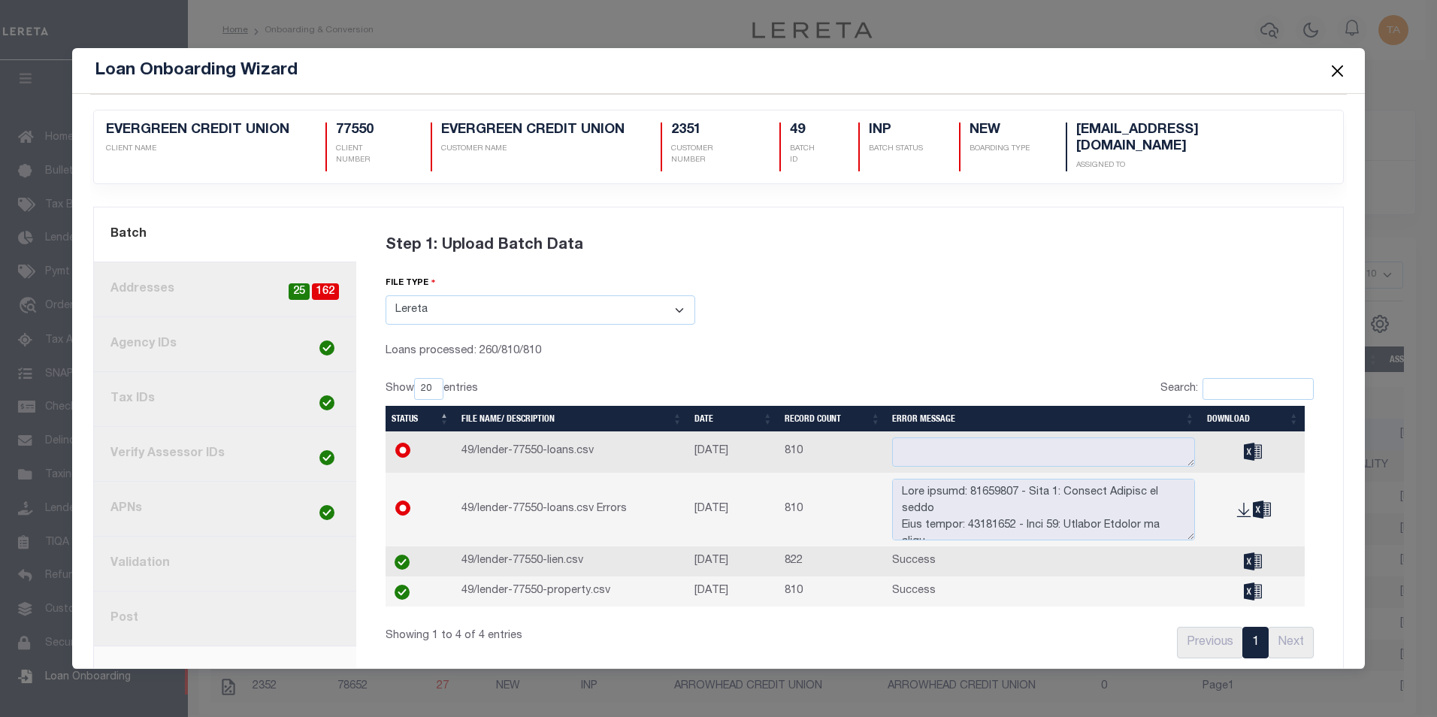
click at [1335, 69] on button "Close" at bounding box center [1337, 71] width 20 height 20
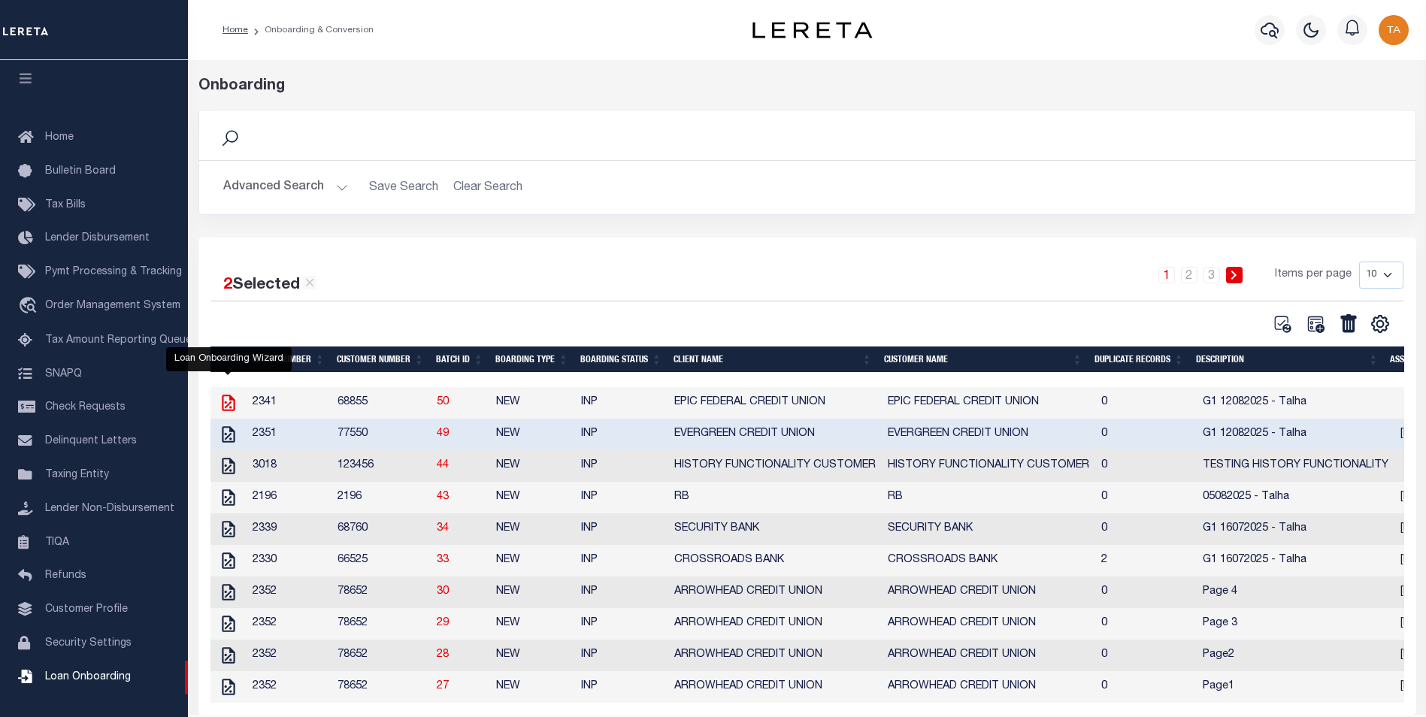
click at [231, 408] on icon at bounding box center [229, 403] width 20 height 20
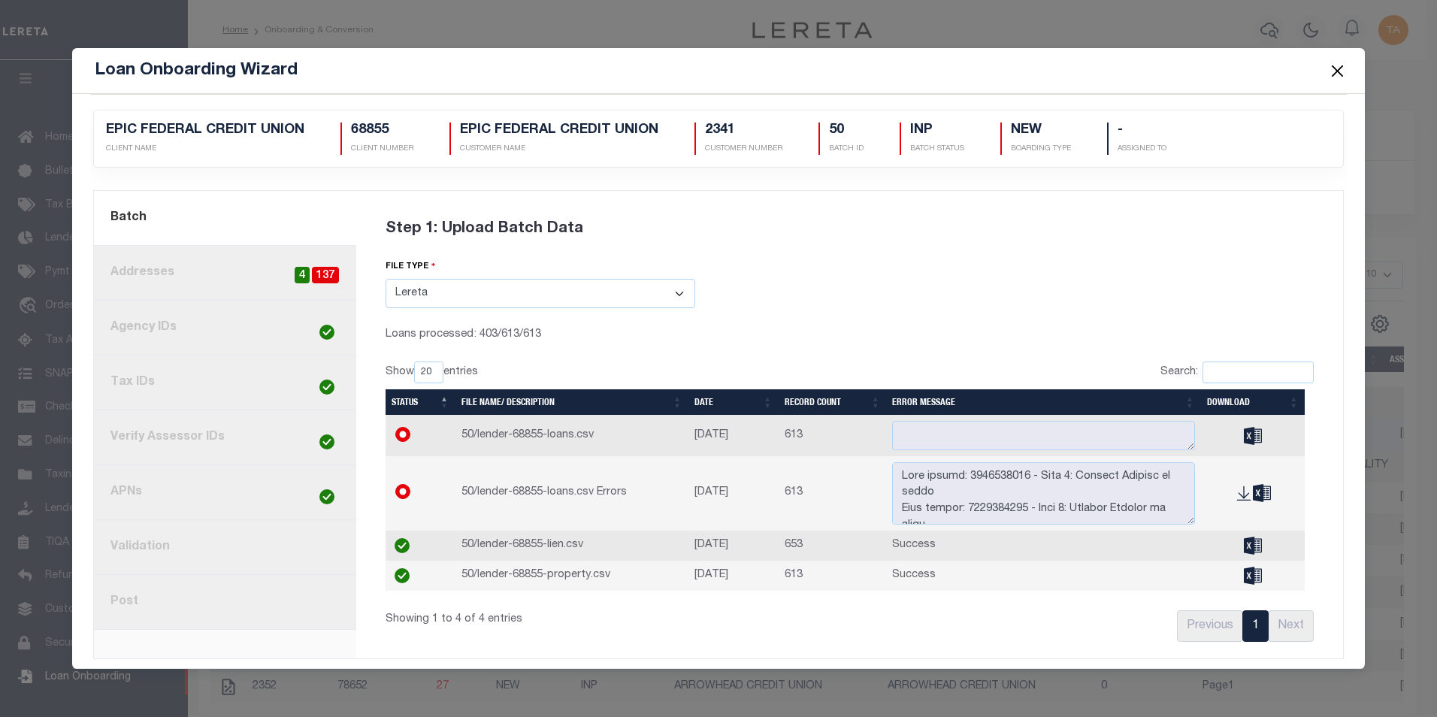
click at [1339, 71] on button "Close" at bounding box center [1337, 71] width 20 height 20
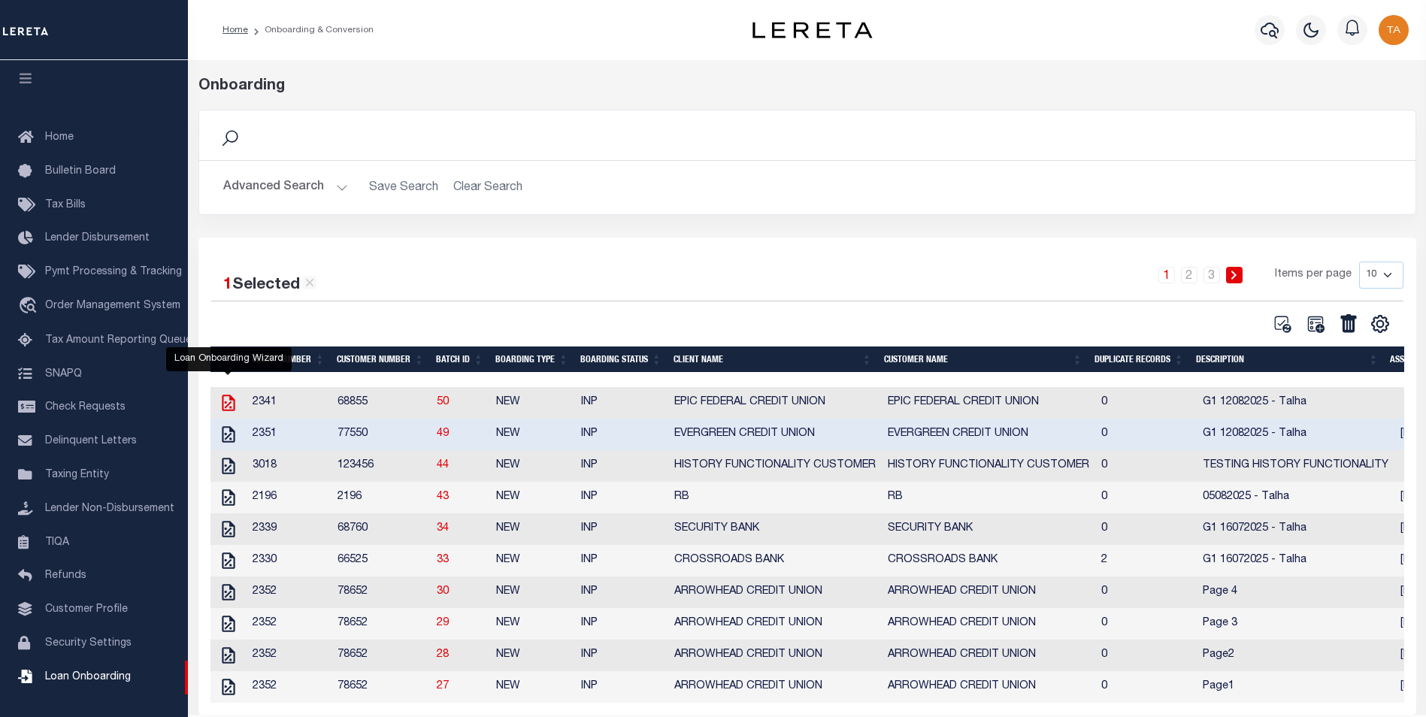
click at [226, 404] on icon at bounding box center [229, 403] width 20 height 20
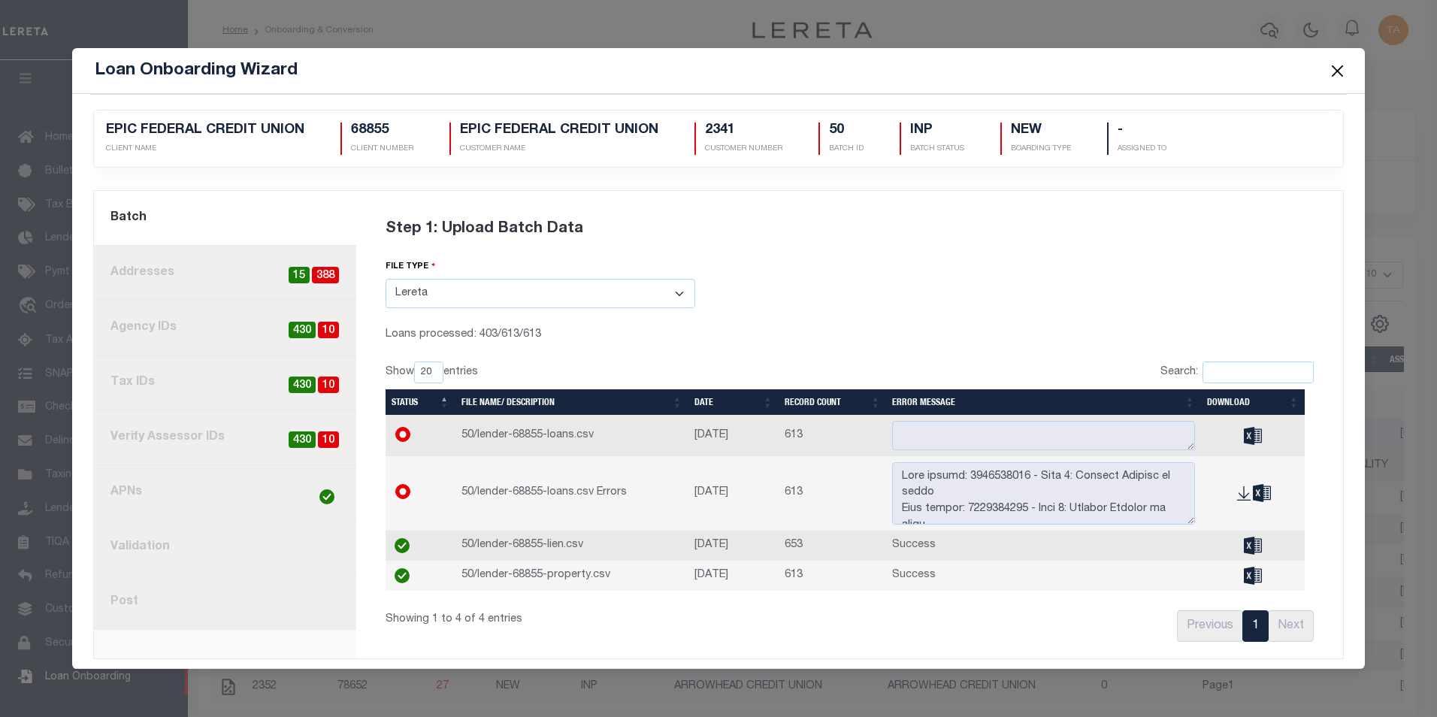
click at [1341, 72] on button "Close" at bounding box center [1337, 71] width 20 height 20
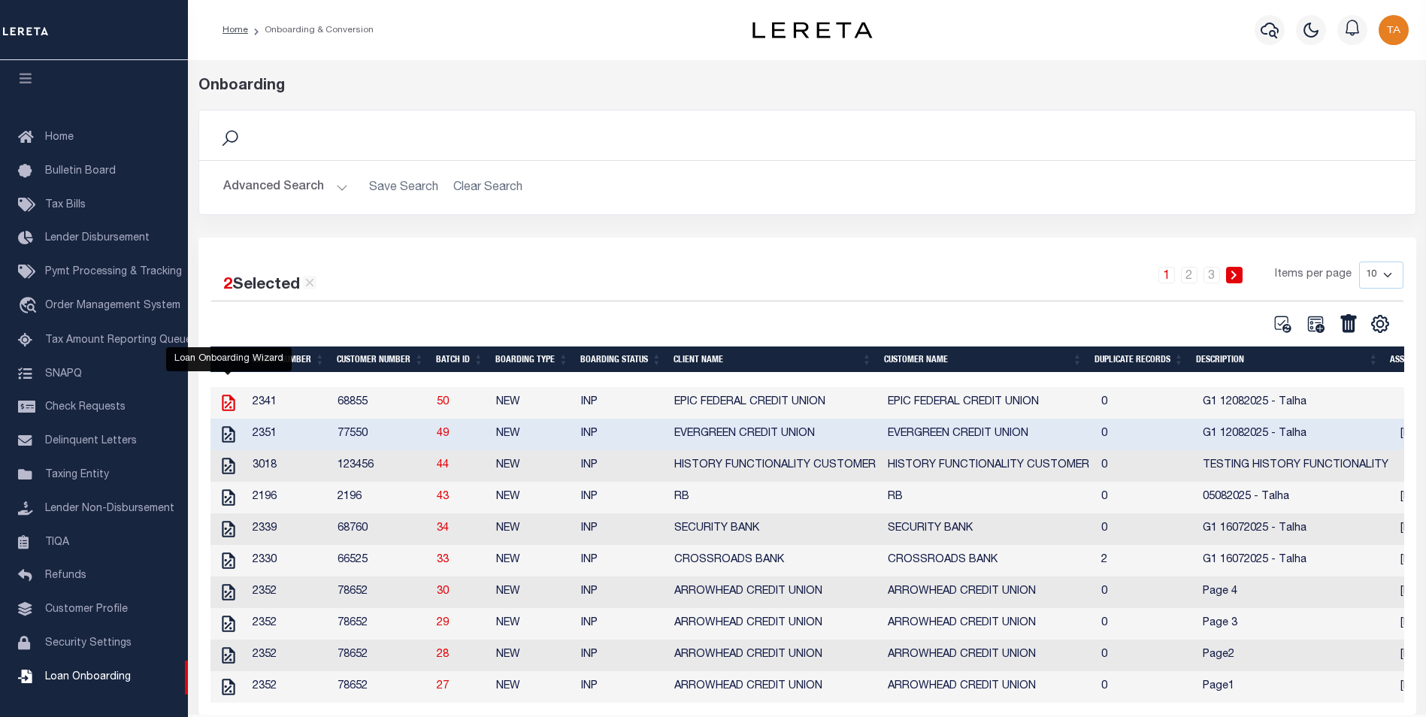
click at [222, 407] on icon at bounding box center [228, 403] width 13 height 17
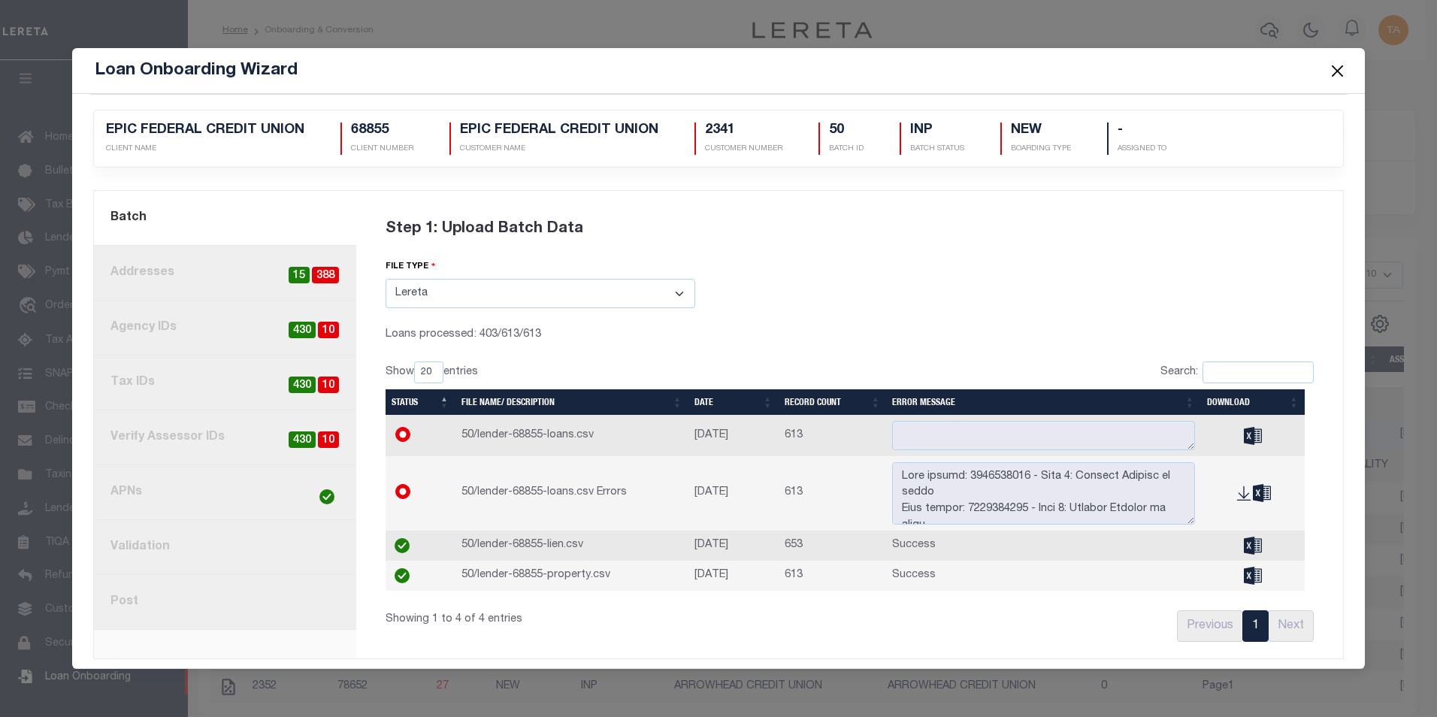
click at [1333, 68] on button "Close" at bounding box center [1337, 71] width 20 height 20
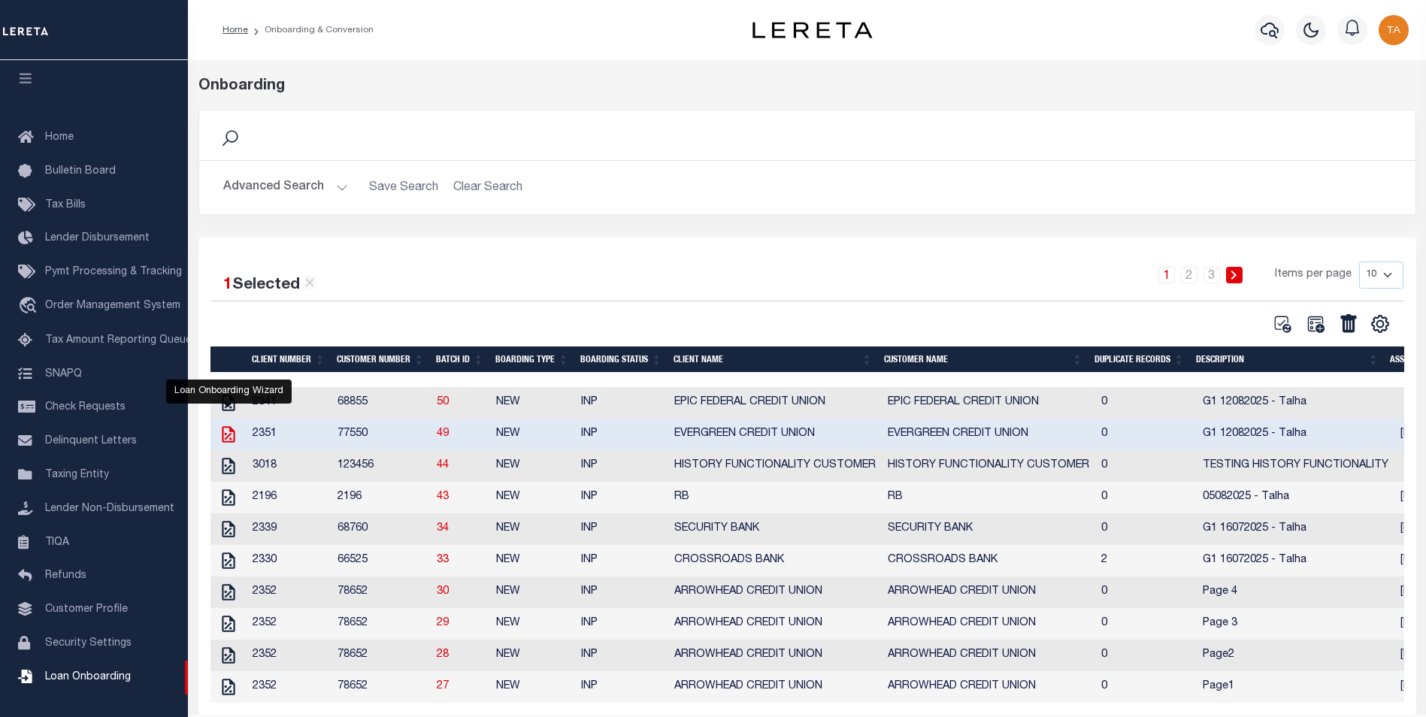
click at [227, 440] on icon at bounding box center [228, 434] width 13 height 17
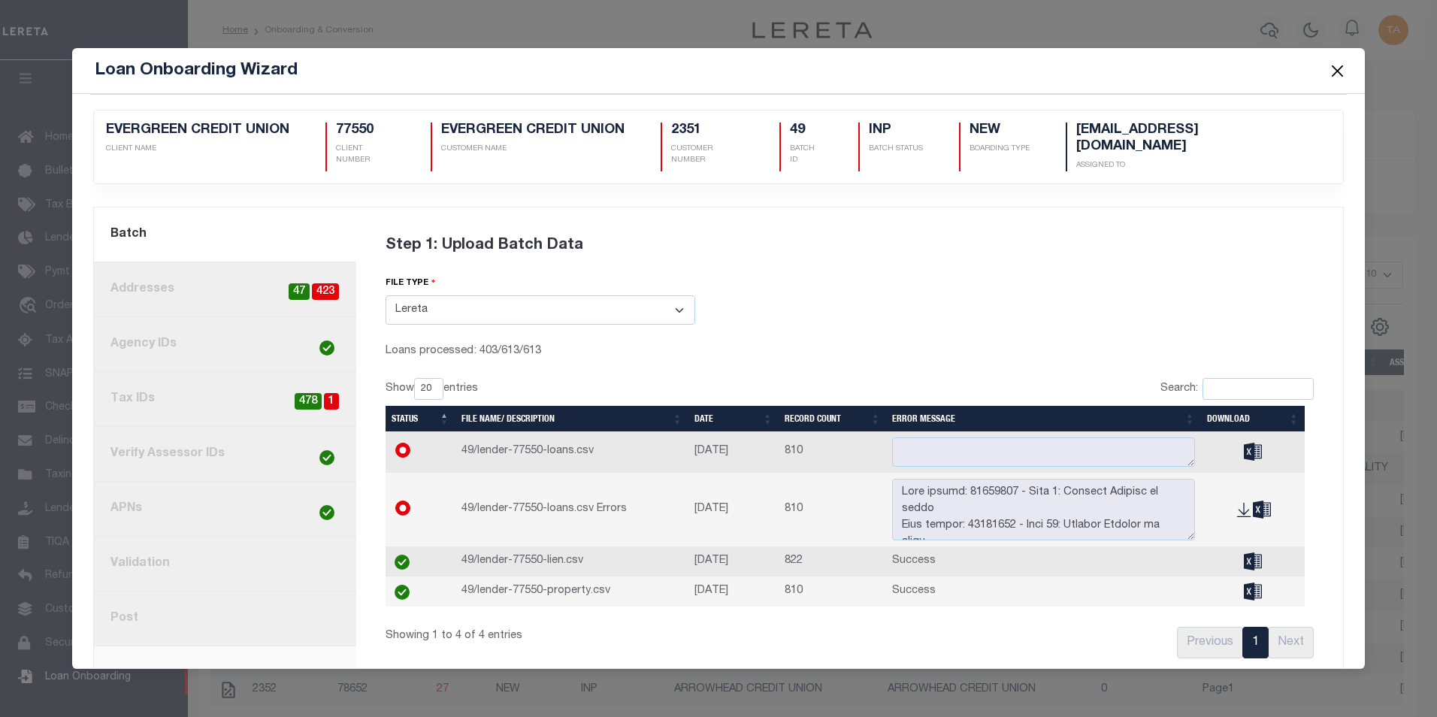
click at [1339, 71] on button "Close" at bounding box center [1337, 71] width 20 height 20
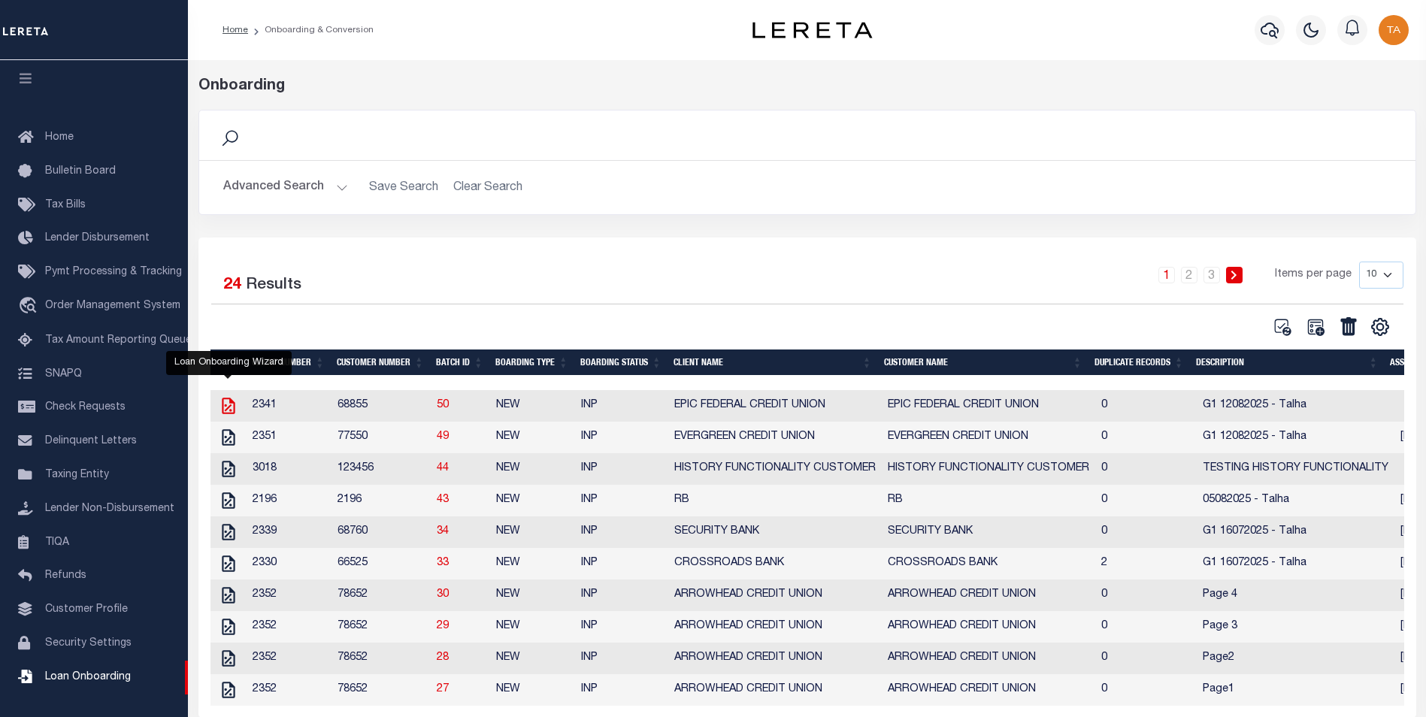
click at [223, 408] on icon at bounding box center [228, 406] width 13 height 17
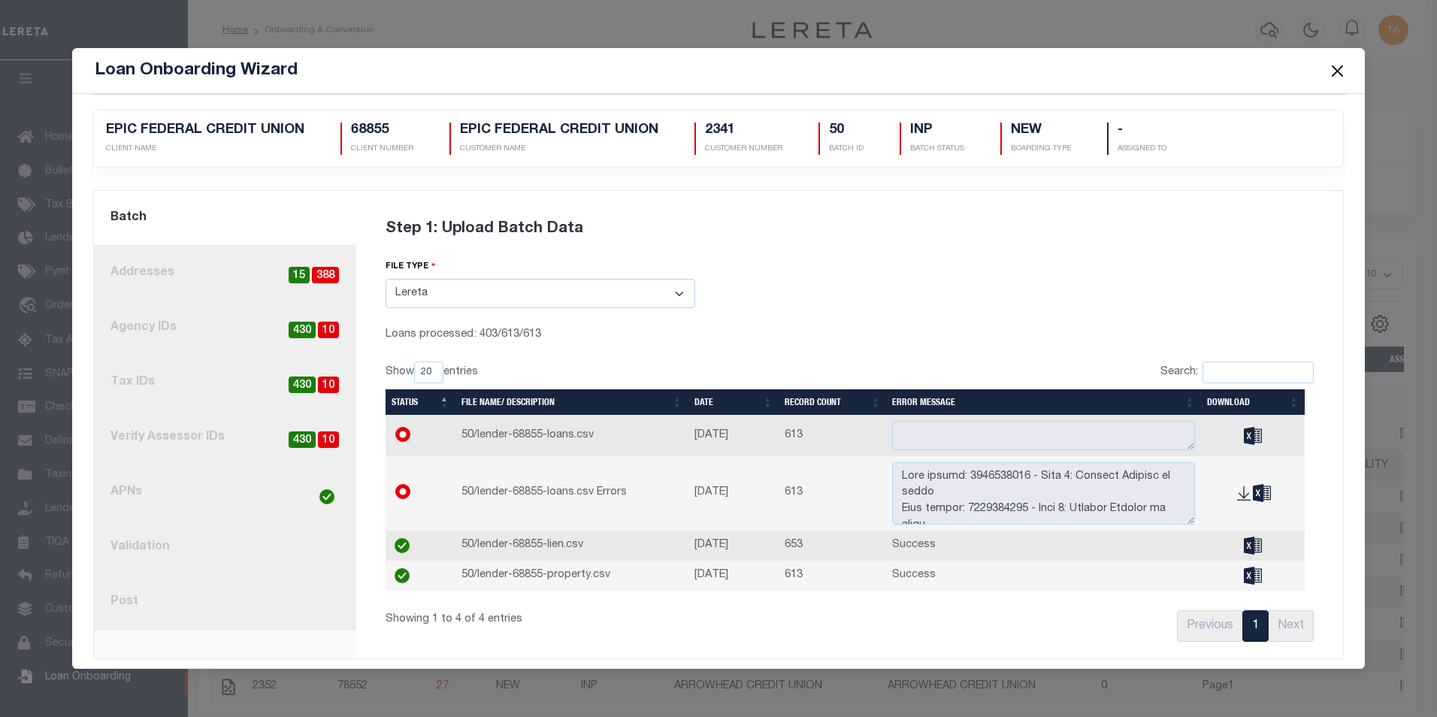
click at [130, 603] on link "8. Post" at bounding box center [225, 602] width 262 height 55
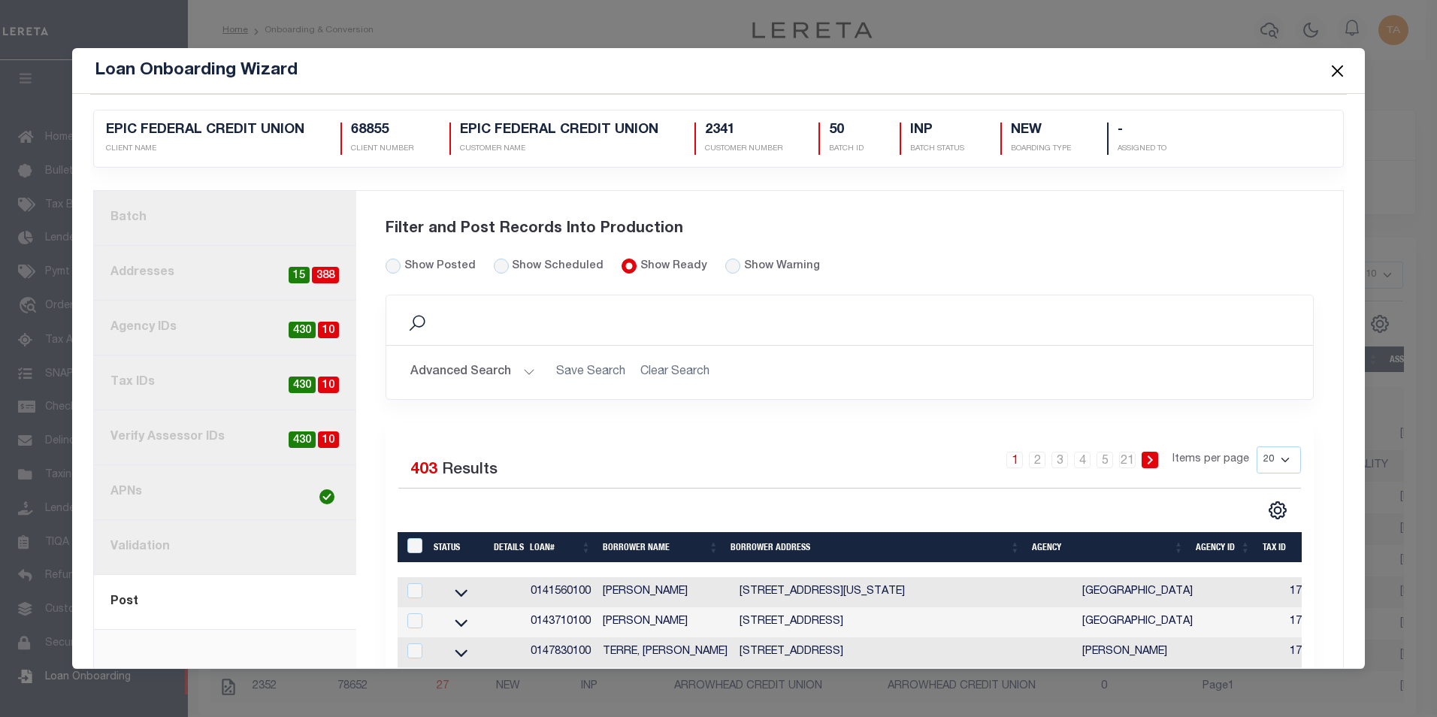
click at [186, 221] on link "1. Batch" at bounding box center [225, 218] width 262 height 55
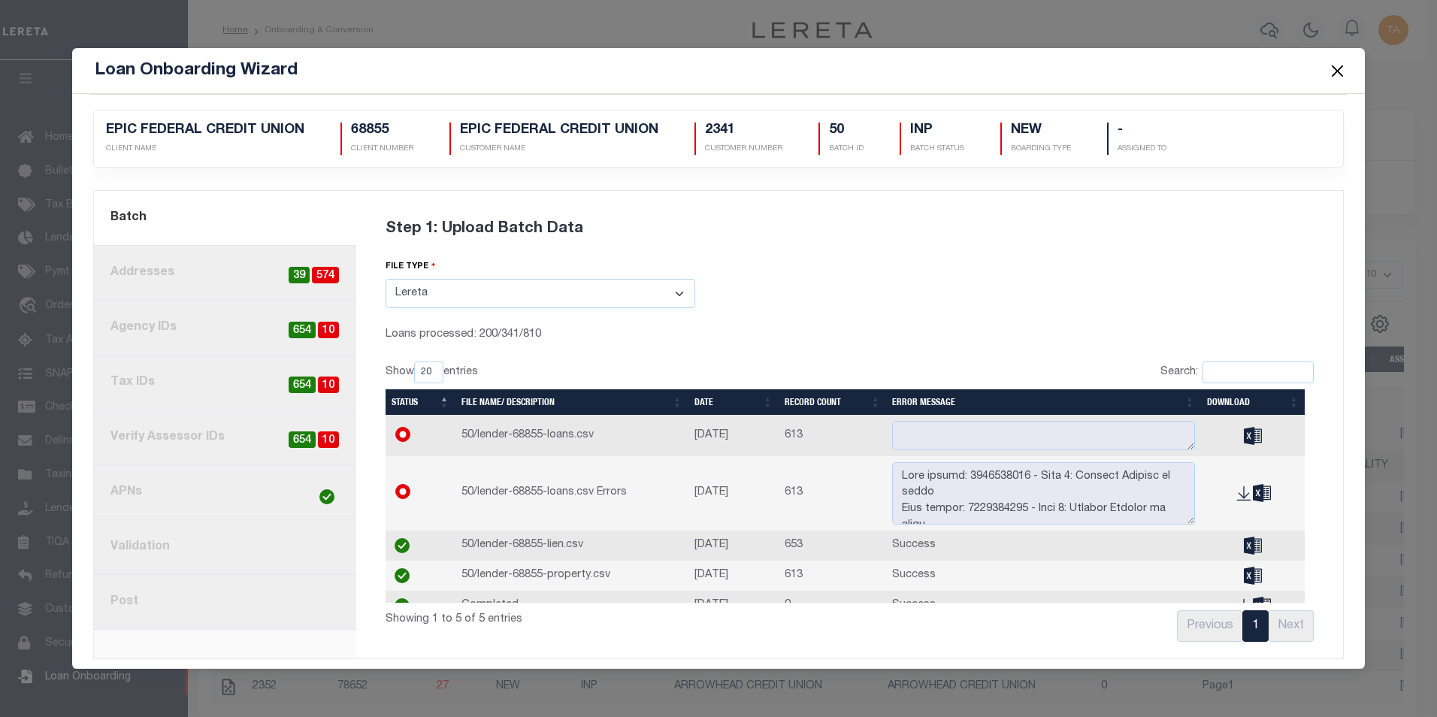
click at [1333, 71] on button "Close" at bounding box center [1337, 71] width 20 height 20
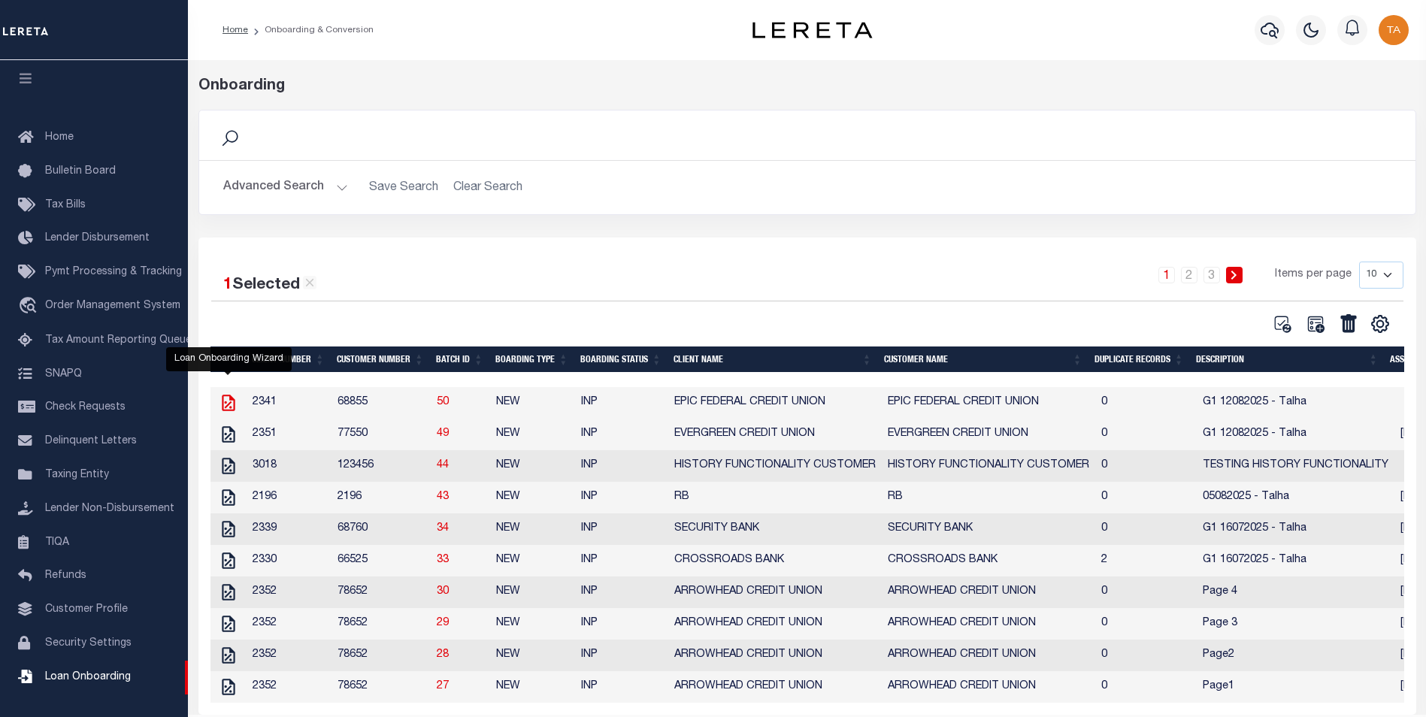
click at [229, 405] on icon at bounding box center [229, 403] width 20 height 20
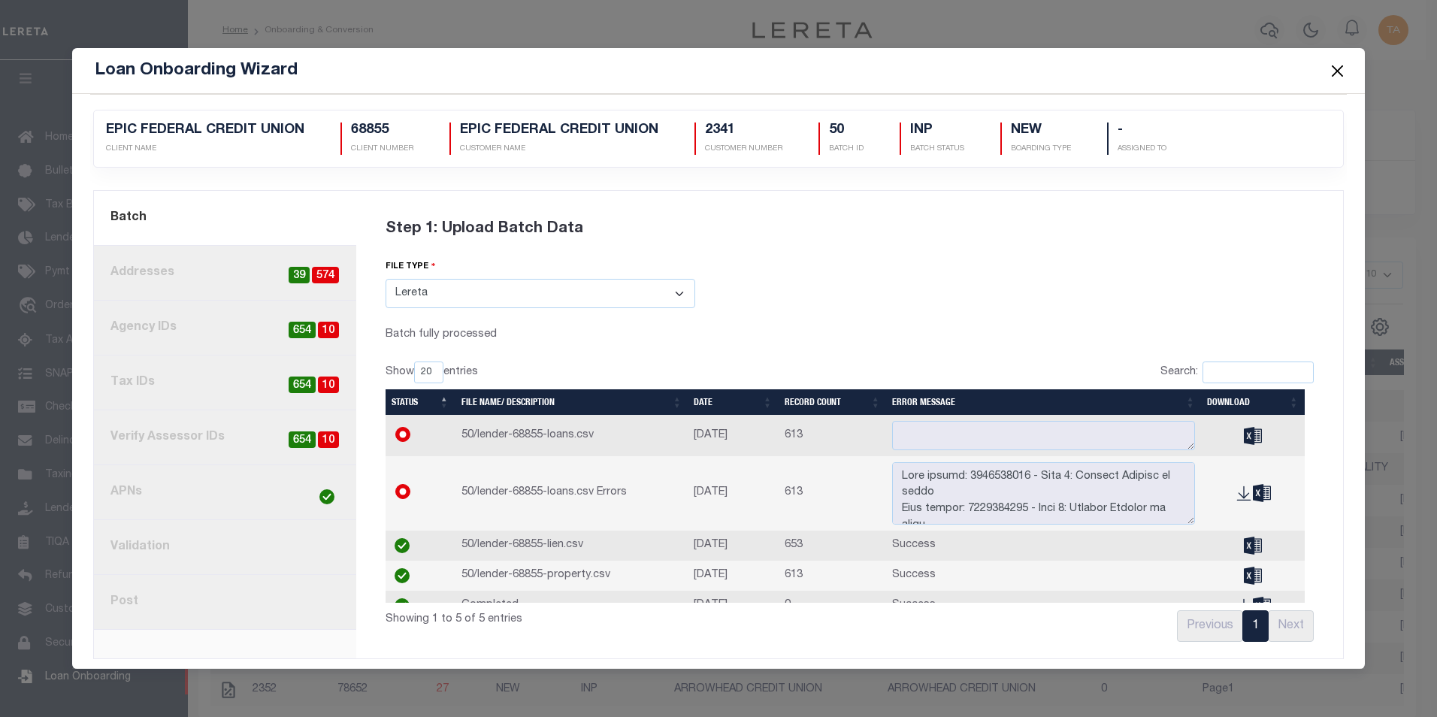
click at [204, 331] on link "3. Agency IDs 10 654" at bounding box center [225, 328] width 262 height 55
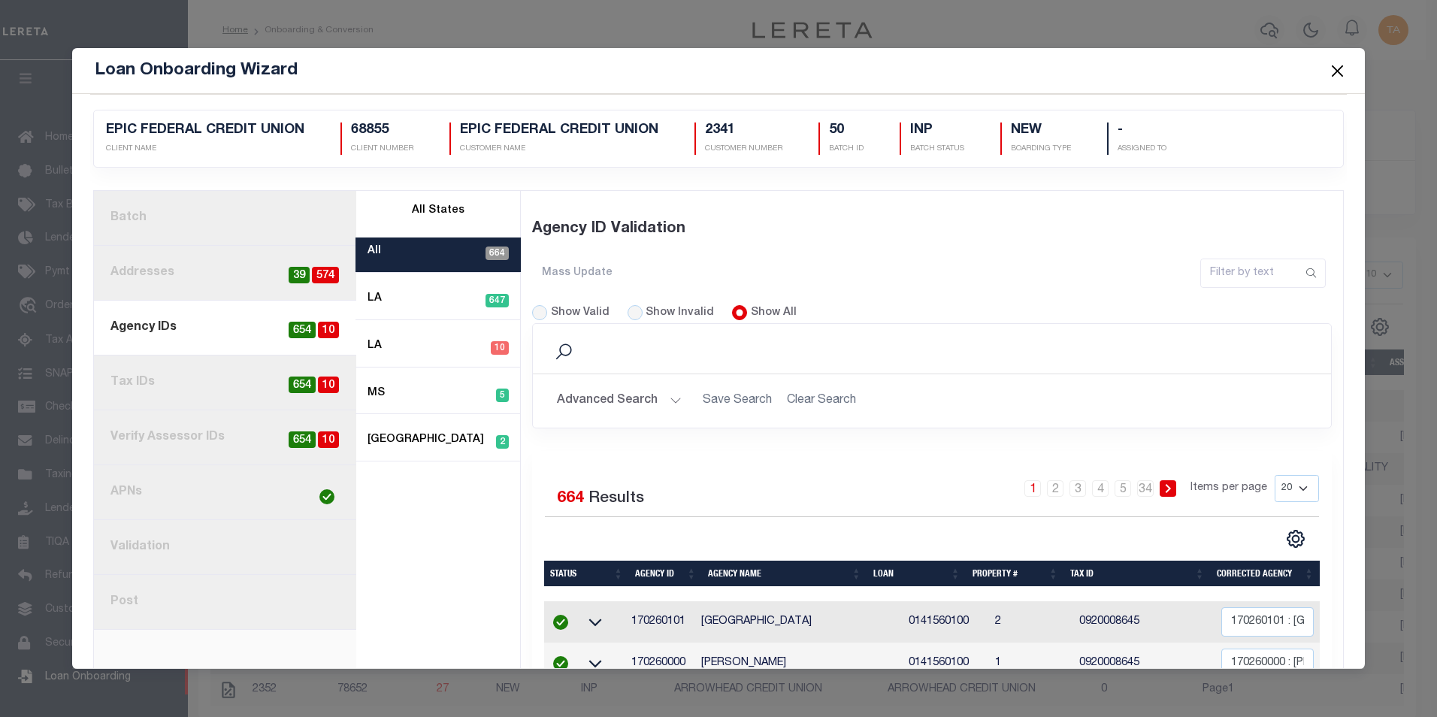
click at [1339, 73] on button "Close" at bounding box center [1337, 71] width 20 height 20
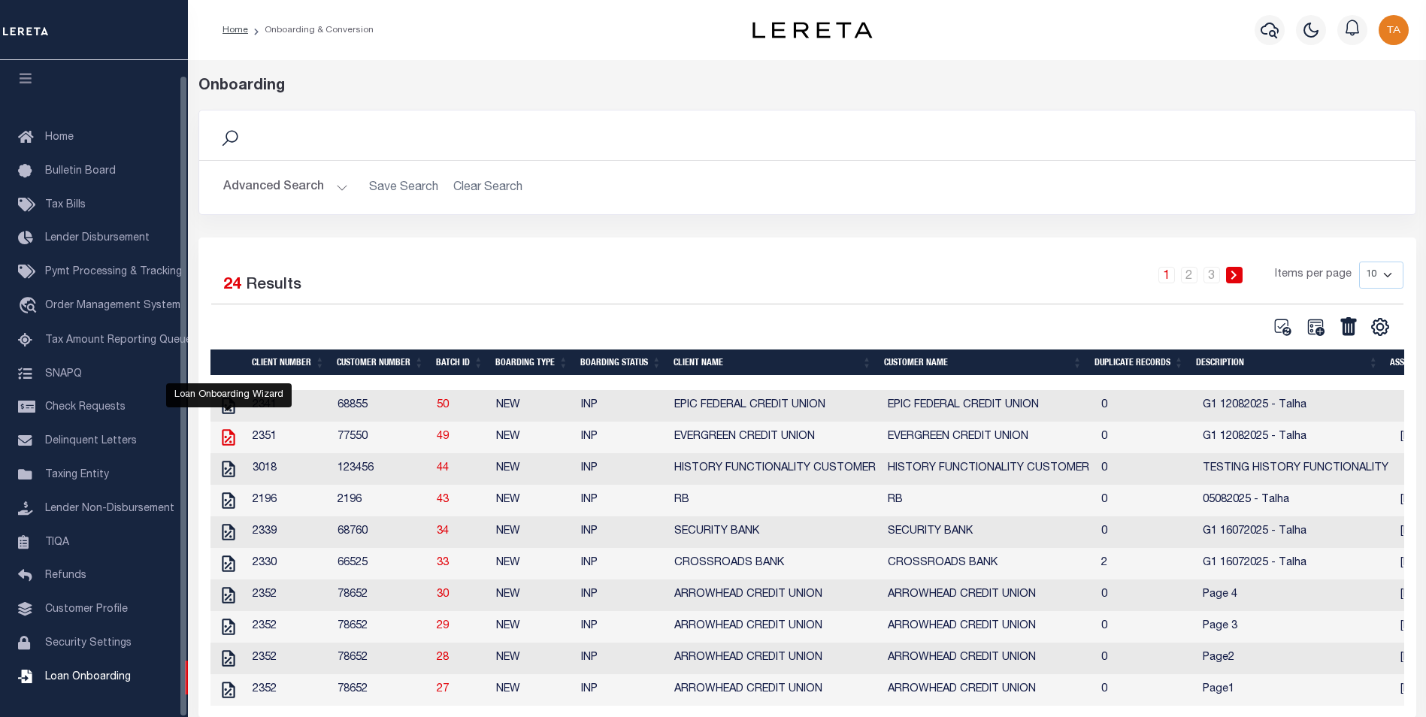
click at [227, 439] on icon at bounding box center [229, 438] width 20 height 20
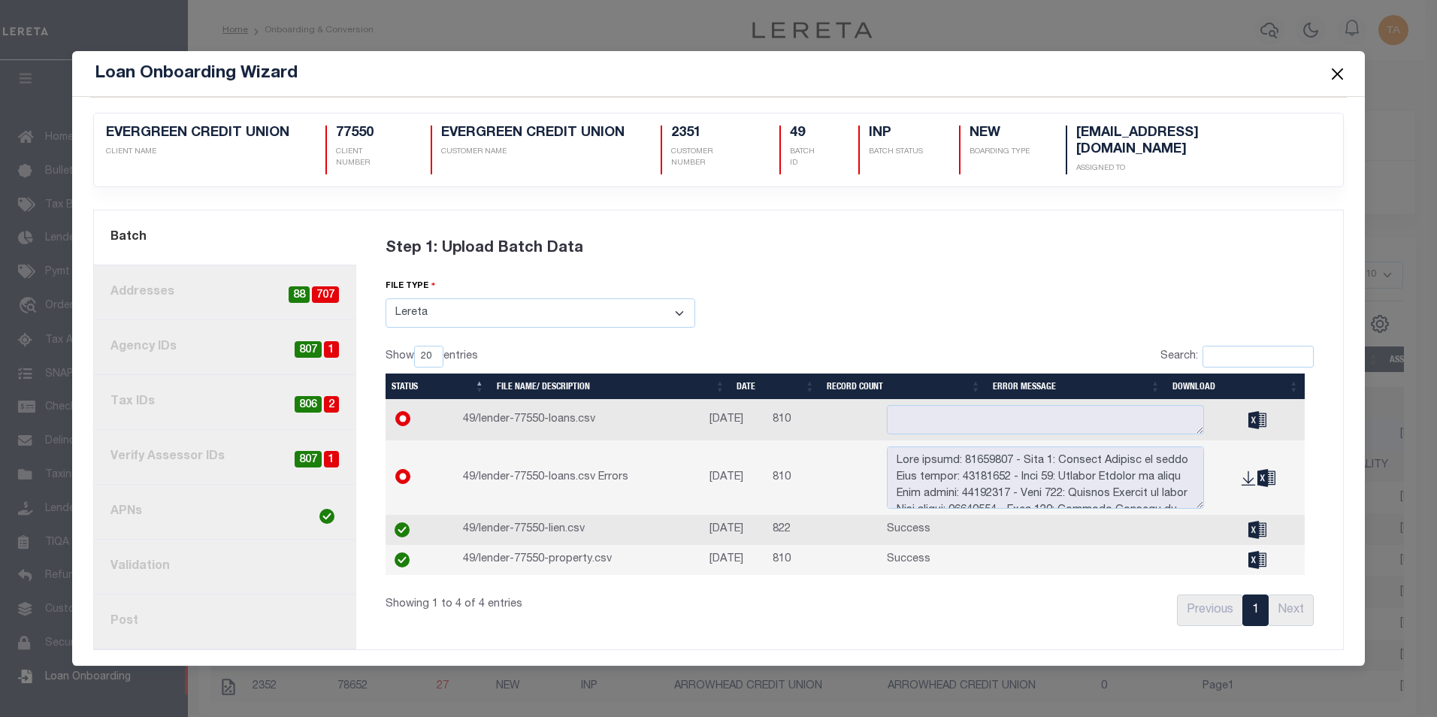
click at [145, 603] on link "8. Post" at bounding box center [225, 622] width 262 height 55
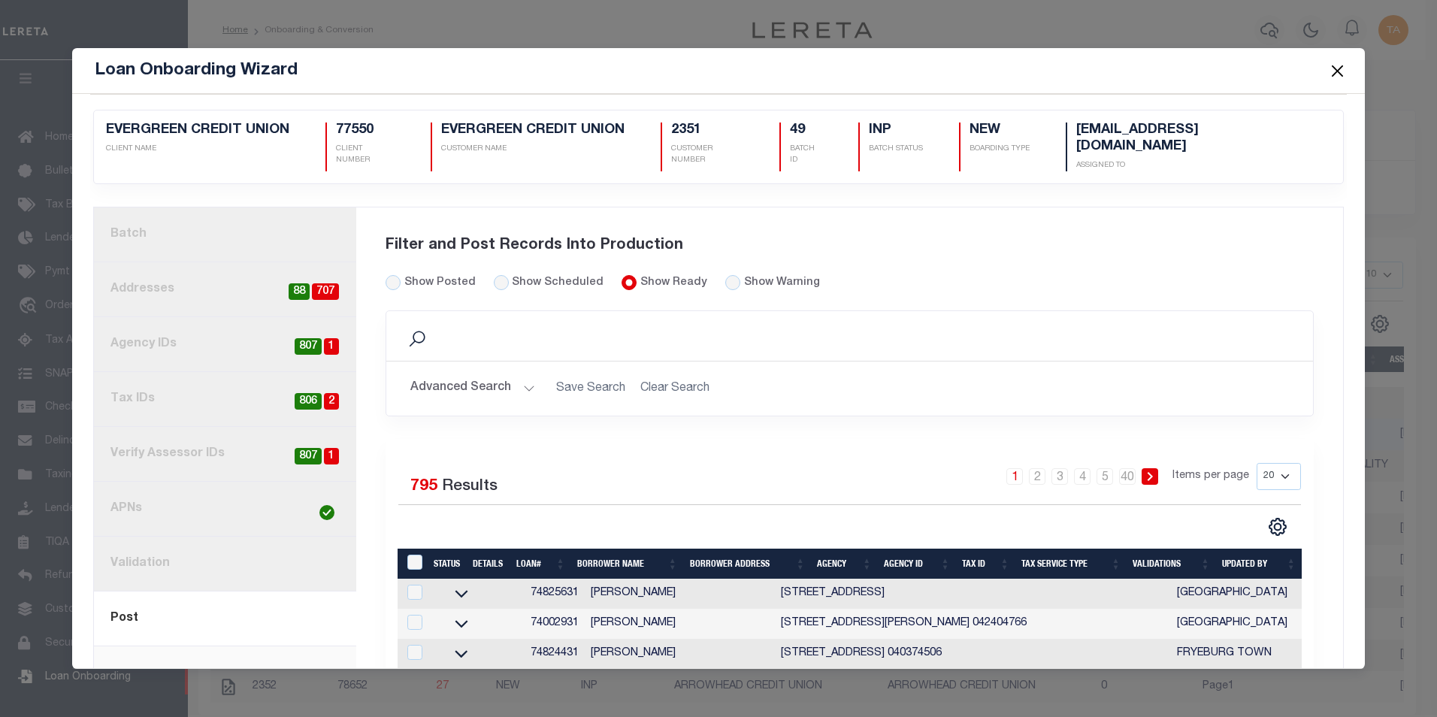
click at [1336, 68] on button "Close" at bounding box center [1337, 71] width 20 height 20
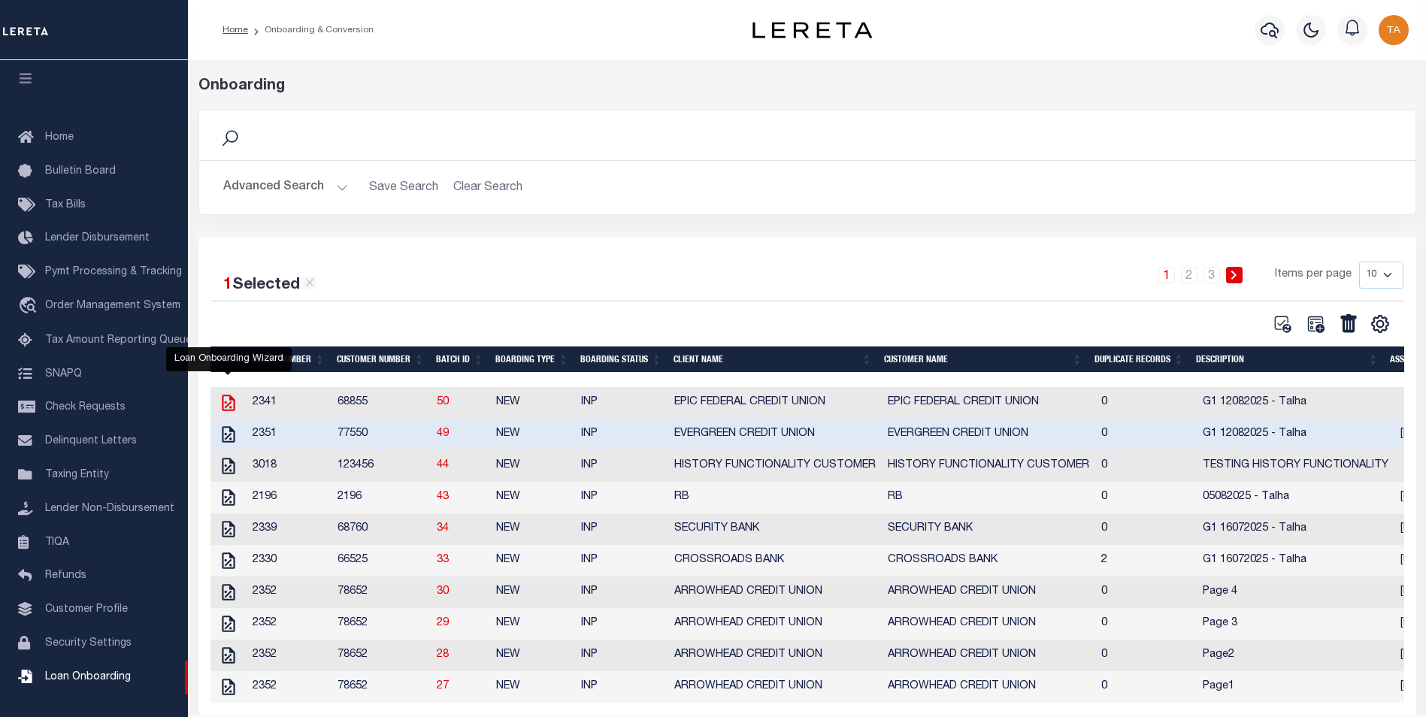
click at [229, 409] on icon at bounding box center [229, 403] width 20 height 20
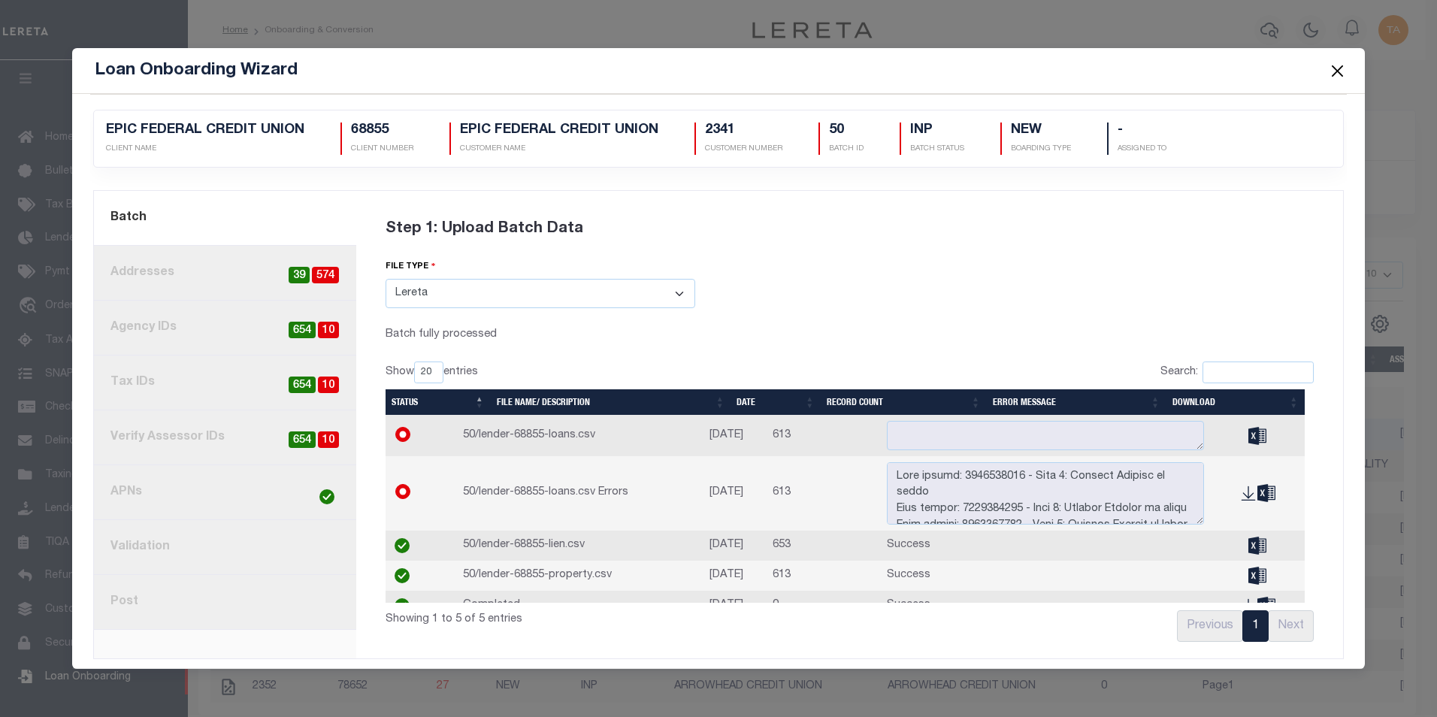
click at [144, 611] on link "8. Post" at bounding box center [225, 602] width 262 height 55
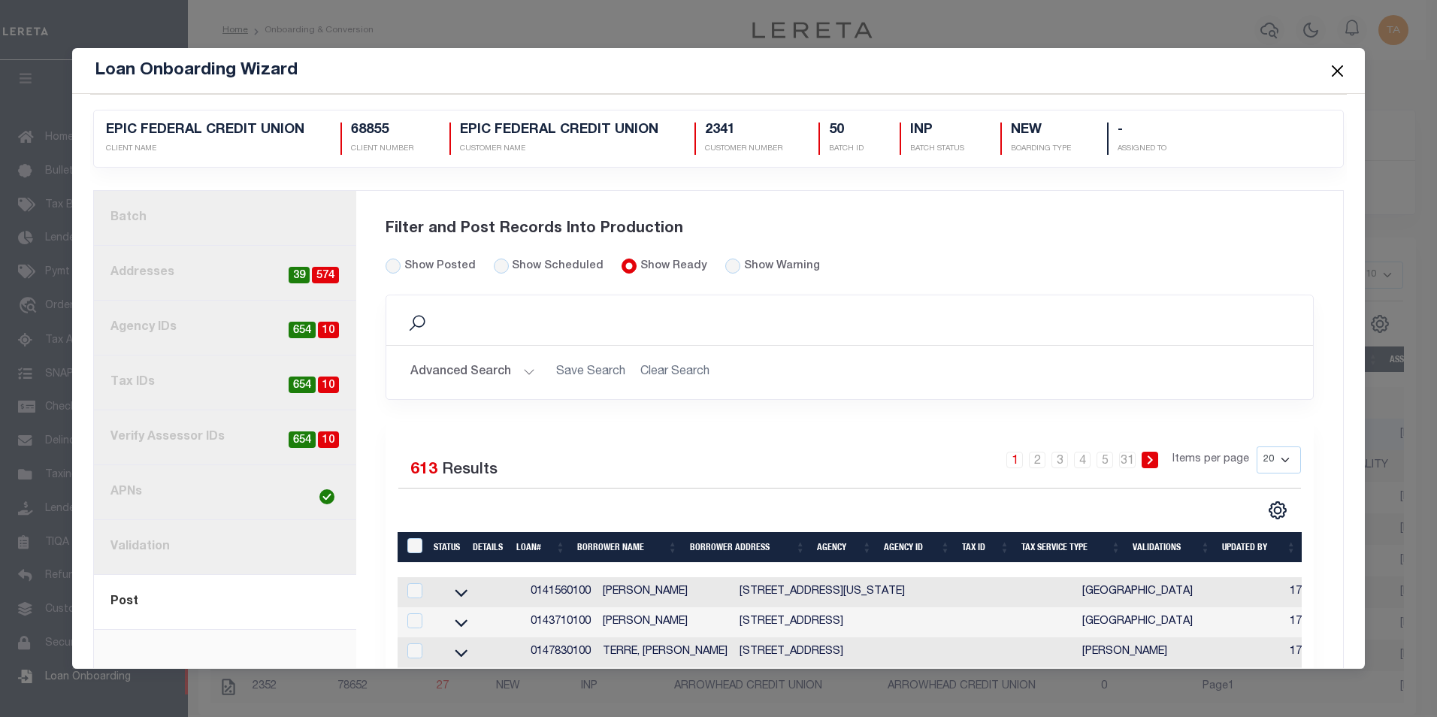
click at [1338, 68] on button "Close" at bounding box center [1337, 71] width 20 height 20
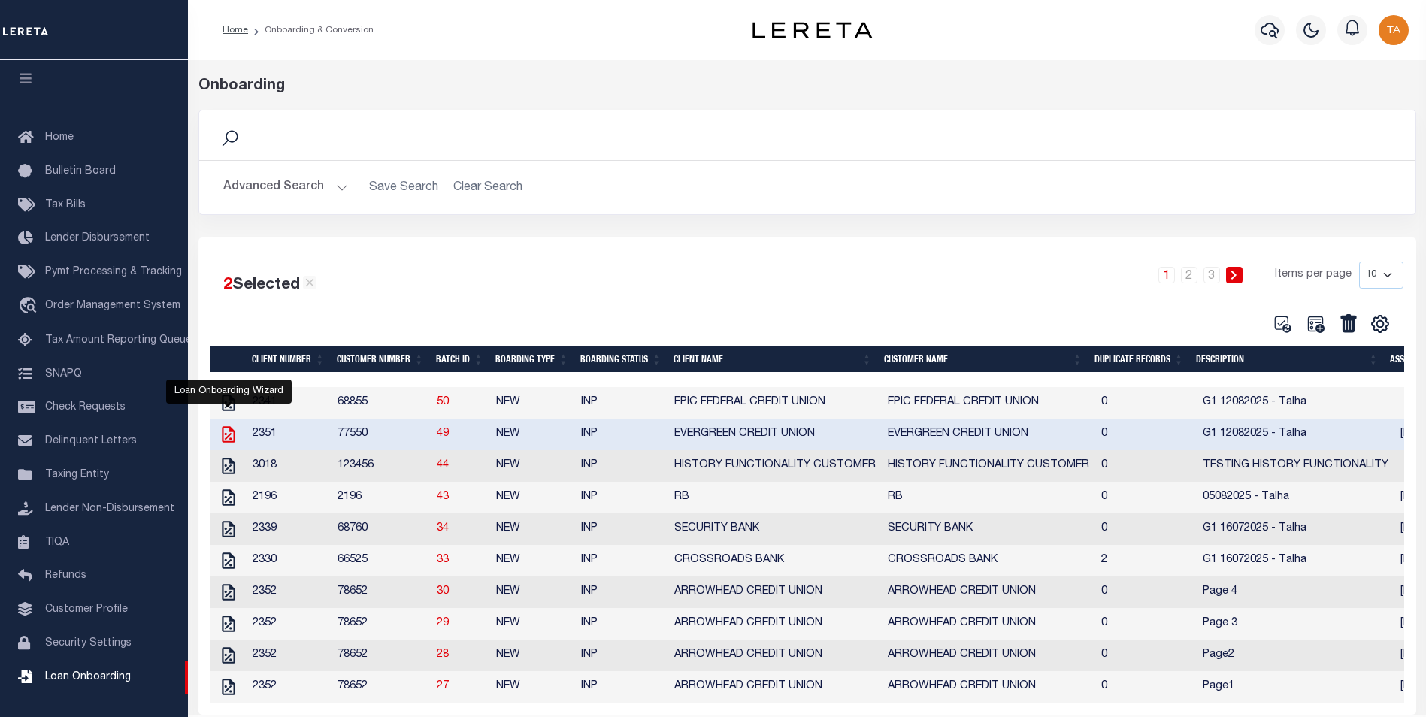
click at [229, 434] on icon at bounding box center [228, 434] width 13 height 17
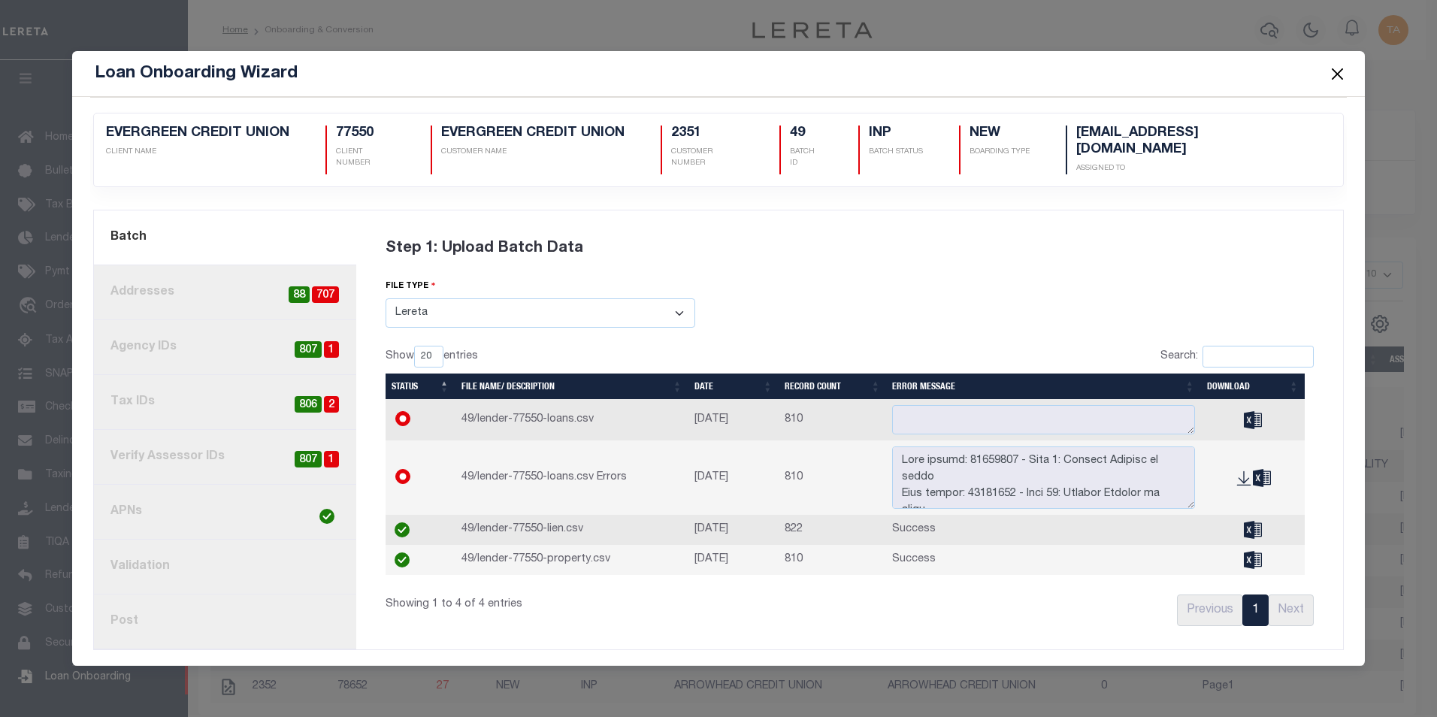
click at [155, 618] on link "8. Post" at bounding box center [225, 622] width 262 height 55
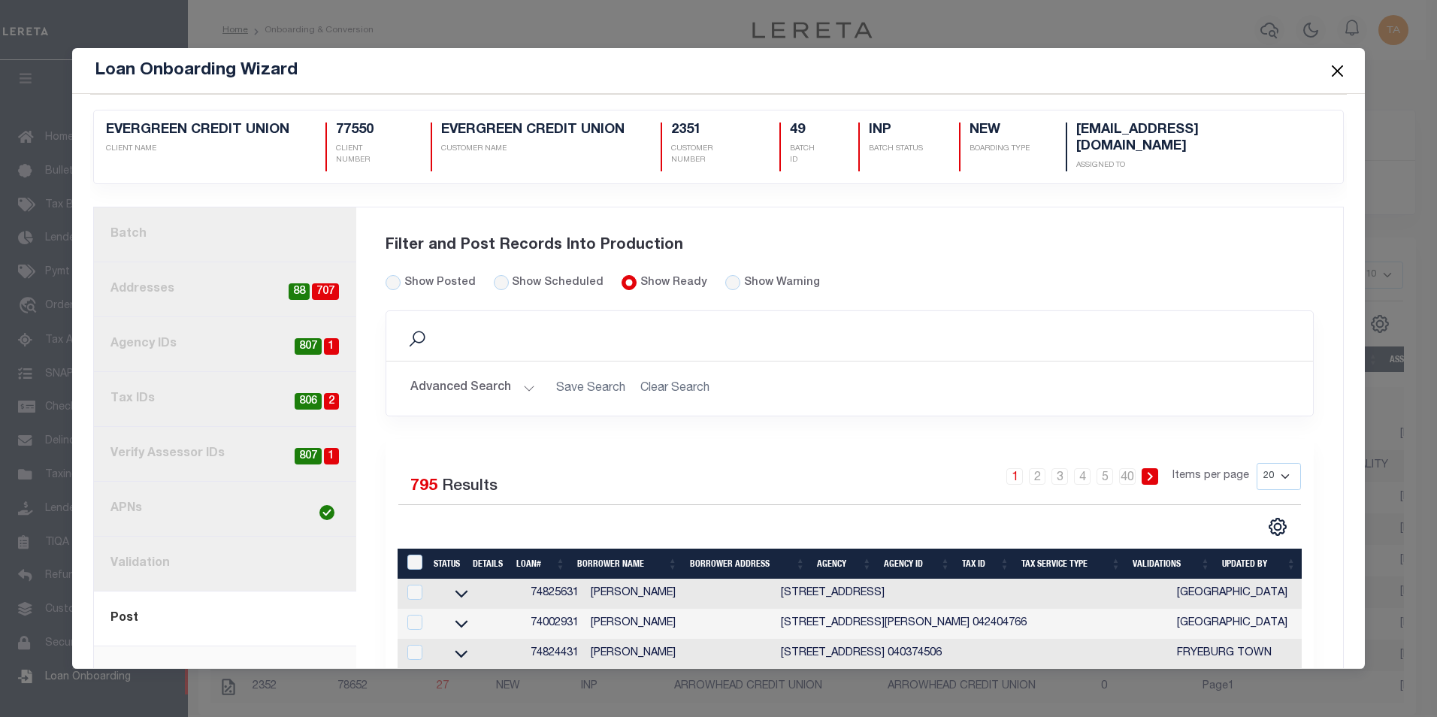
click at [144, 210] on link "1. Batch" at bounding box center [225, 234] width 262 height 55
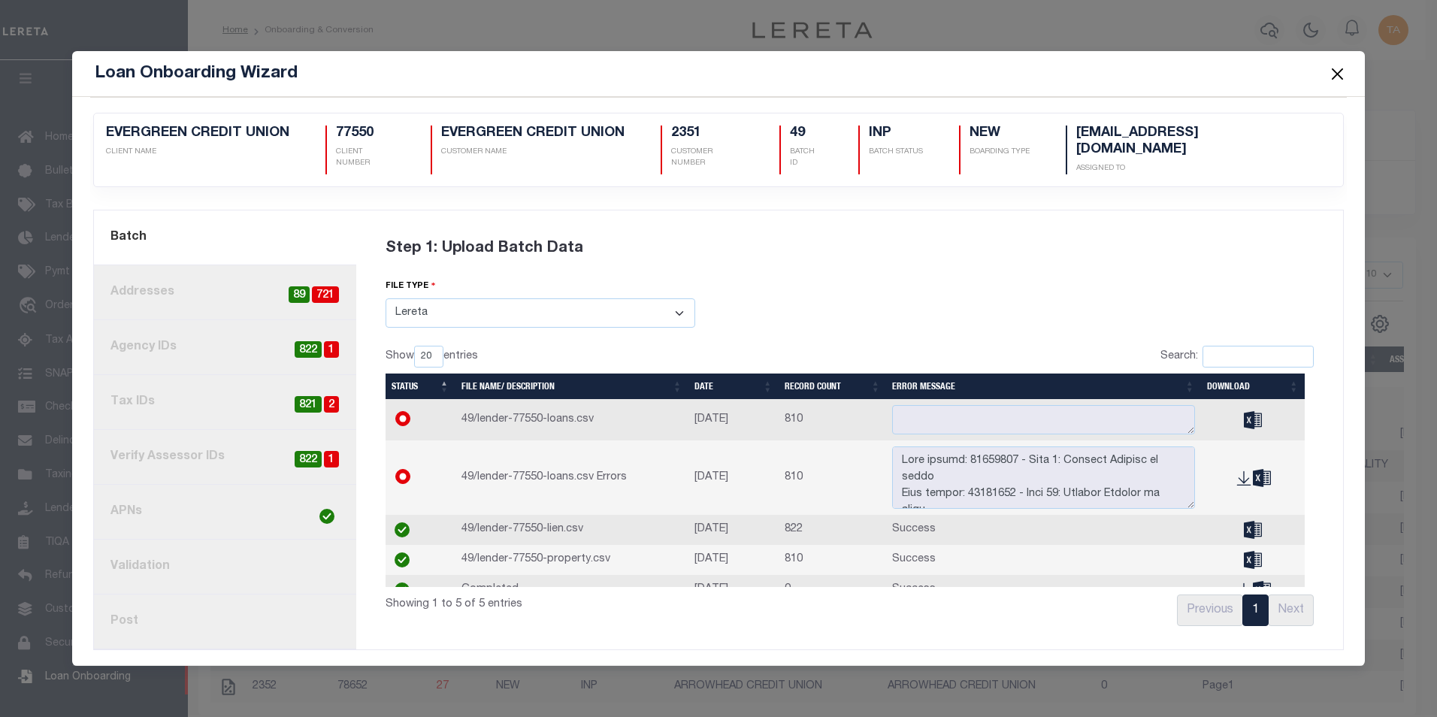
click at [126, 614] on link "8. Post" at bounding box center [225, 622] width 262 height 55
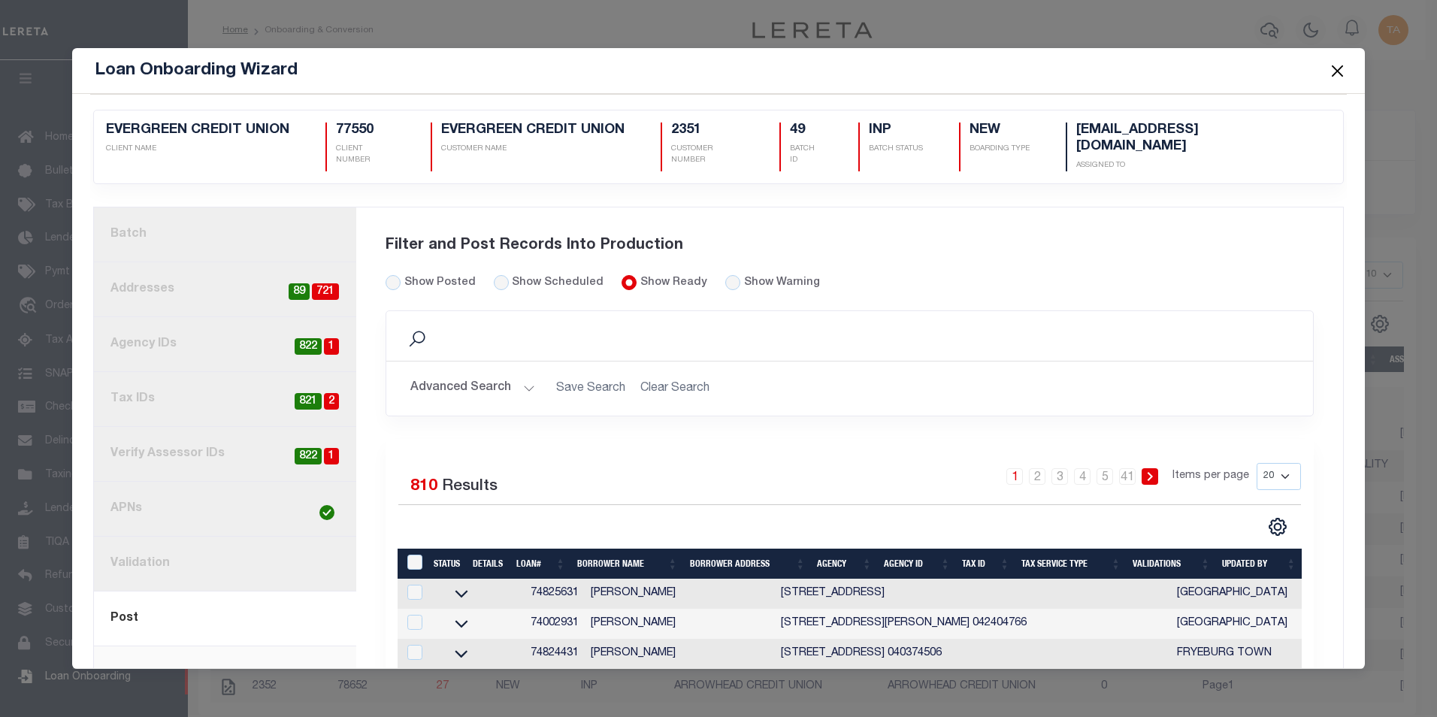
click at [514, 374] on button "Advanced Search" at bounding box center [472, 388] width 125 height 29
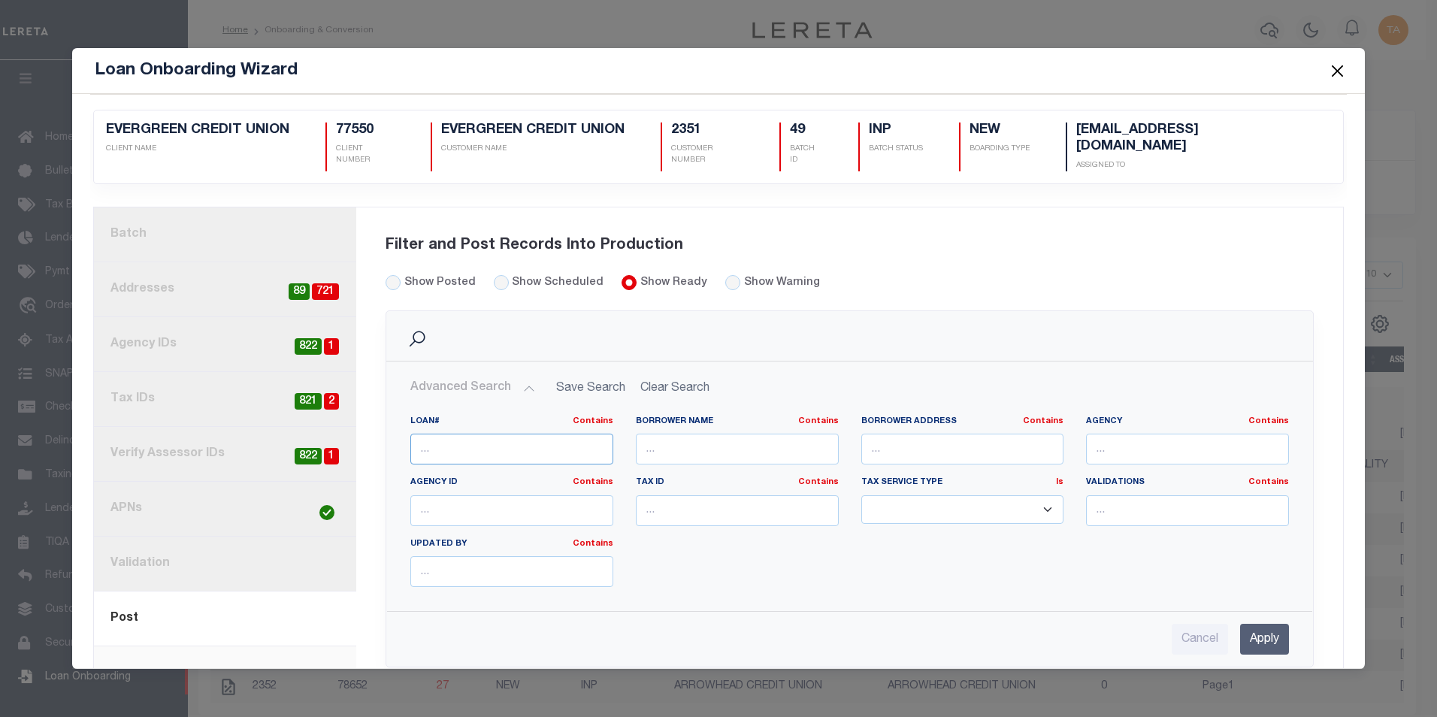
click at [492, 437] on input "text" at bounding box center [511, 449] width 203 height 31
paste input "74936931"
type input "74936931"
click at [1240, 624] on input "Apply" at bounding box center [1264, 639] width 49 height 31
